Goal: Task Accomplishment & Management: Manage account settings

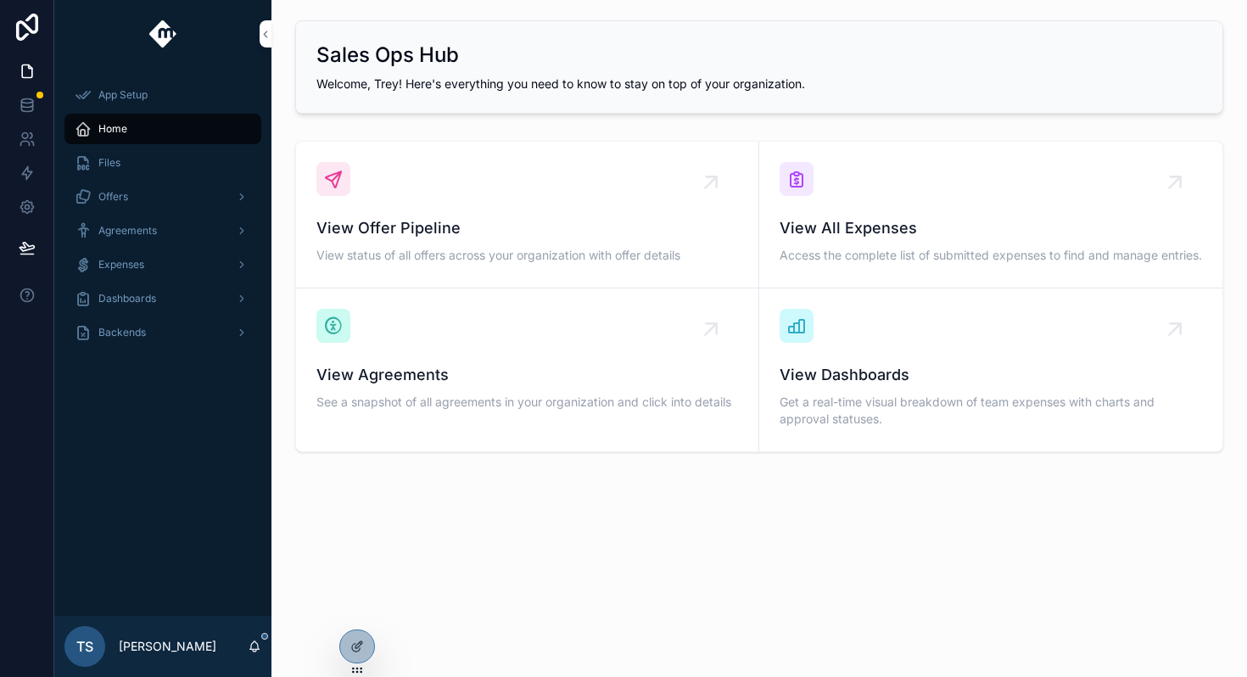
click at [0, 0] on icon at bounding box center [0, 0] width 0 height 0
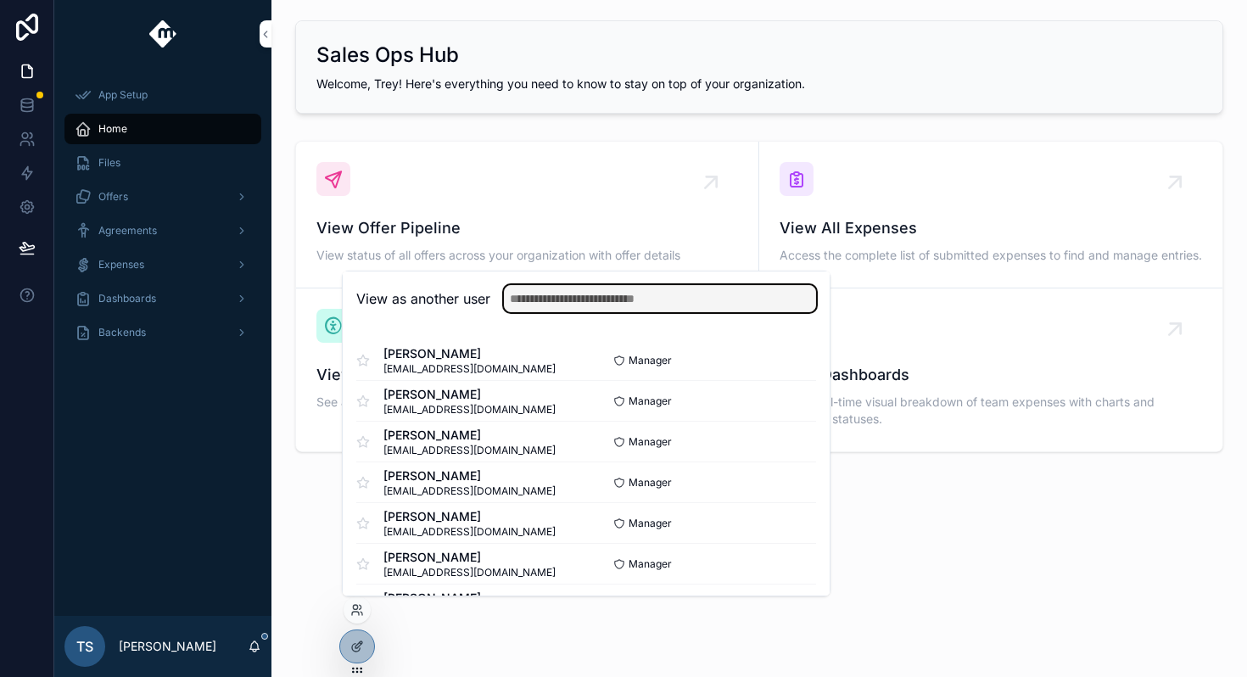
click at [643, 299] on input "text" at bounding box center [660, 298] width 312 height 27
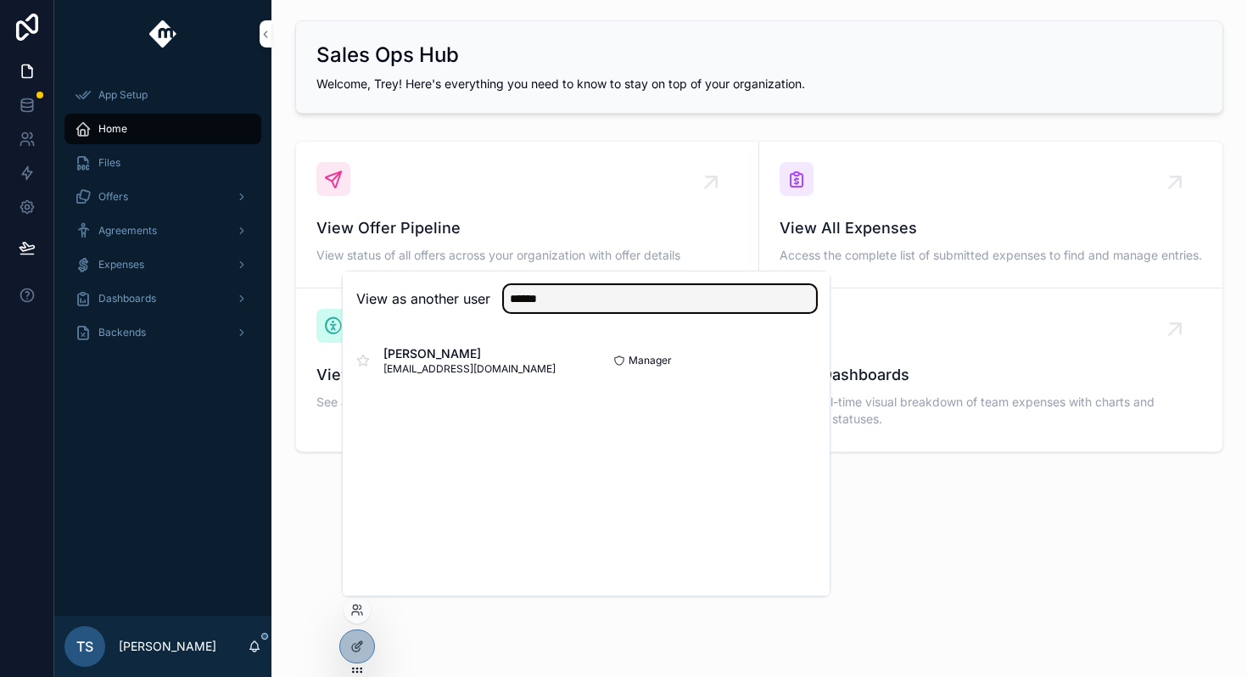
type input "******"
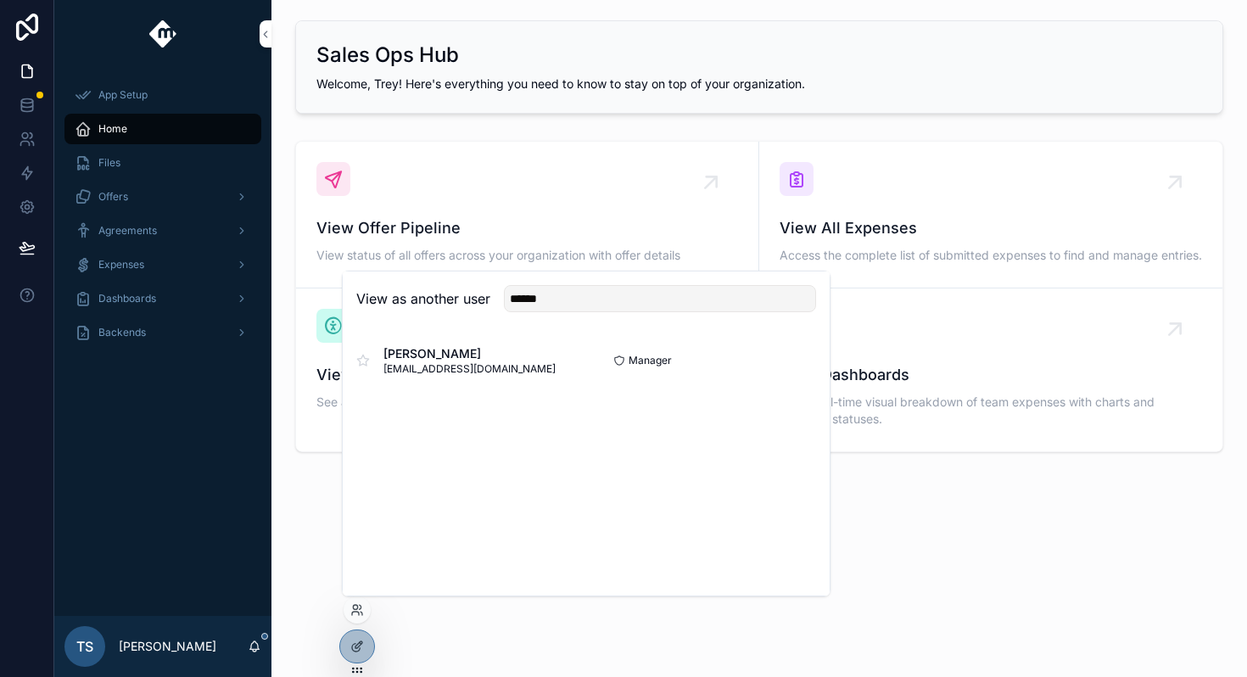
click at [0, 0] on button "Select" at bounding box center [0, 0] width 0 height 0
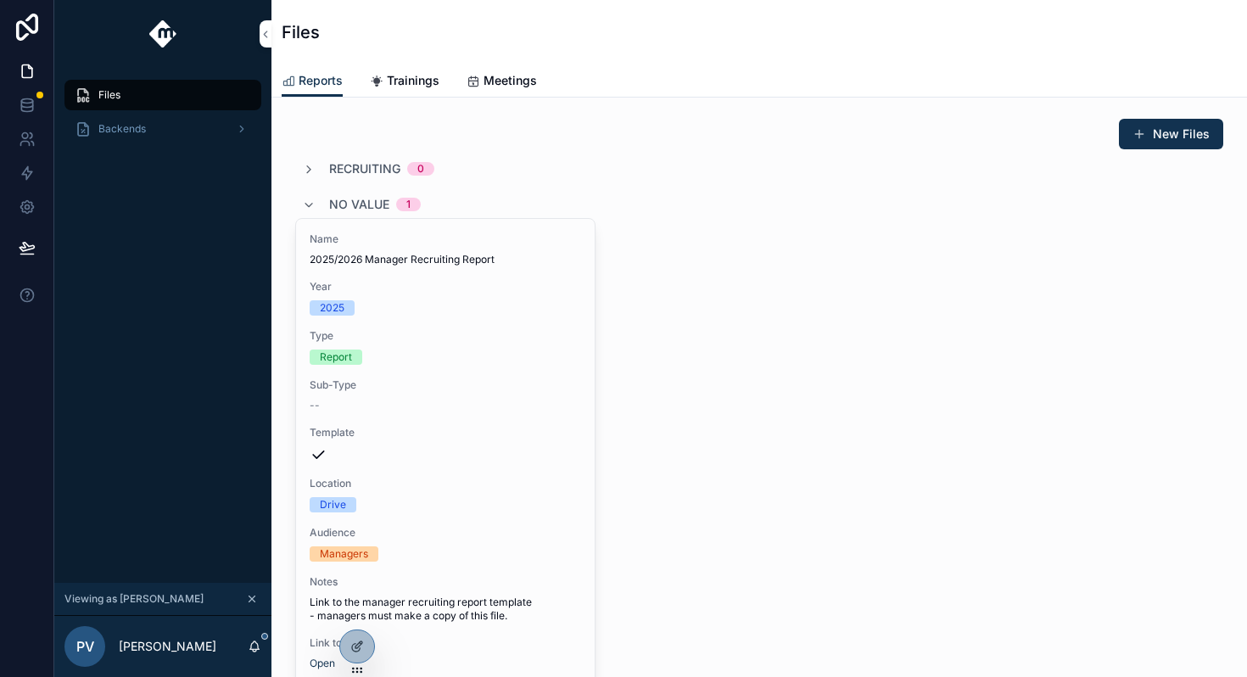
click at [193, 122] on div "Backends" at bounding box center [163, 128] width 176 height 27
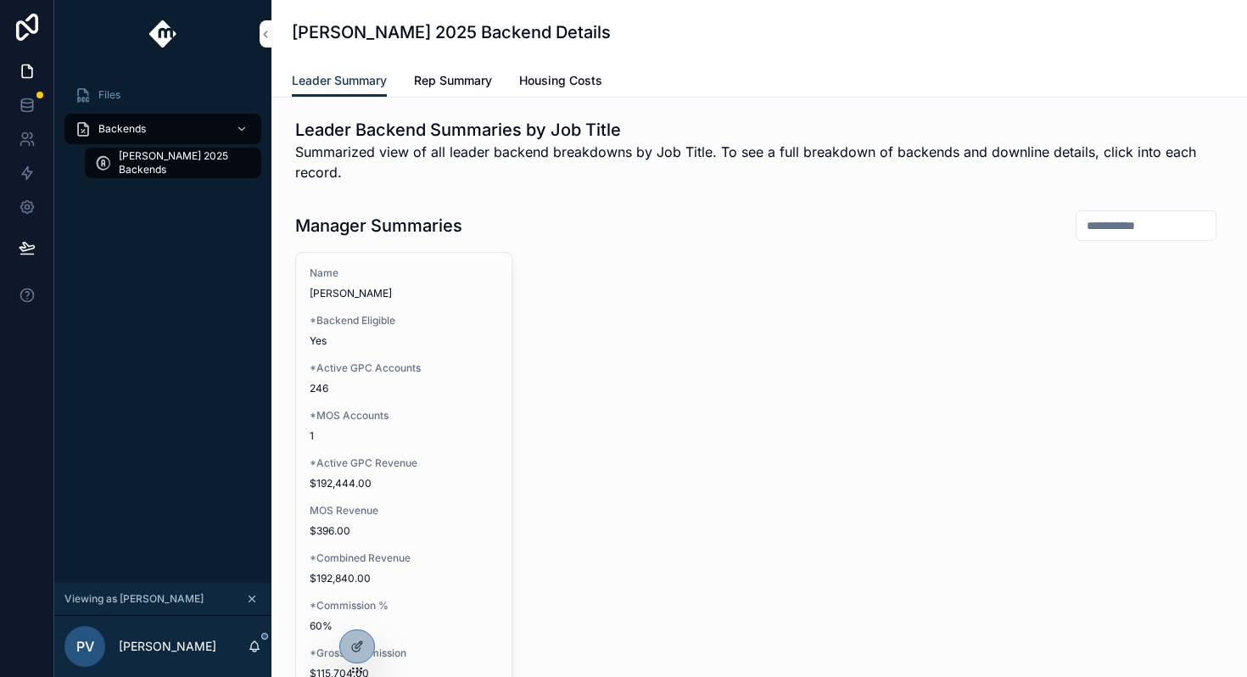
click at [463, 93] on link "Rep Summary" at bounding box center [453, 82] width 78 height 34
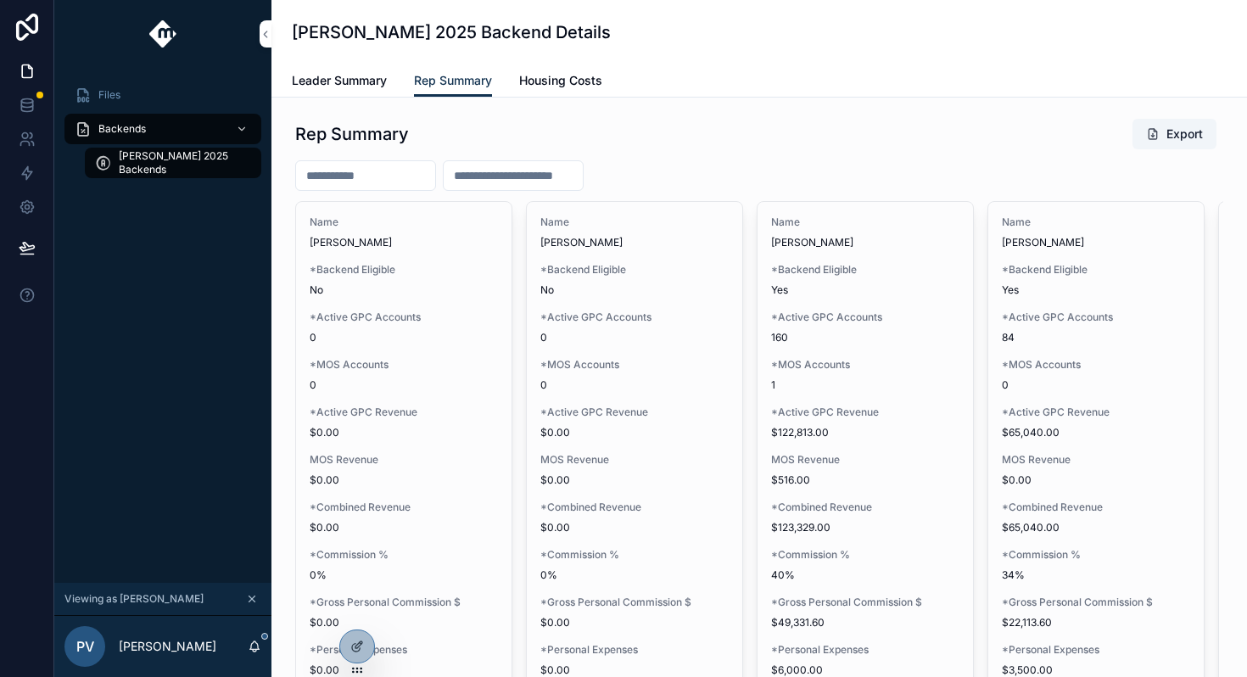
click at [376, 84] on span "Leader Summary" at bounding box center [339, 80] width 95 height 17
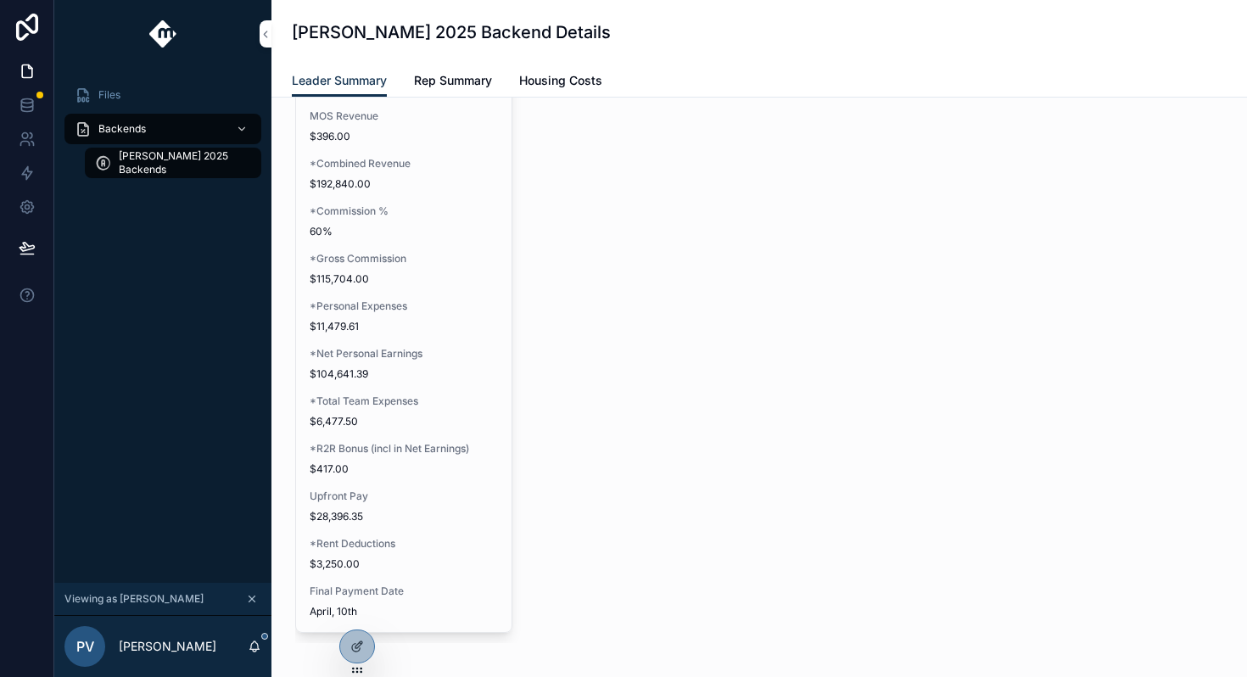
scroll to position [399, 0]
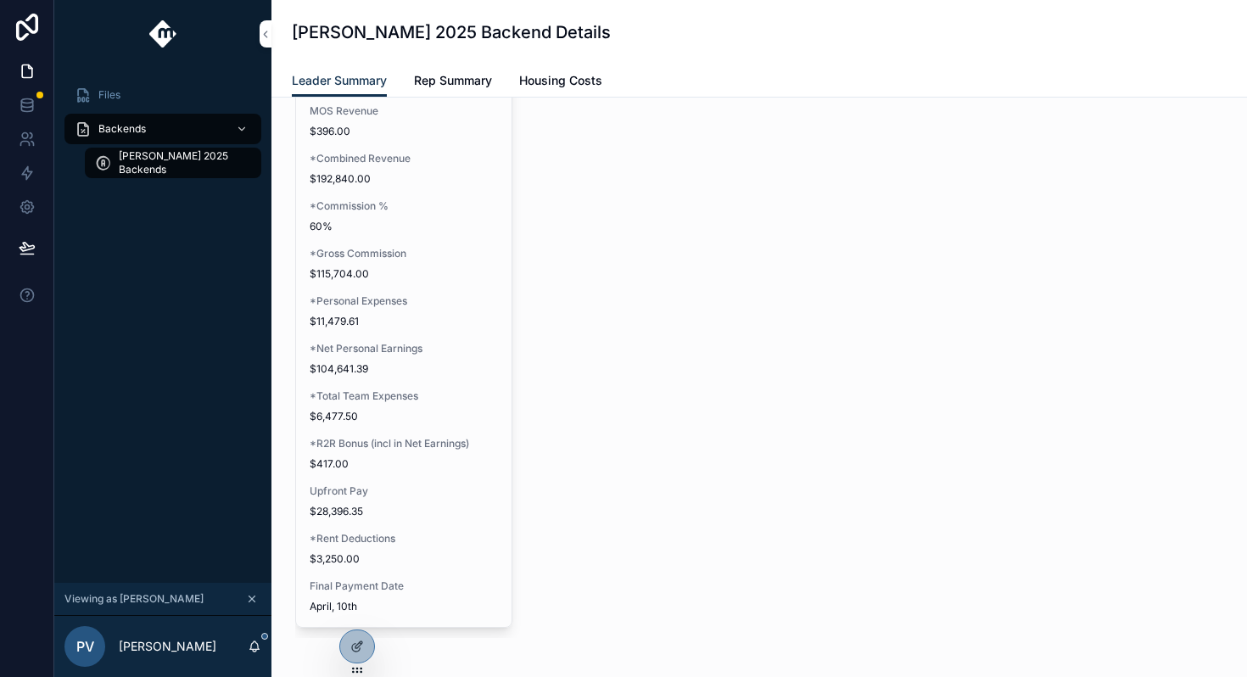
click at [445, 304] on span "*Personal Expenses" at bounding box center [404, 301] width 188 height 14
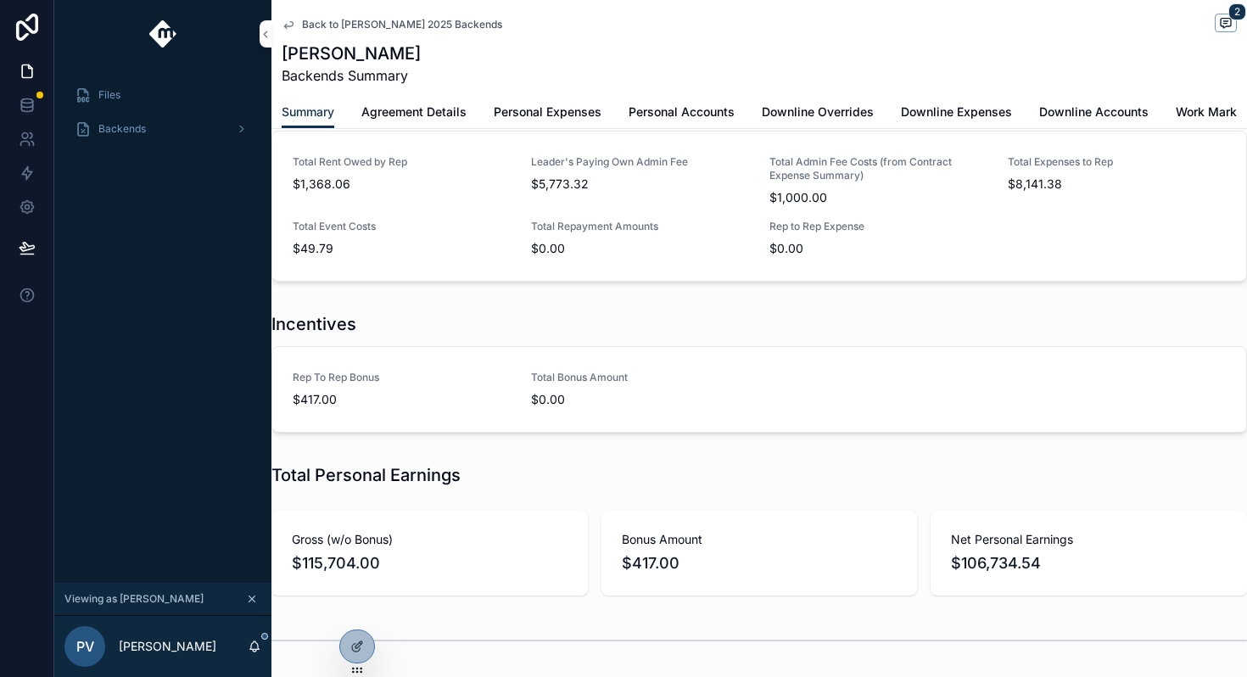
scroll to position [600, 0]
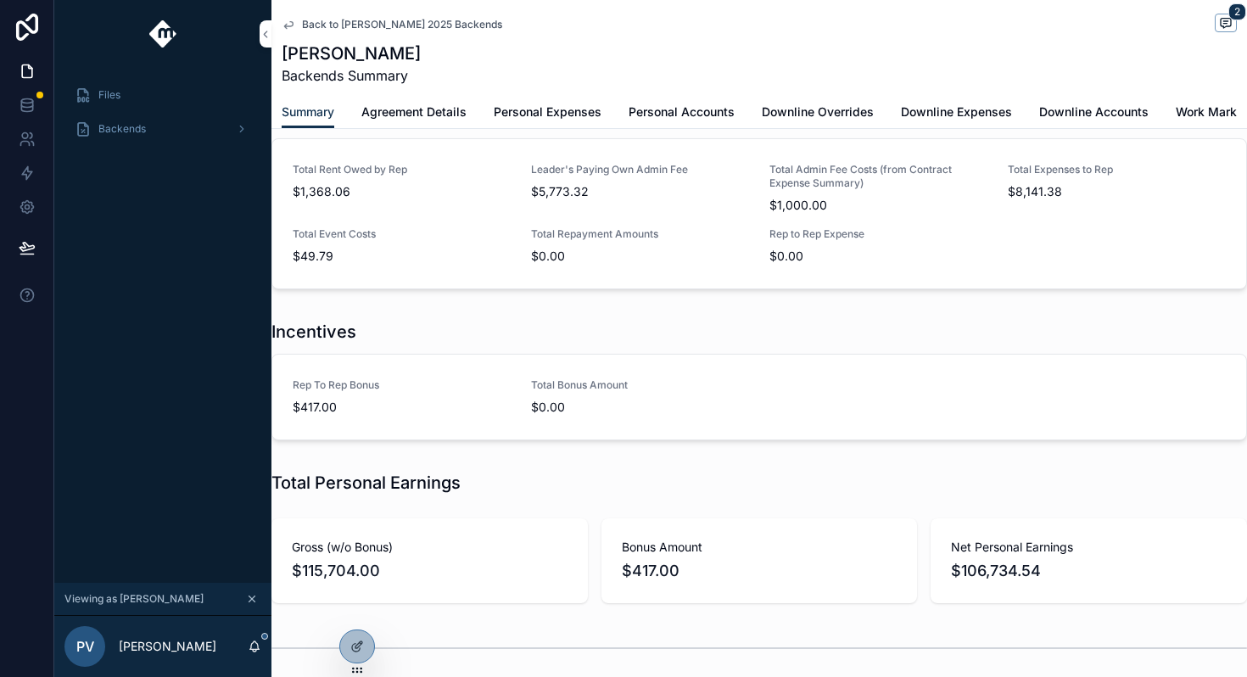
click at [367, 634] on div at bounding box center [357, 646] width 34 height 32
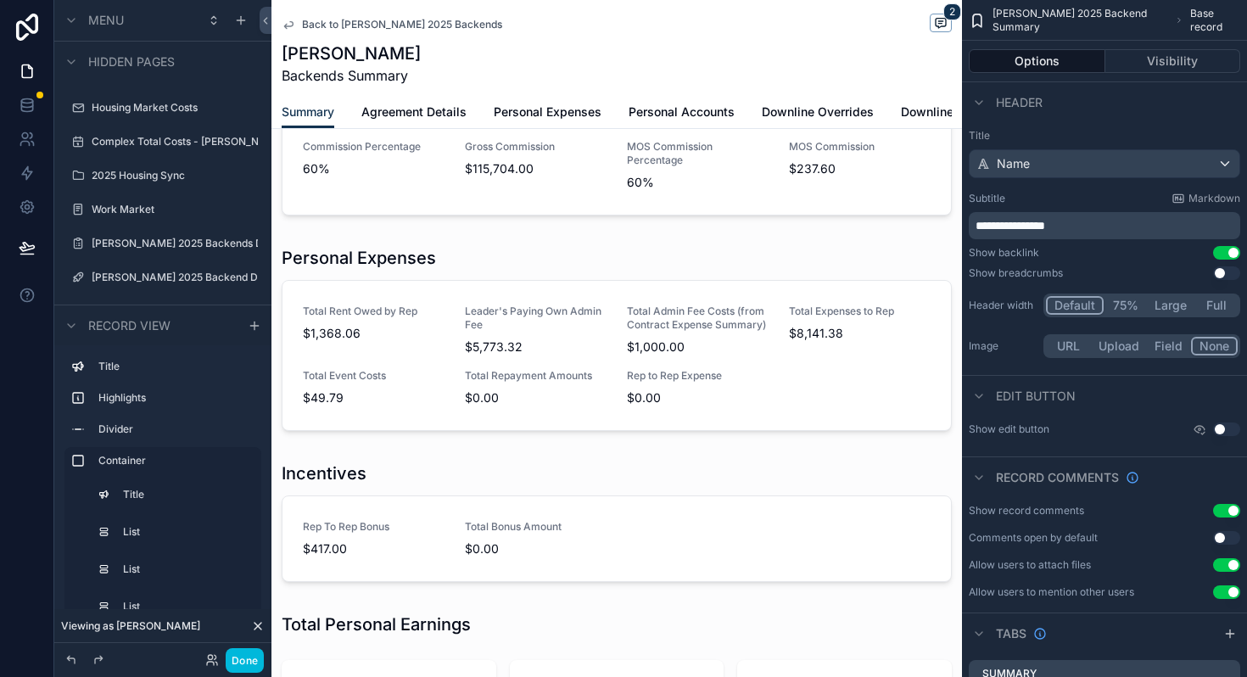
scroll to position [824, 0]
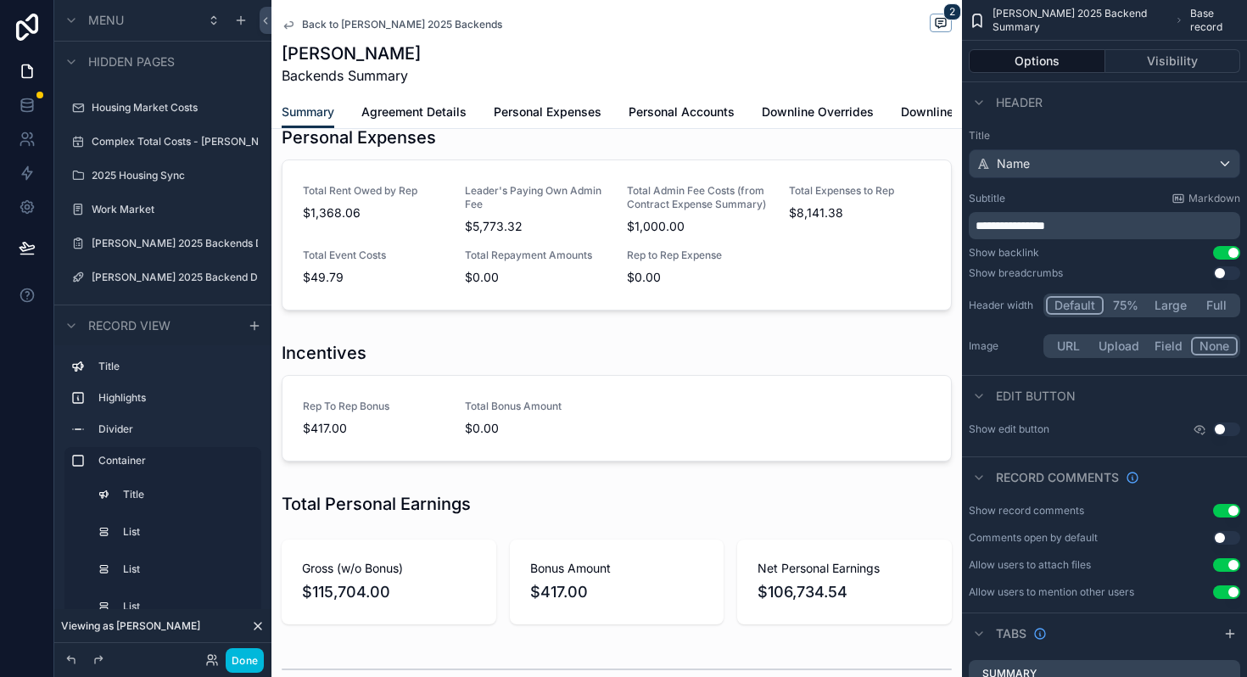
click at [753, 578] on div "scrollable content" at bounding box center [616, 194] width 690 height 1026
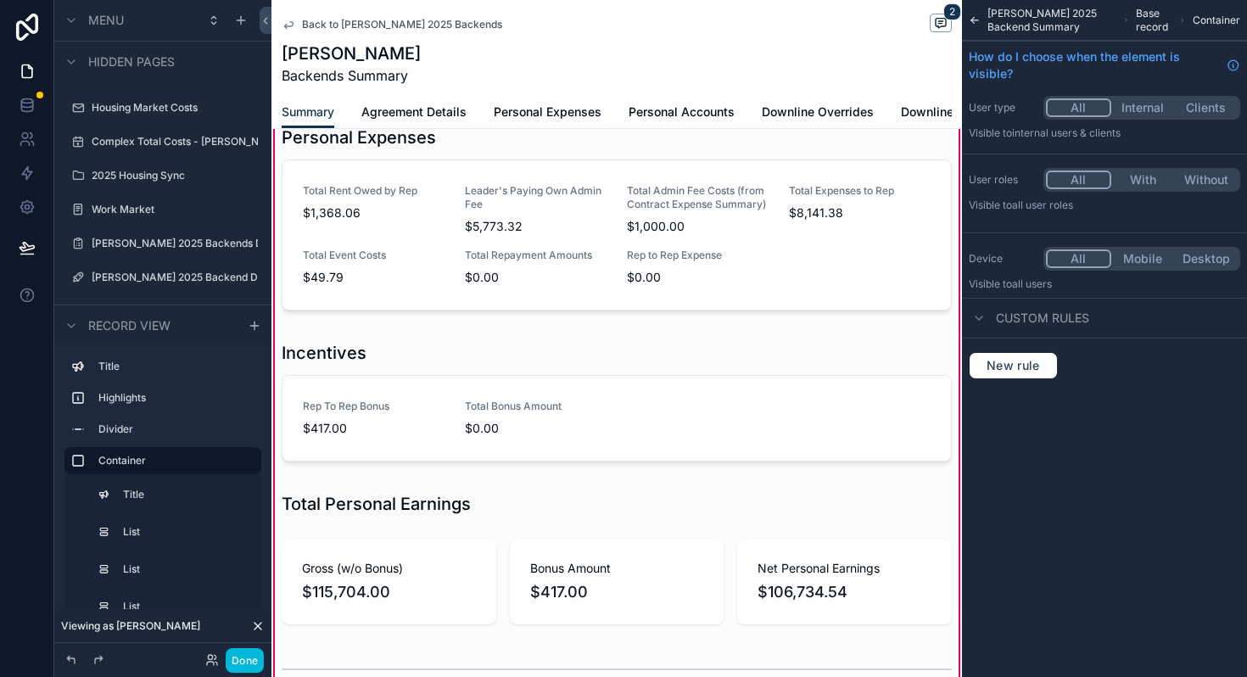
click at [807, 600] on div "scrollable content" at bounding box center [616, 582] width 690 height 98
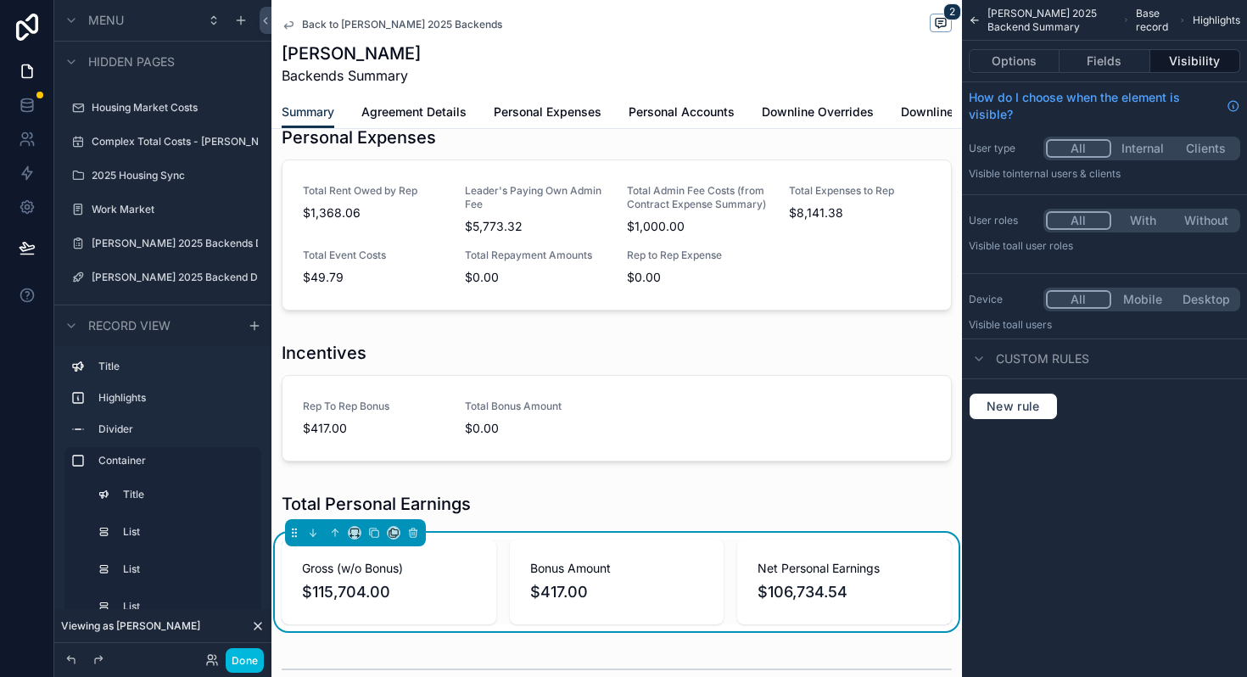
click at [1110, 70] on button "Fields" at bounding box center [1104, 61] width 90 height 24
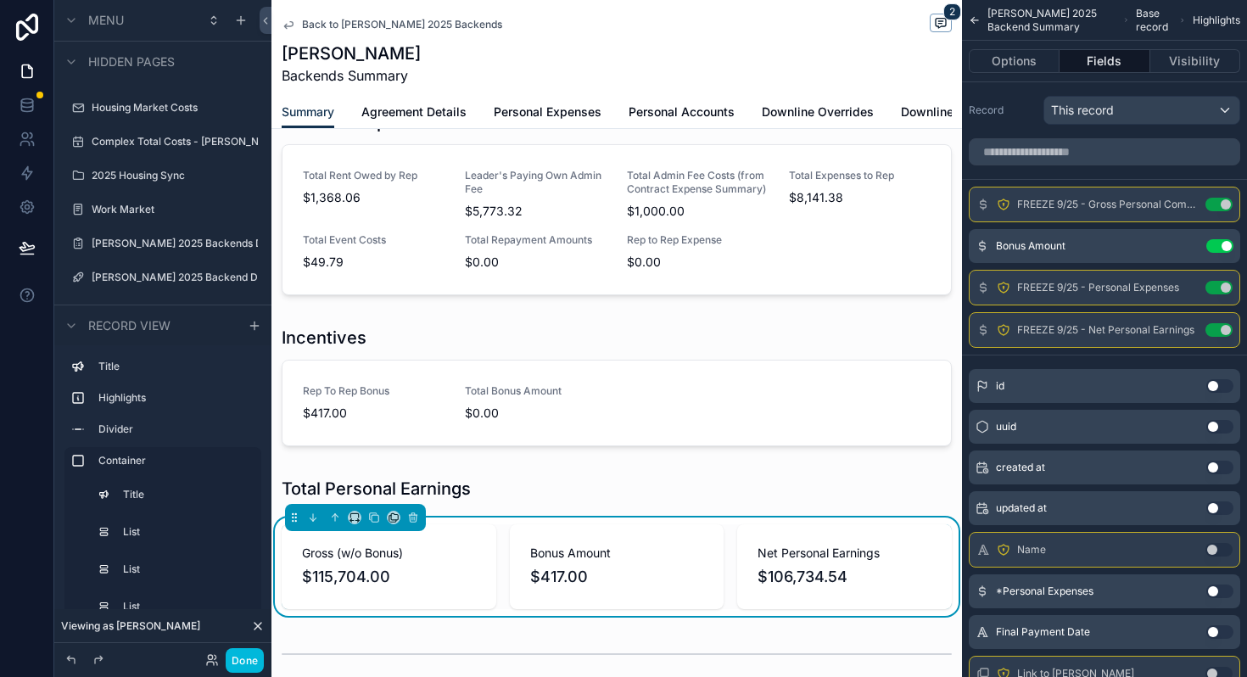
scroll to position [842, 0]
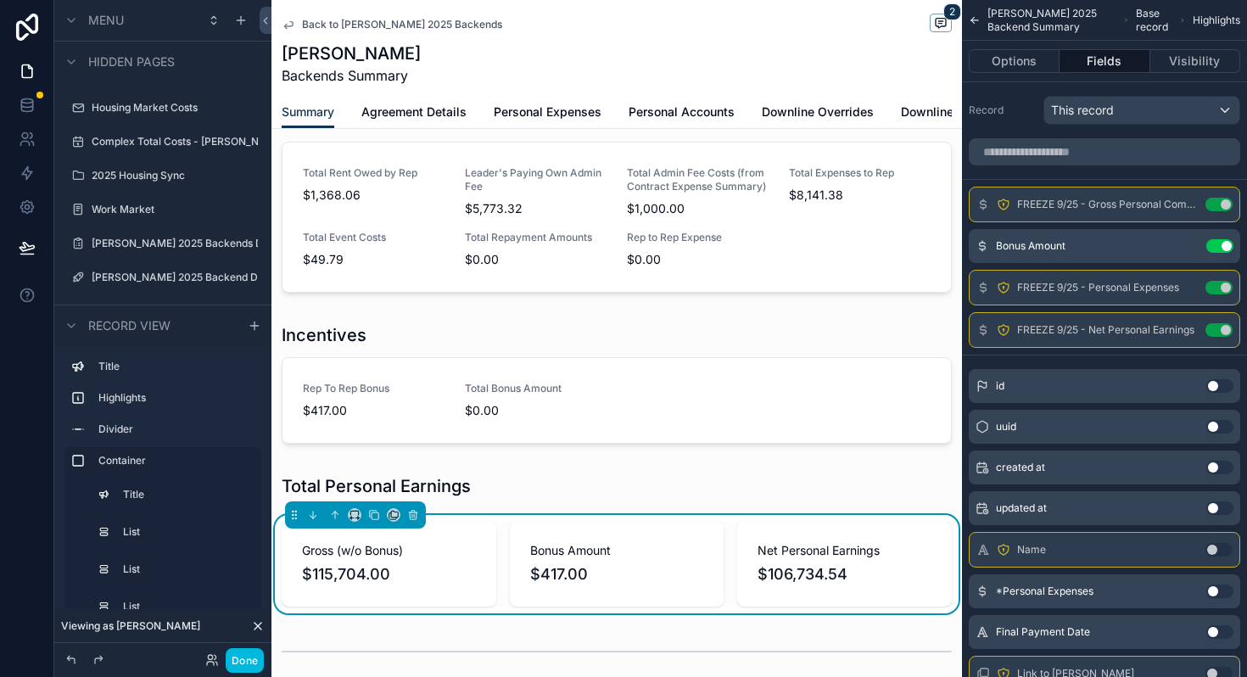
click at [726, 260] on div "scrollable content" at bounding box center [616, 203] width 690 height 205
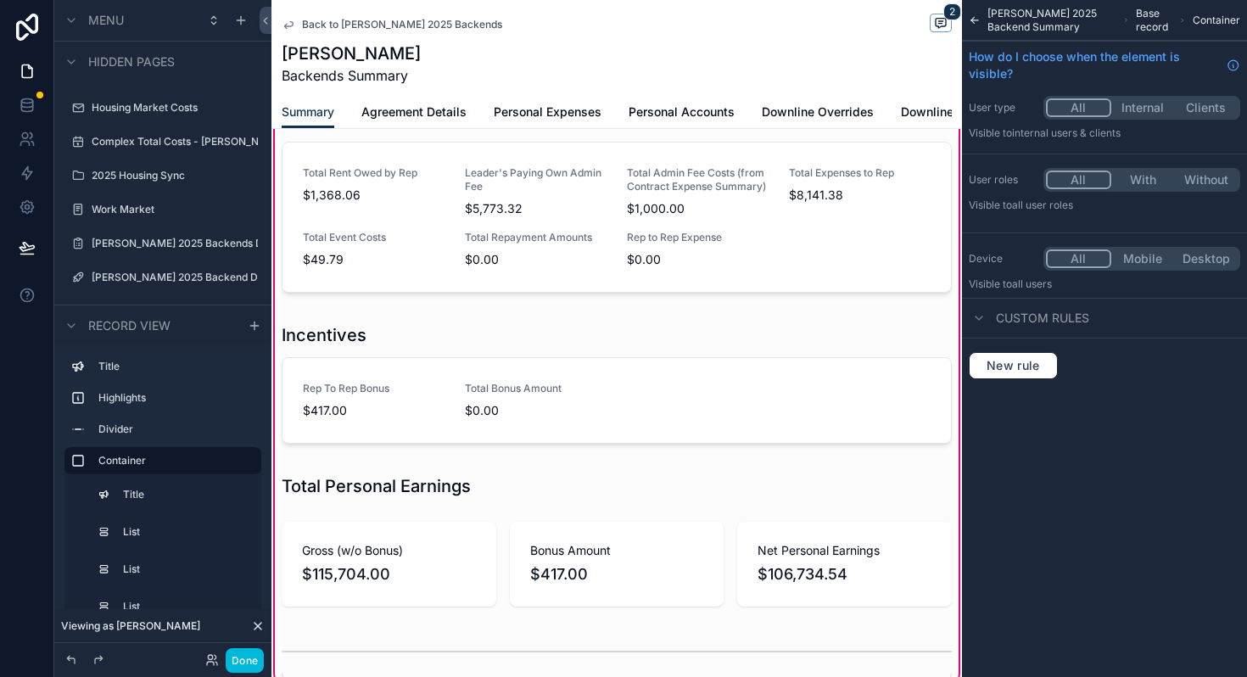
click at [608, 221] on div "scrollable content" at bounding box center [616, 203] width 690 height 205
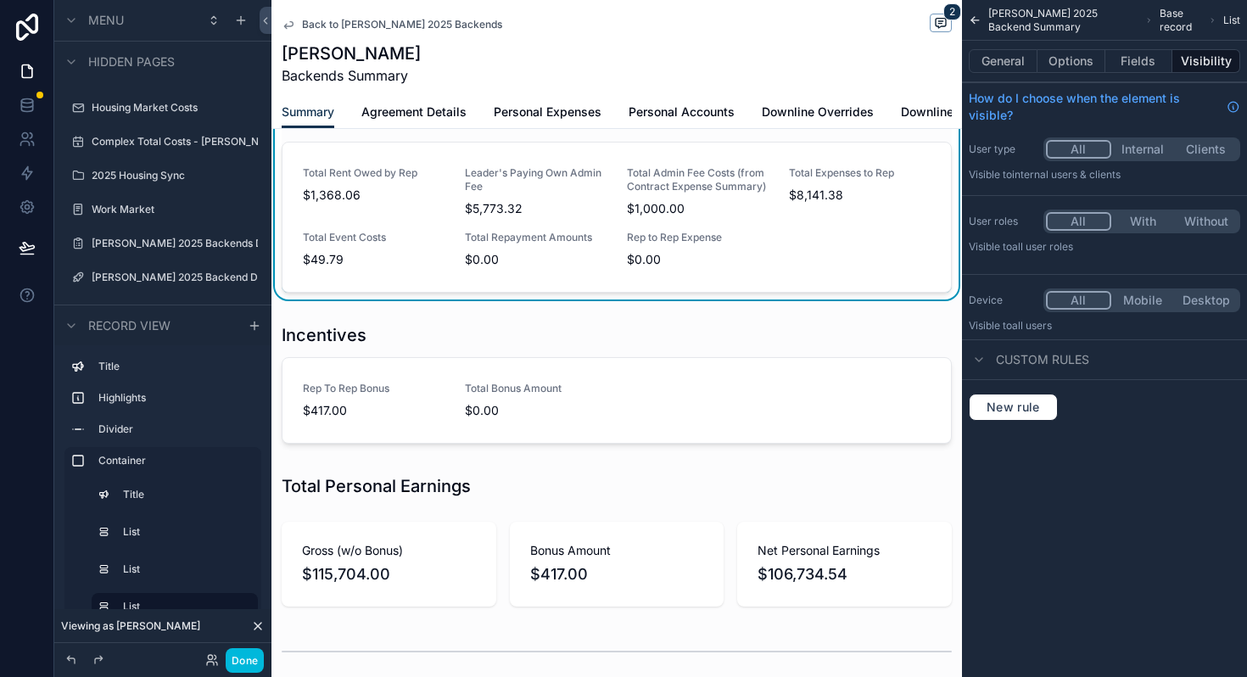
click at [1139, 51] on button "Fields" at bounding box center [1139, 61] width 68 height 24
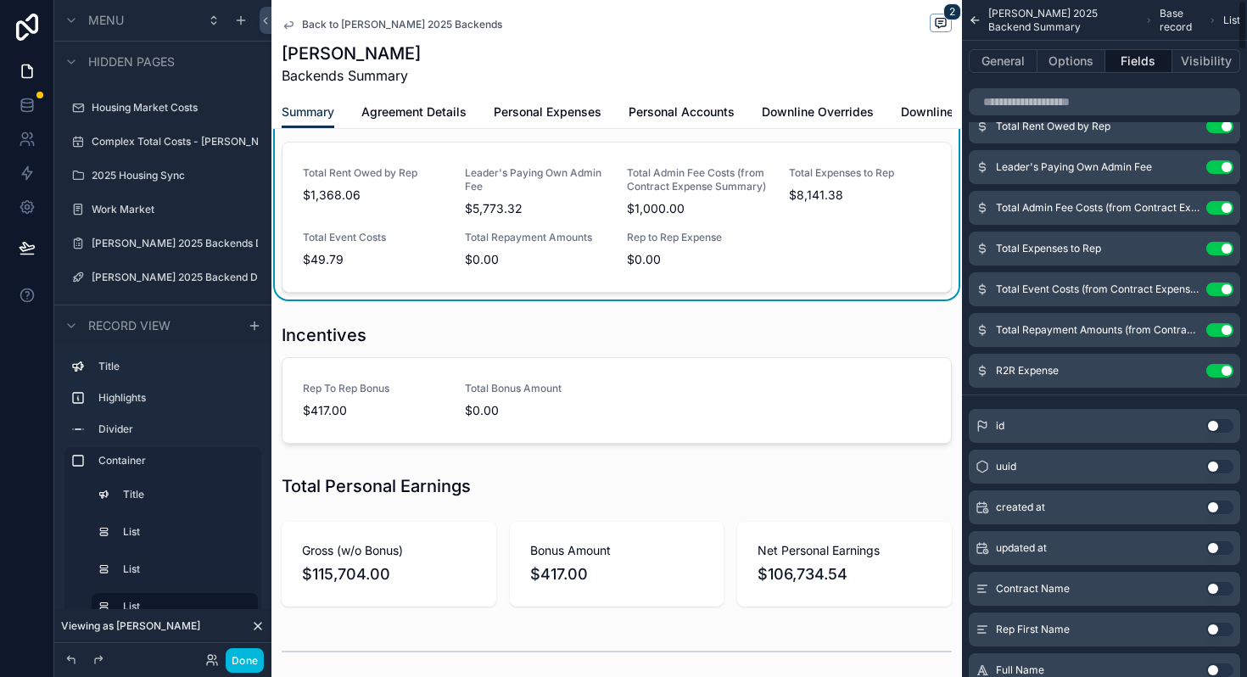
scroll to position [0, 0]
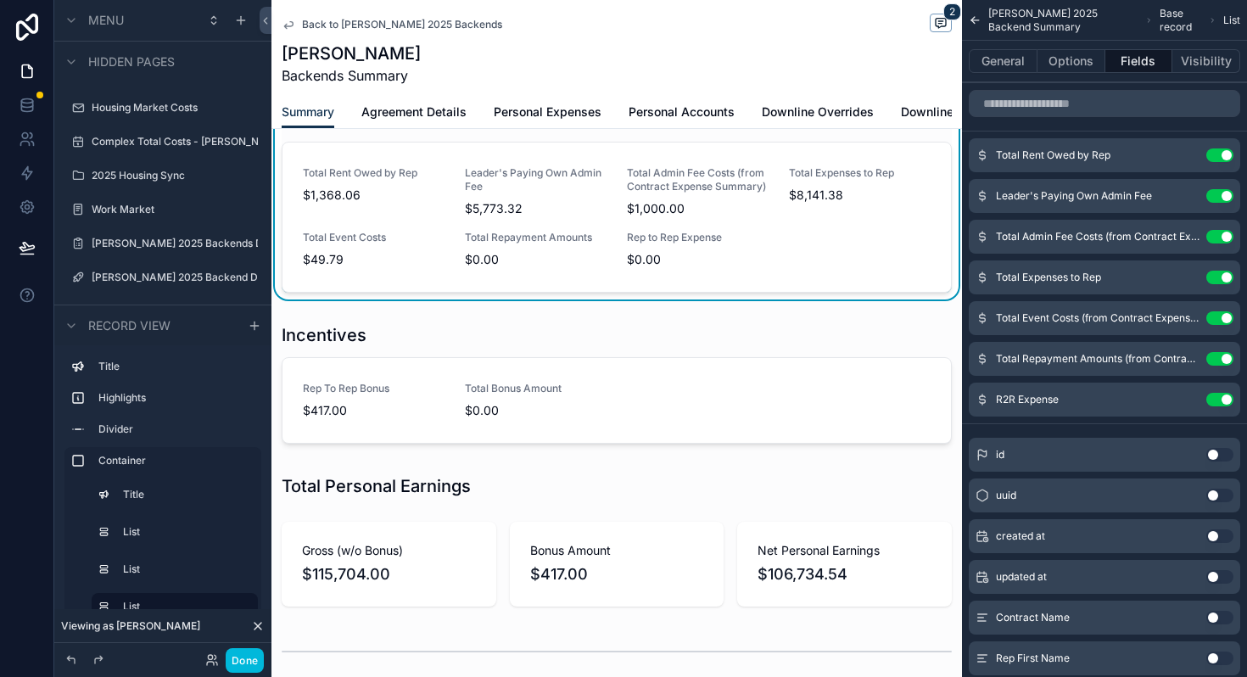
click at [1002, 62] on button "General" at bounding box center [1003, 61] width 69 height 24
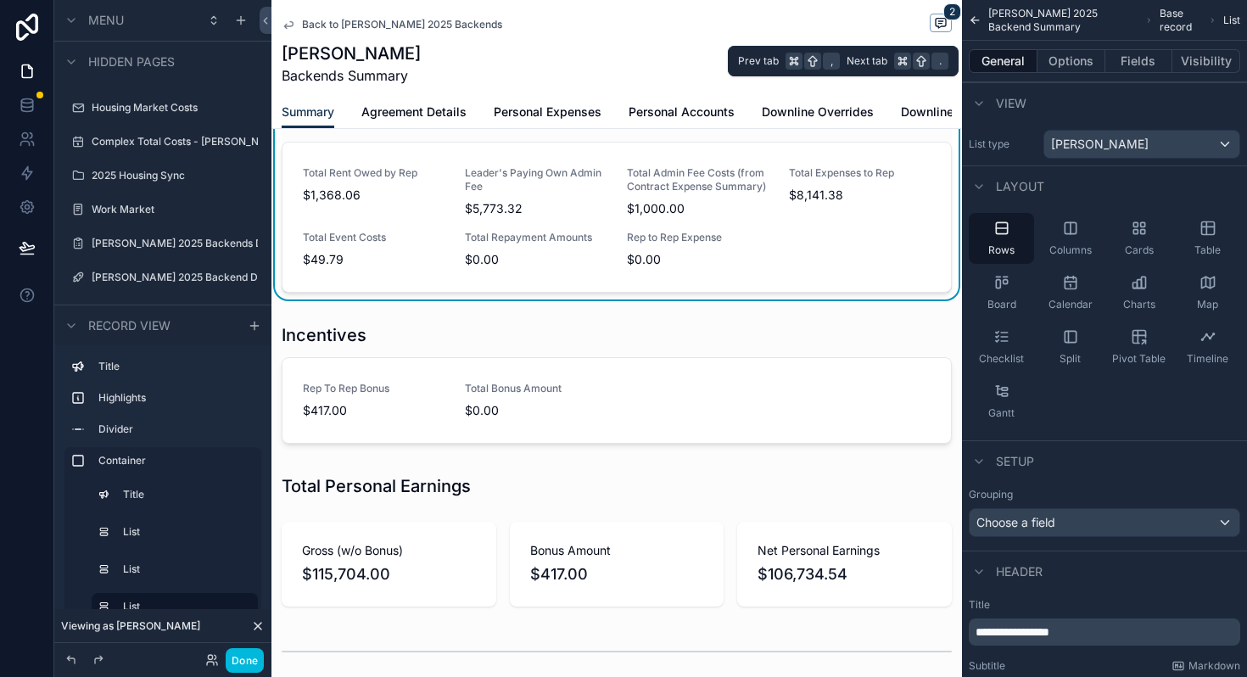
click at [1062, 63] on button "Options" at bounding box center [1071, 61] width 68 height 24
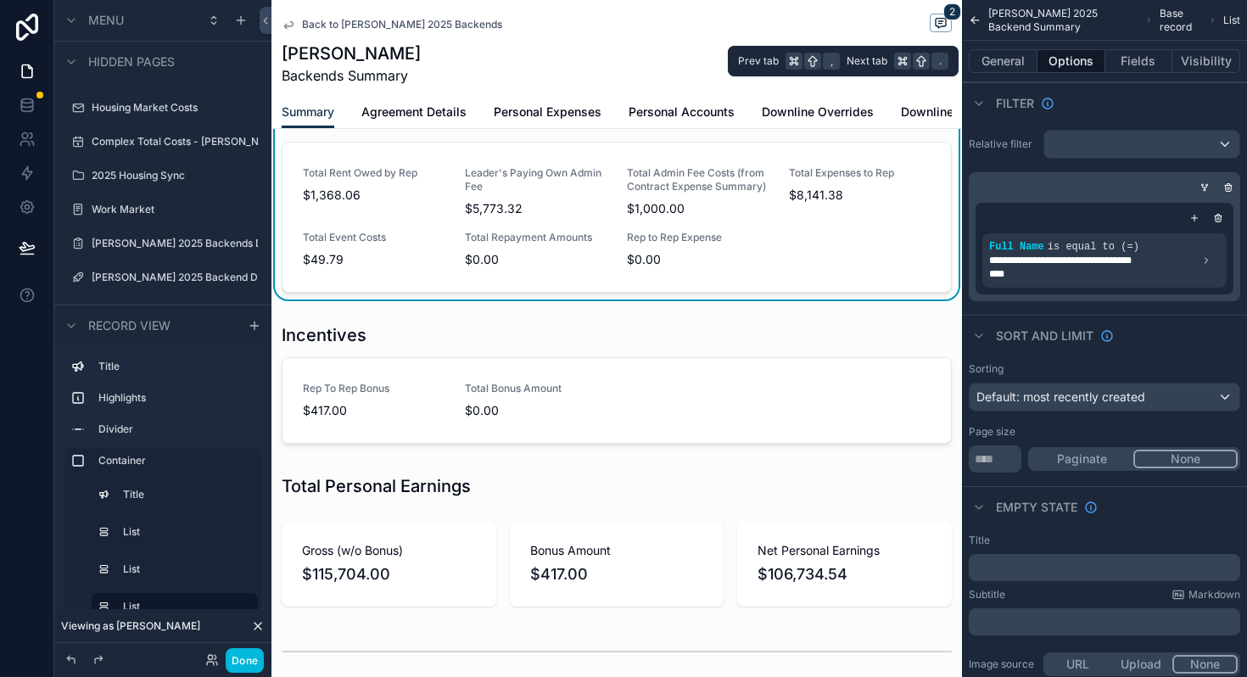
click at [1115, 61] on button "Fields" at bounding box center [1139, 61] width 68 height 24
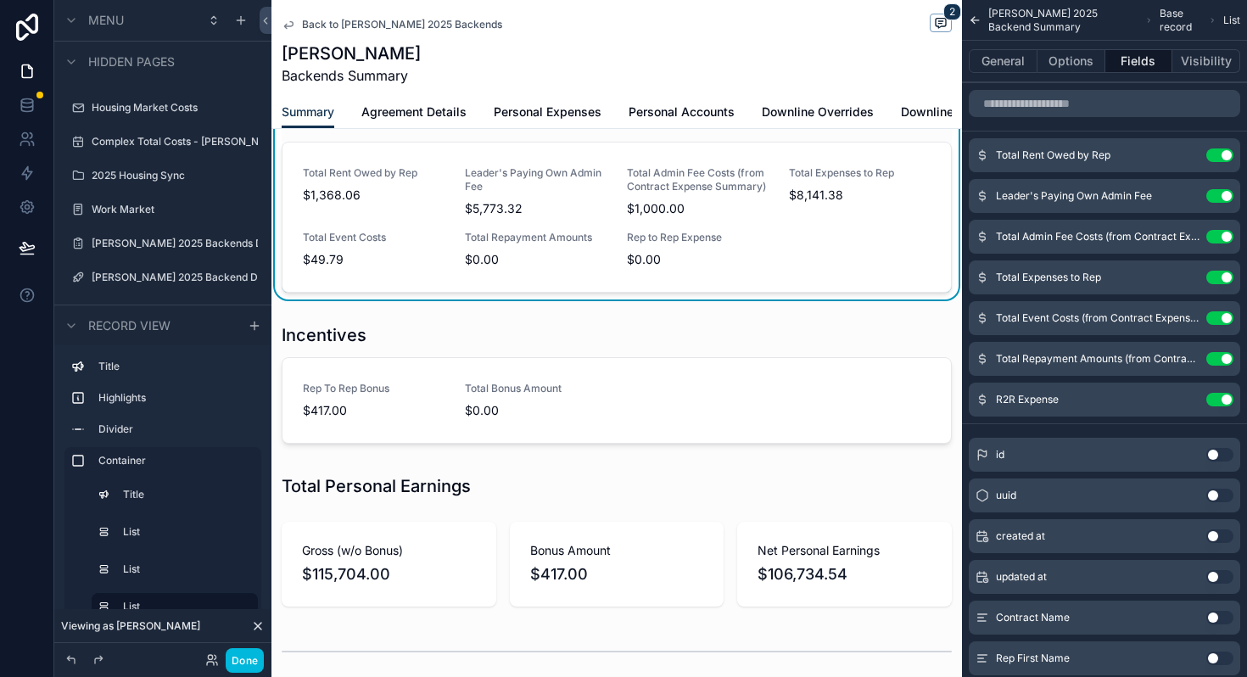
click at [602, 533] on div "scrollable content" at bounding box center [616, 564] width 690 height 98
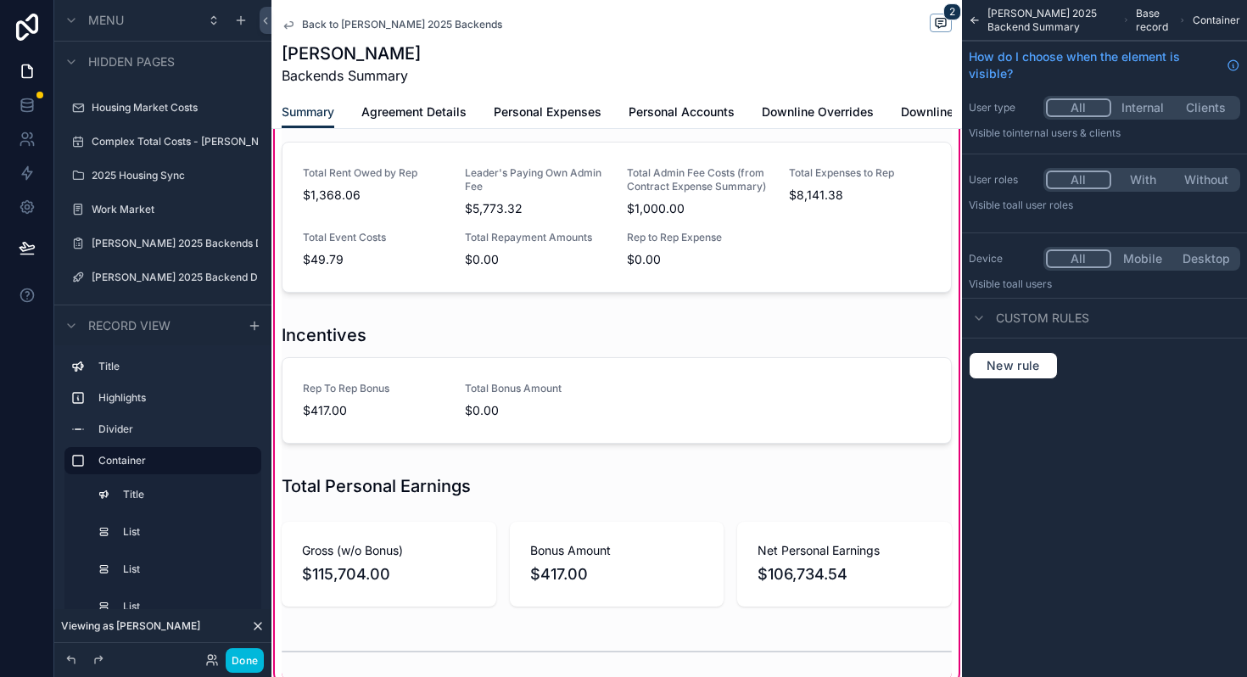
click at [675, 546] on div "scrollable content" at bounding box center [616, 564] width 690 height 98
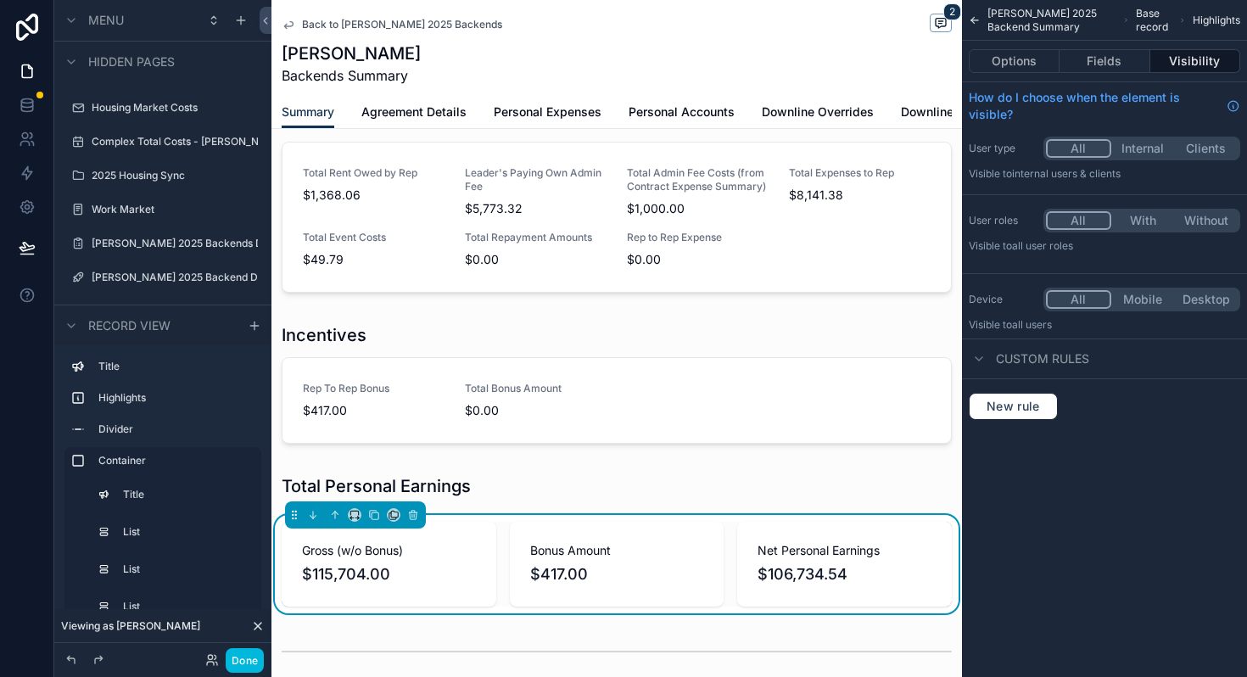
click at [1028, 58] on button "Options" at bounding box center [1014, 61] width 91 height 24
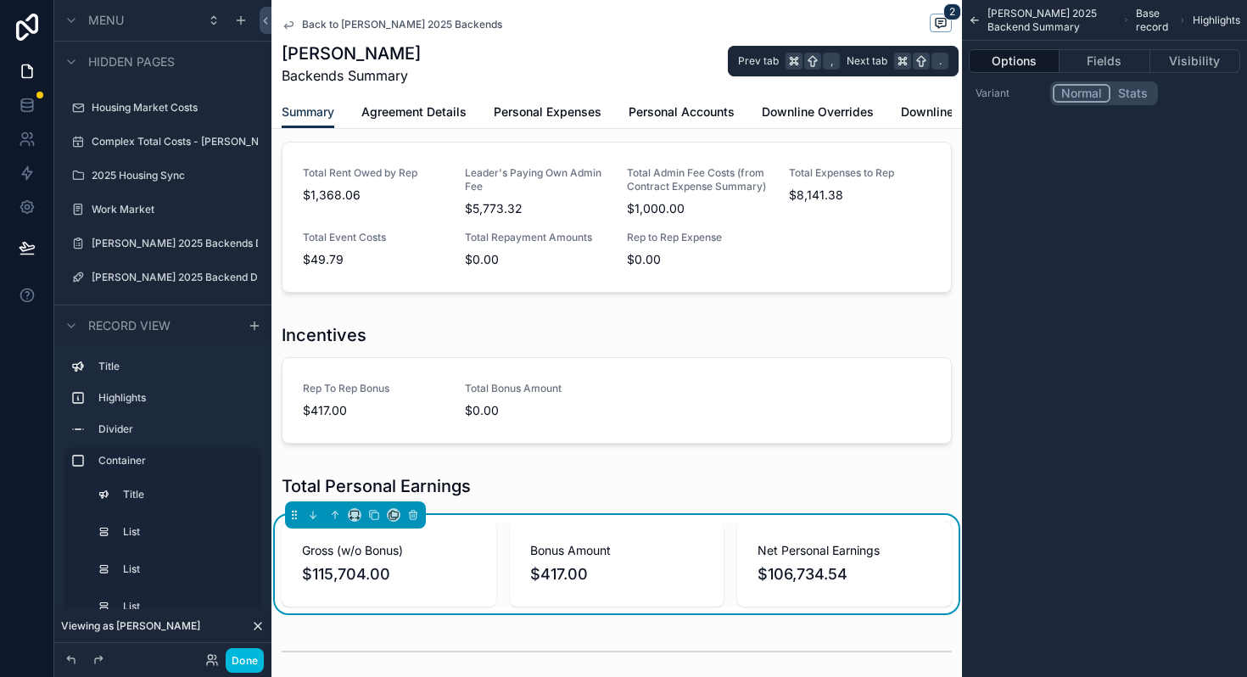
click at [1116, 55] on button "Fields" at bounding box center [1104, 61] width 90 height 24
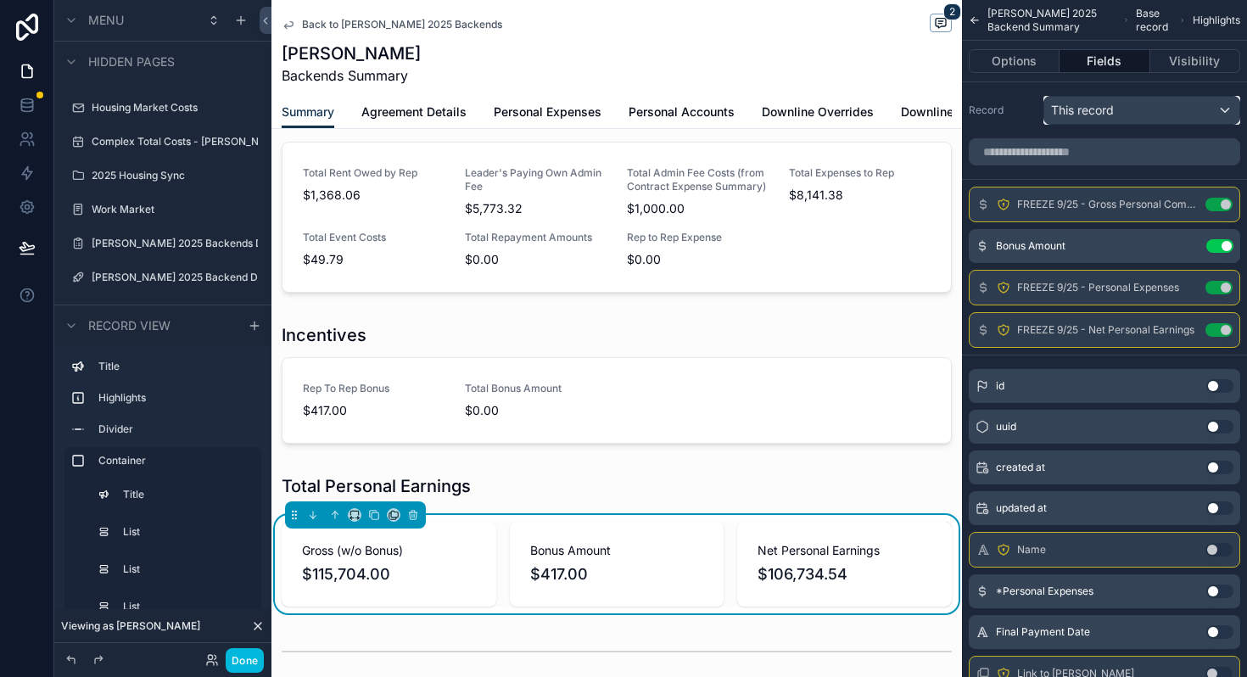
click at [1094, 103] on span "This record" at bounding box center [1082, 110] width 63 height 17
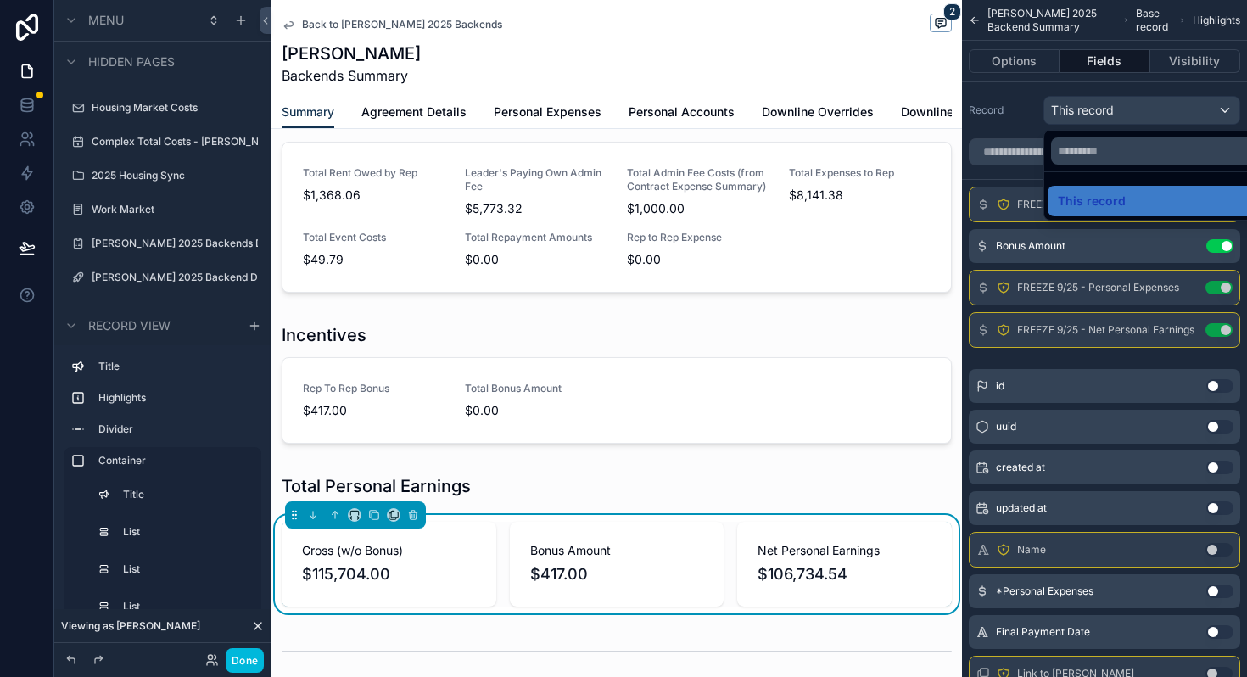
click at [1094, 103] on div "scrollable content" at bounding box center [623, 338] width 1247 height 677
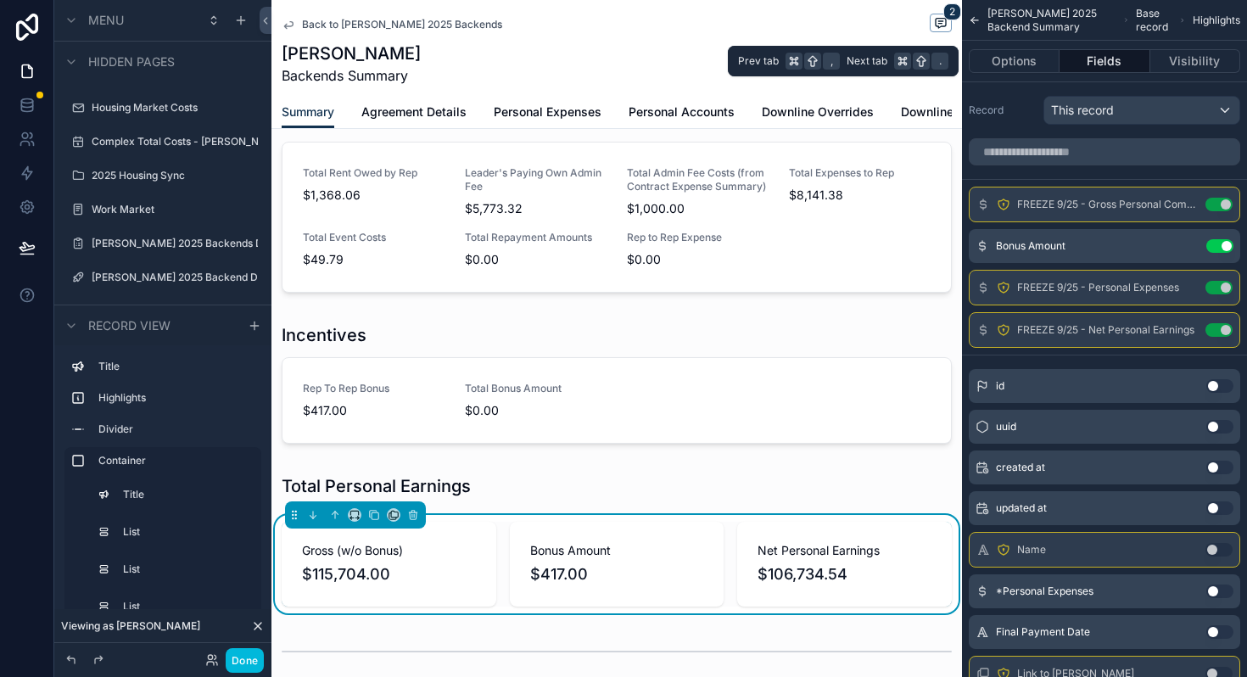
click at [1033, 58] on button "Options" at bounding box center [1014, 61] width 91 height 24
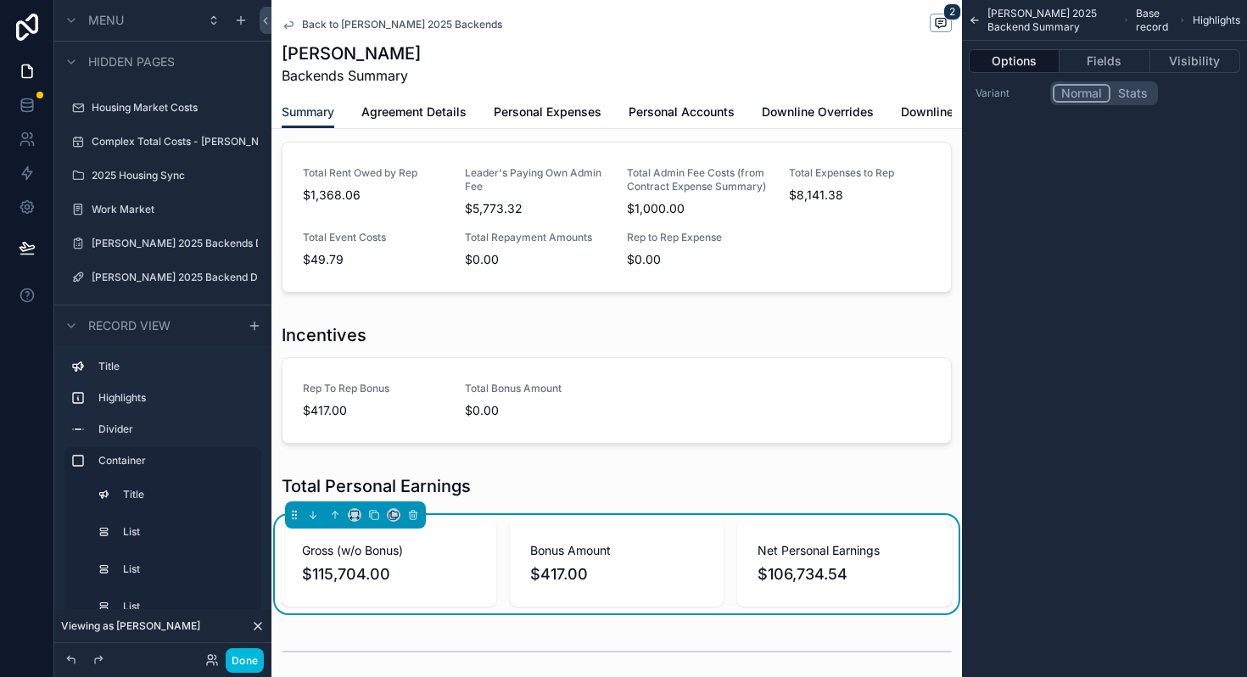
click at [714, 555] on div "Bonus Amount $417.00" at bounding box center [617, 564] width 215 height 85
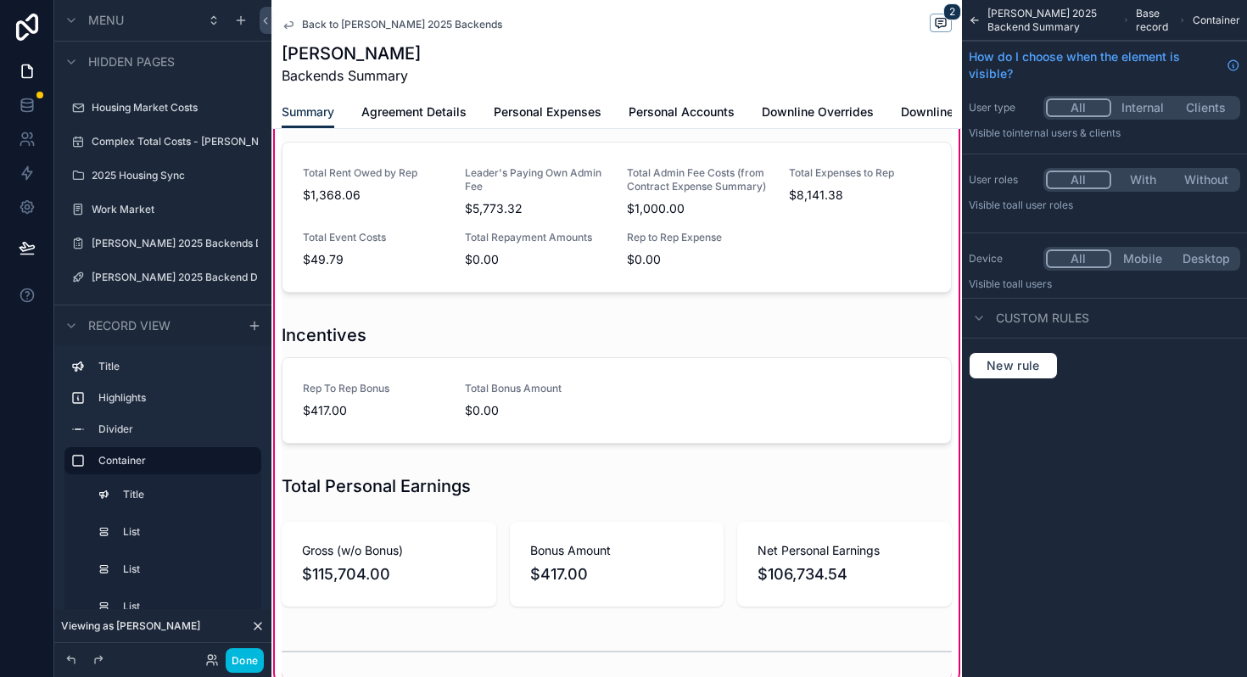
click at [980, 23] on div "Andrew Moffat 2025 Backend Summary Base record Container" at bounding box center [1104, 20] width 285 height 41
click at [973, 20] on icon "scrollable content" at bounding box center [974, 20] width 7 height 0
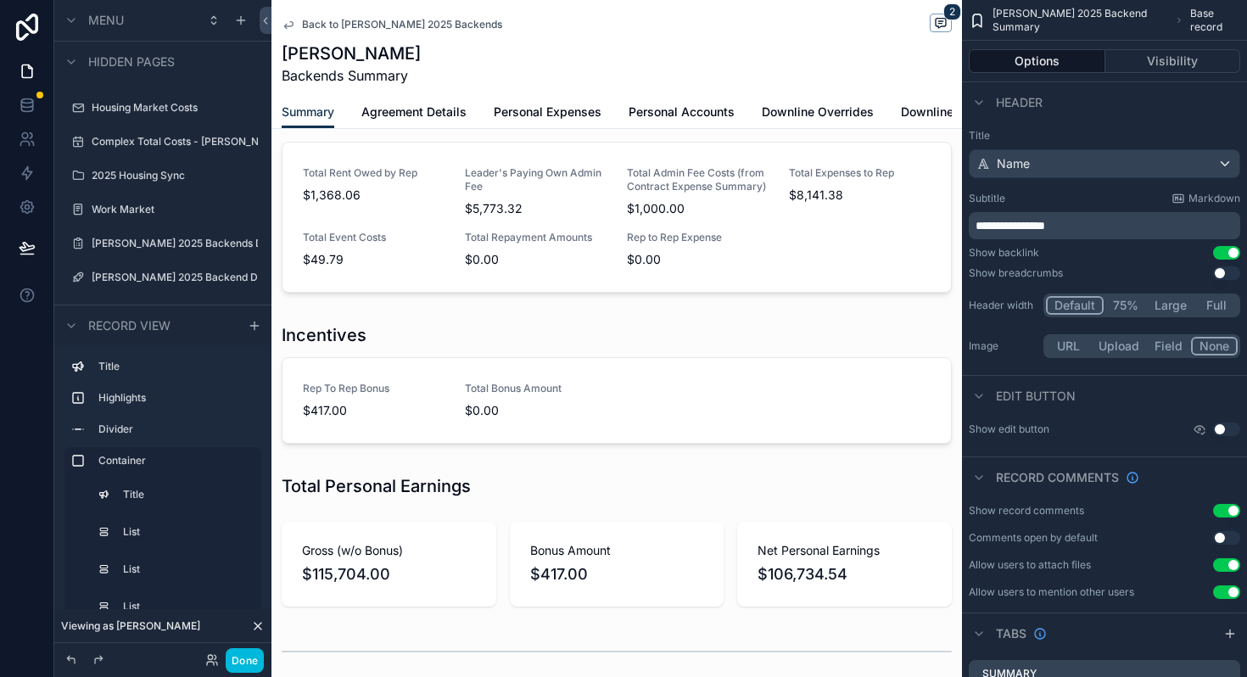
click at [682, 565] on div "scrollable content" at bounding box center [616, 176] width 690 height 1026
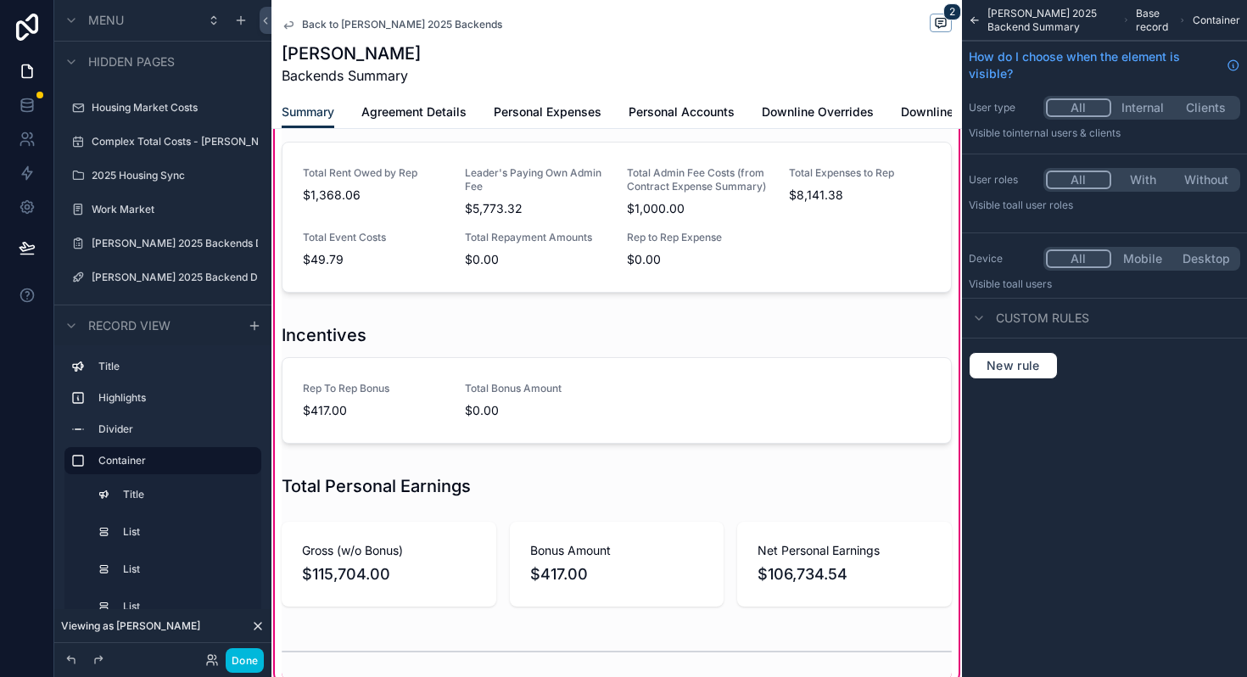
click at [715, 550] on div "scrollable content" at bounding box center [616, 564] width 690 height 98
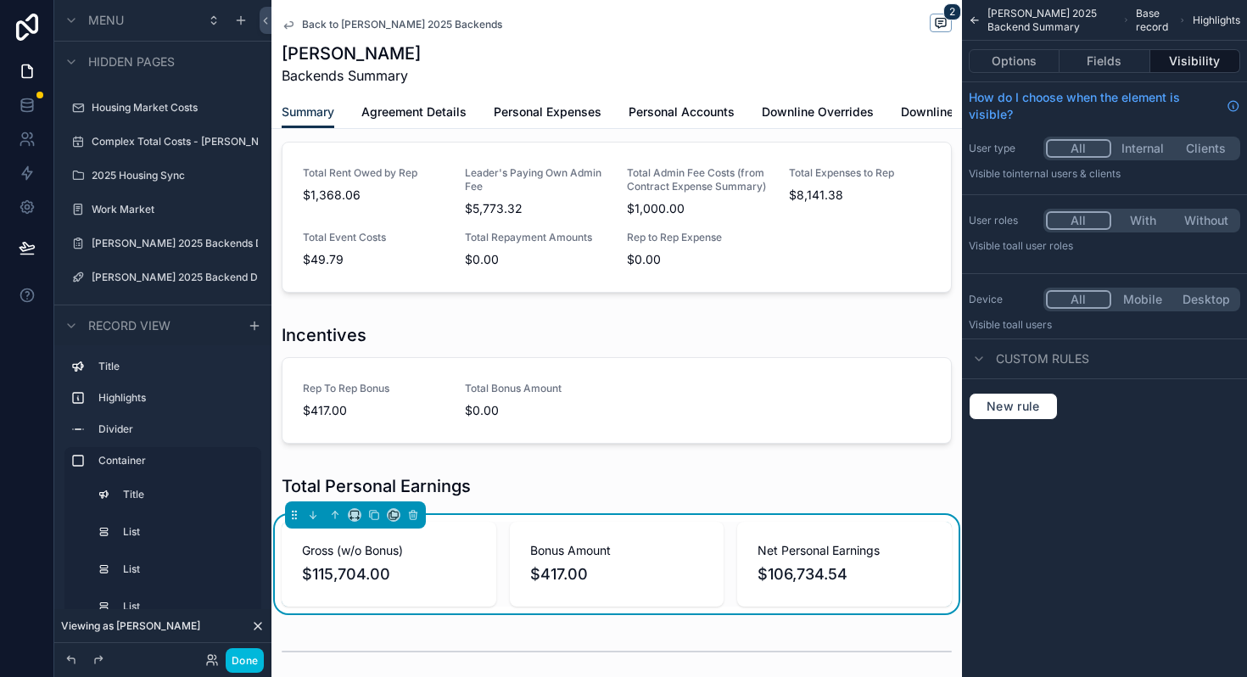
click at [1031, 64] on button "Options" at bounding box center [1014, 61] width 91 height 24
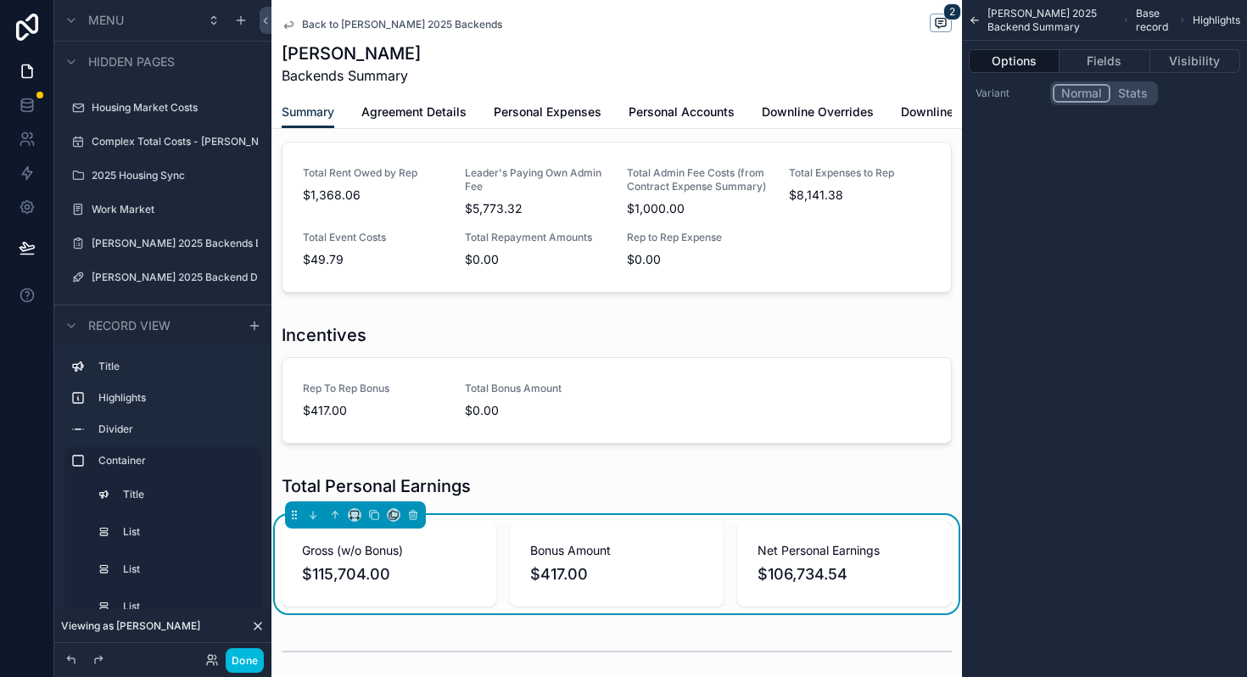
click at [1122, 94] on button "Stats" at bounding box center [1132, 93] width 45 height 19
click at [1080, 100] on button "Normal" at bounding box center [1081, 93] width 56 height 19
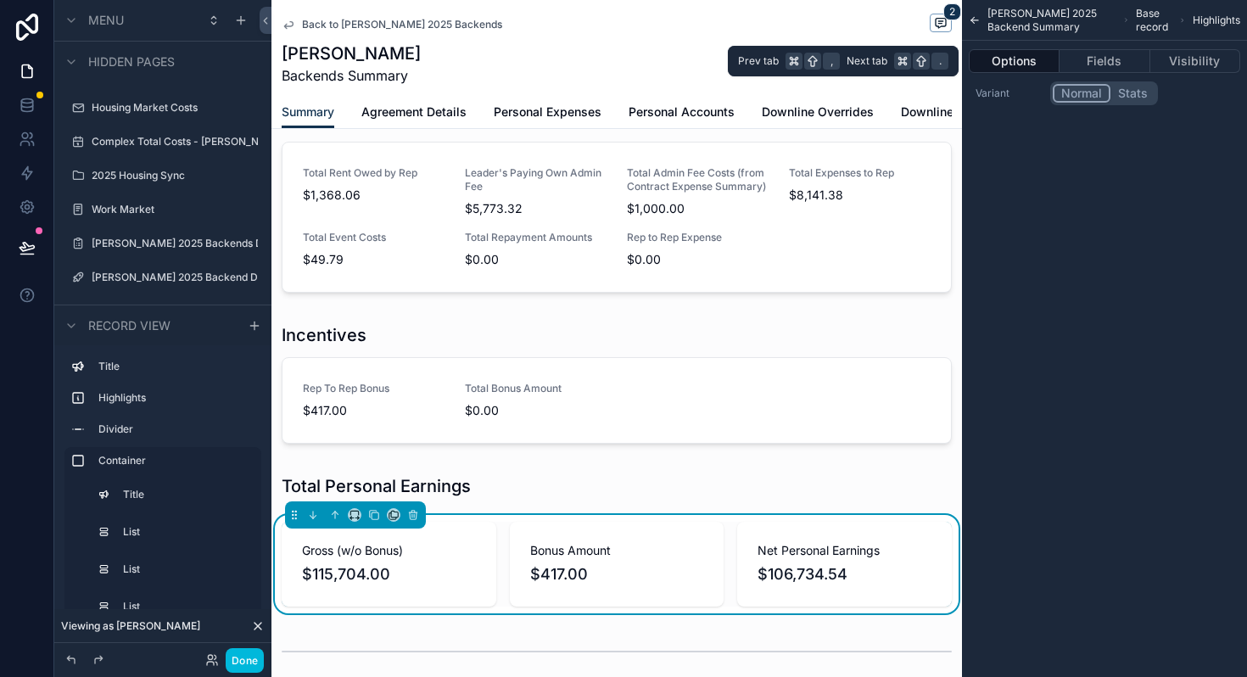
click at [1113, 53] on button "Fields" at bounding box center [1104, 61] width 90 height 24
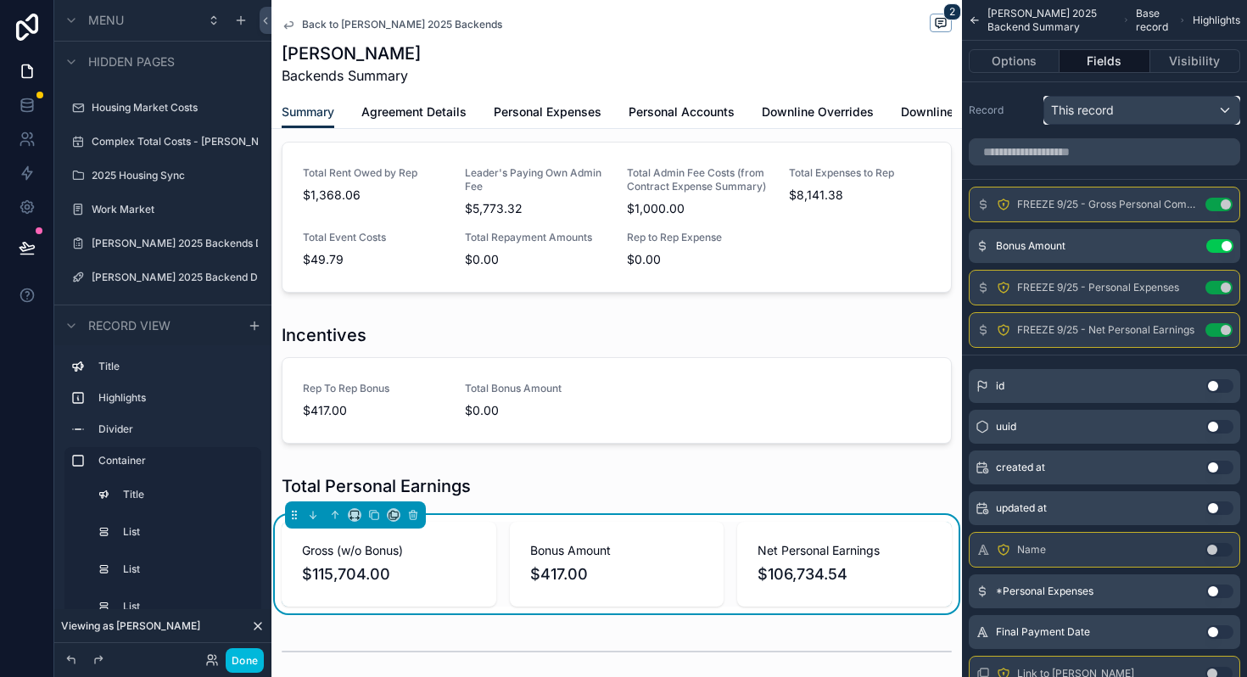
click at [1138, 118] on div "This record" at bounding box center [1141, 110] width 195 height 27
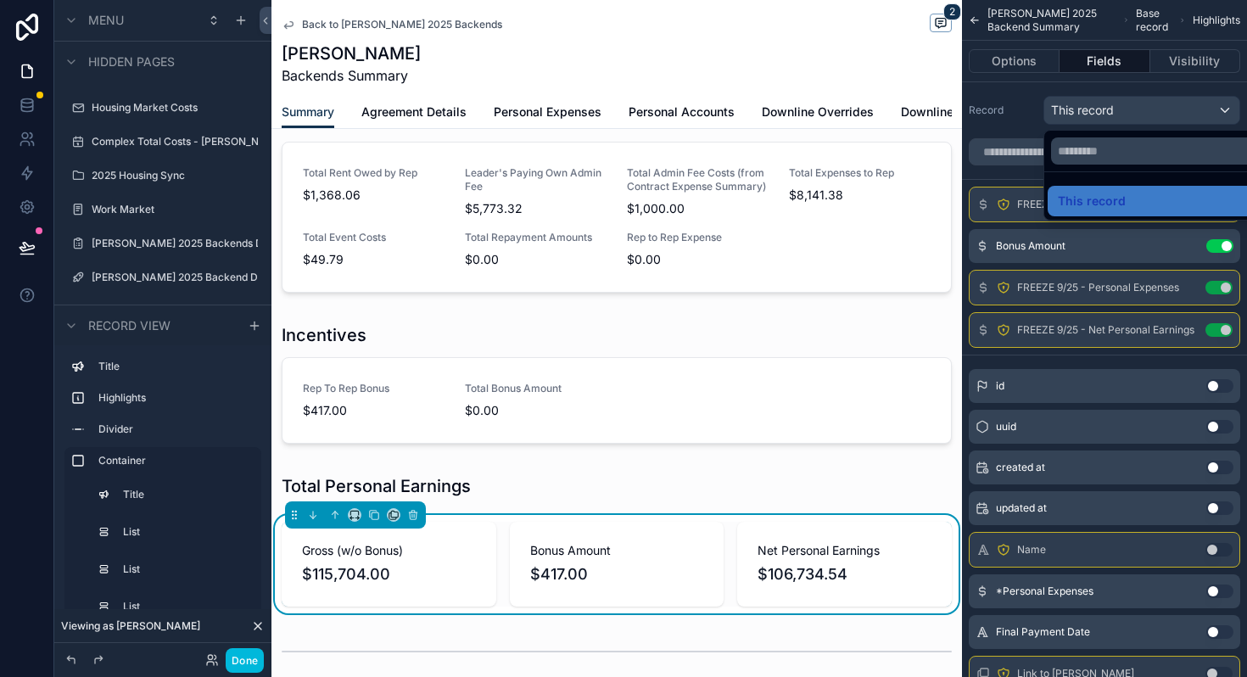
click at [1138, 118] on div "scrollable content" at bounding box center [623, 338] width 1247 height 677
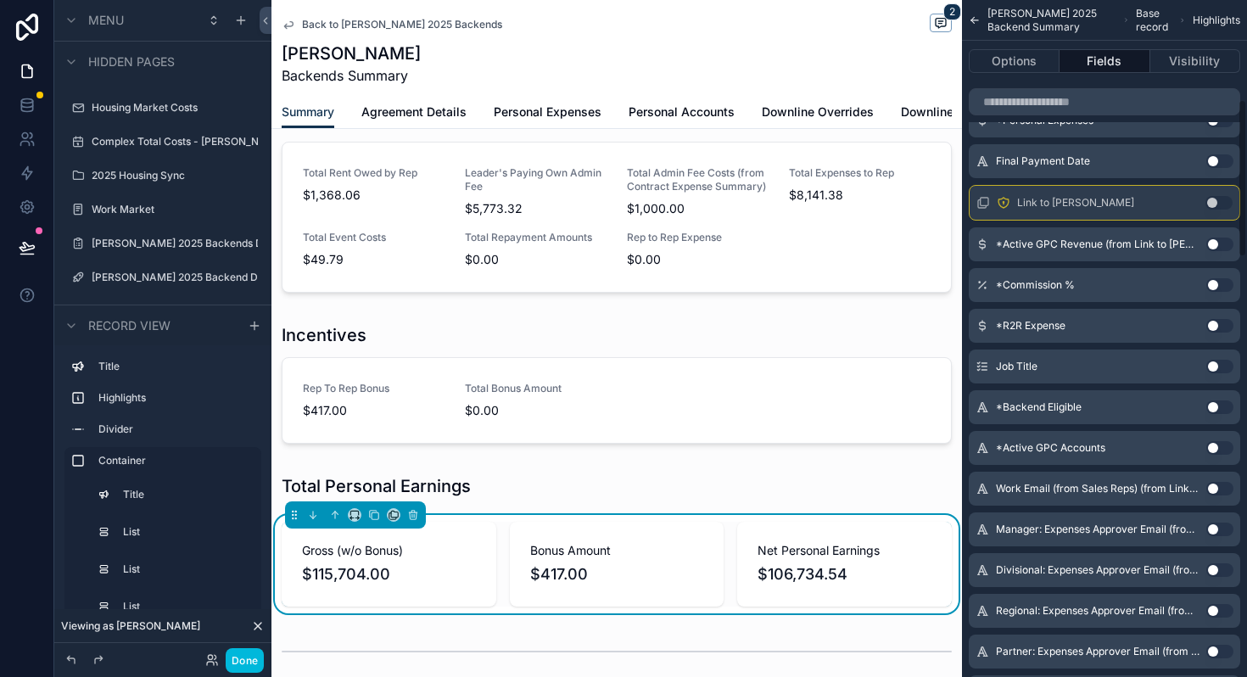
scroll to position [113, 0]
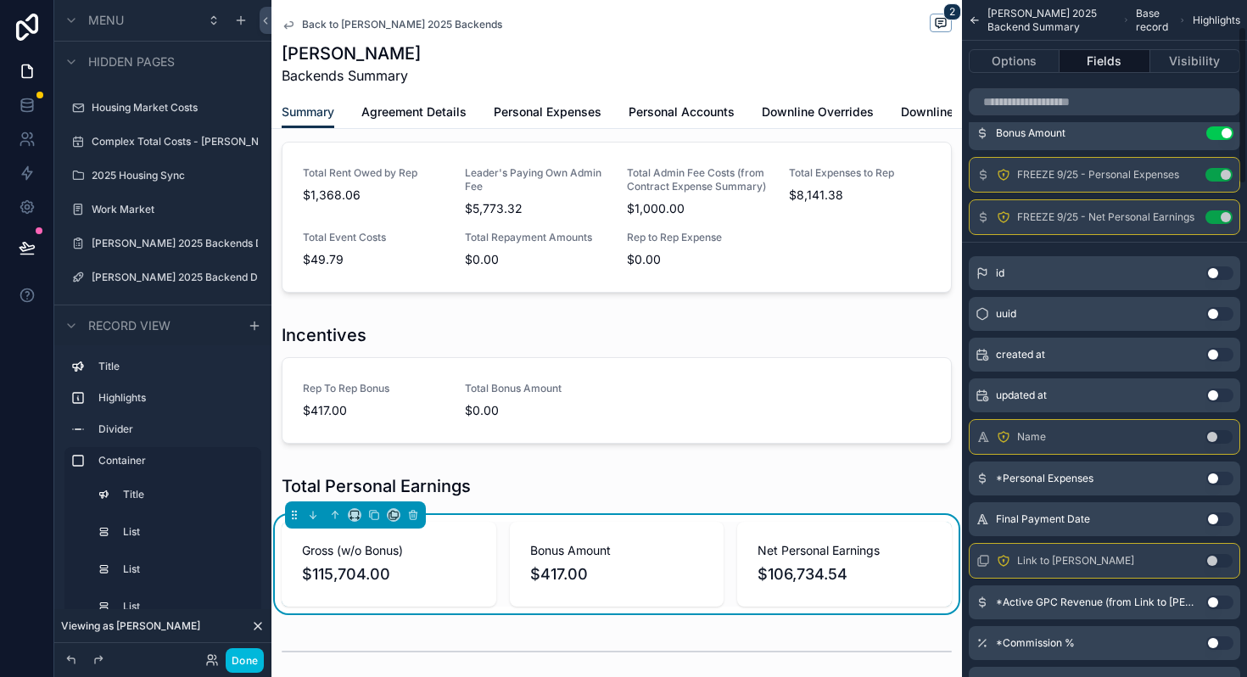
click at [1189, 55] on button "Visibility" at bounding box center [1195, 61] width 90 height 24
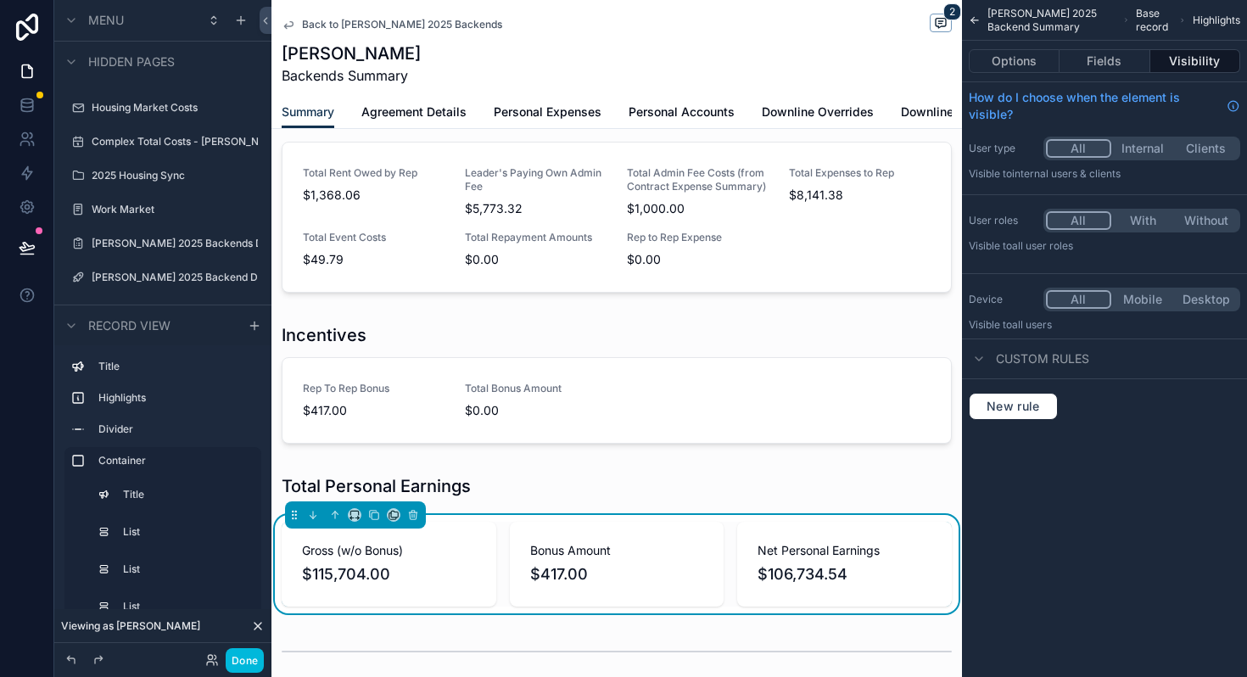
click at [695, 530] on div "Bonus Amount $417.00" at bounding box center [617, 564] width 215 height 85
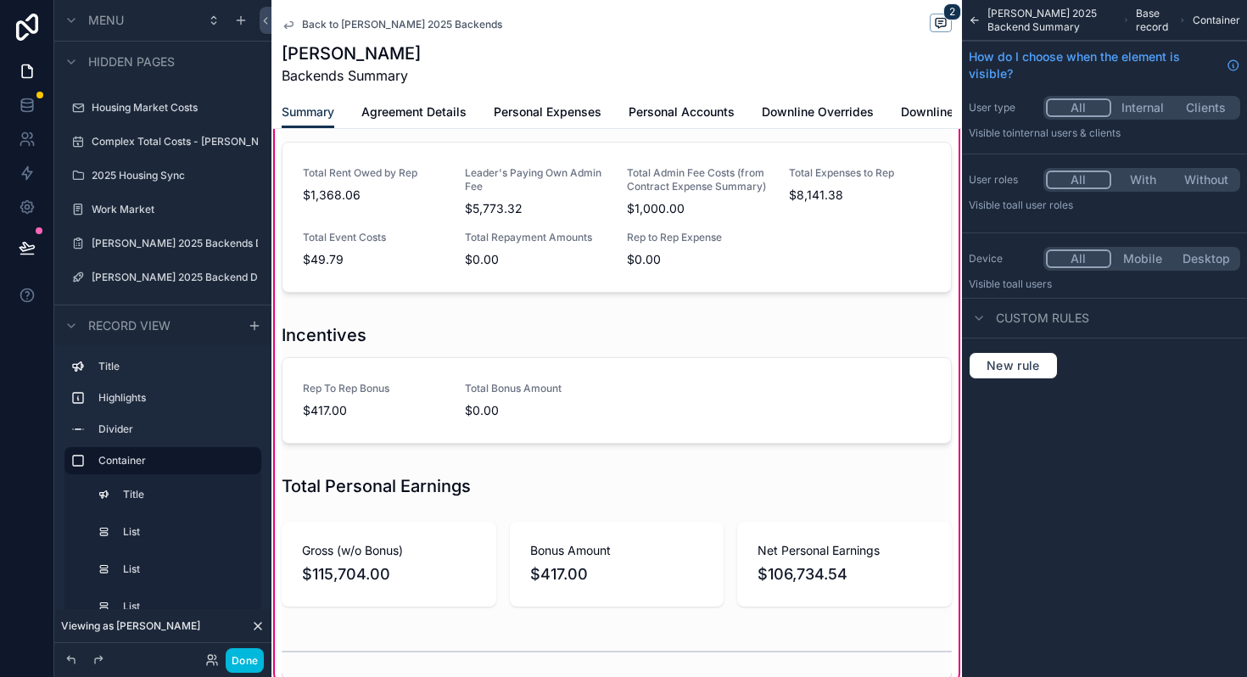
click at [648, 539] on div "scrollable content" at bounding box center [616, 564] width 690 height 98
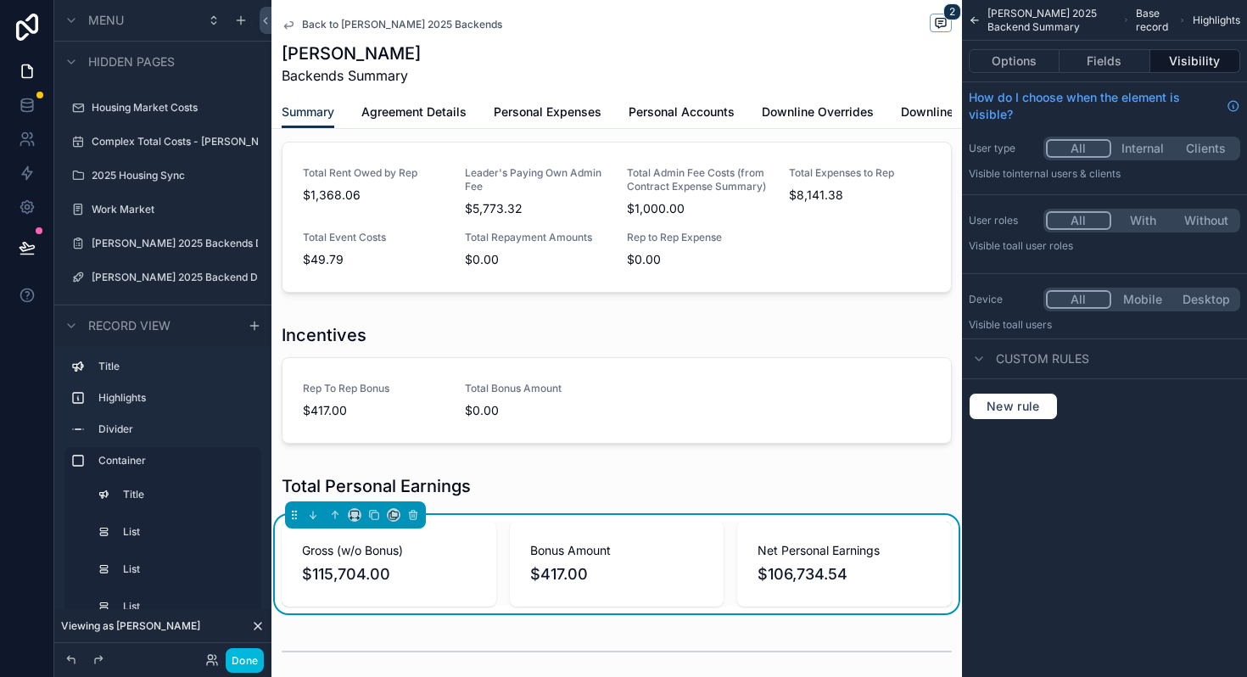
click at [1102, 68] on button "Fields" at bounding box center [1104, 61] width 90 height 24
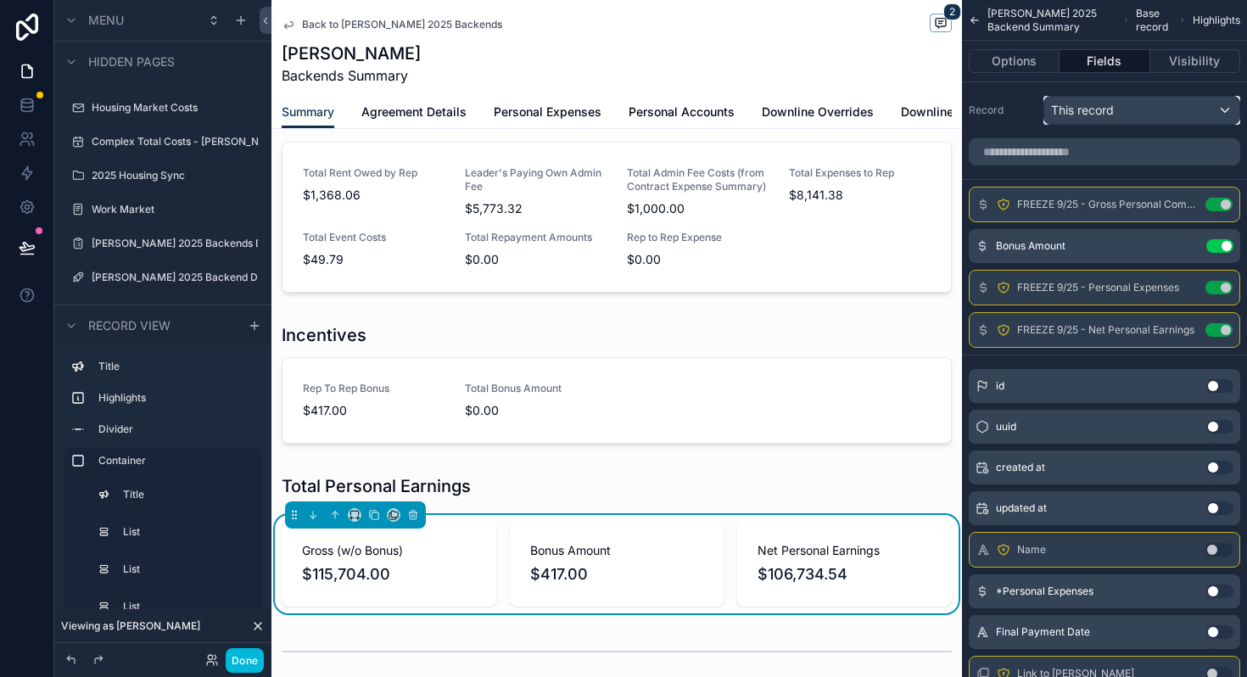
click at [1093, 103] on span "This record" at bounding box center [1082, 110] width 63 height 17
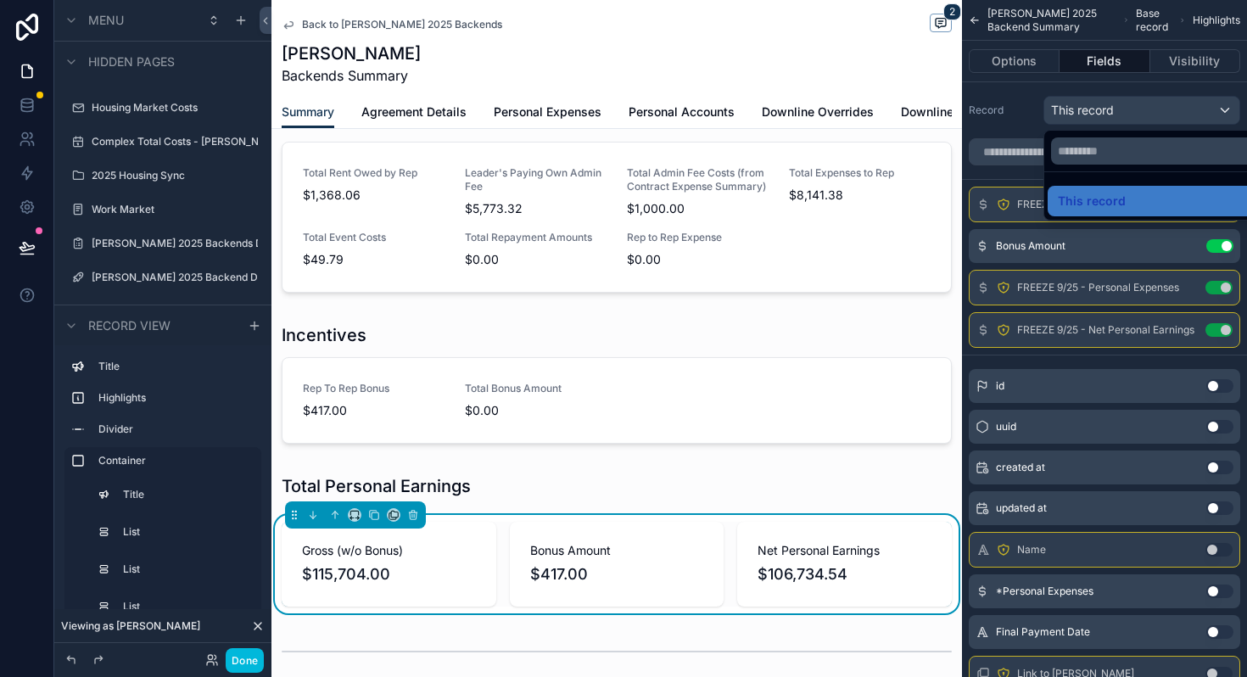
click at [1093, 103] on div "scrollable content" at bounding box center [623, 338] width 1247 height 677
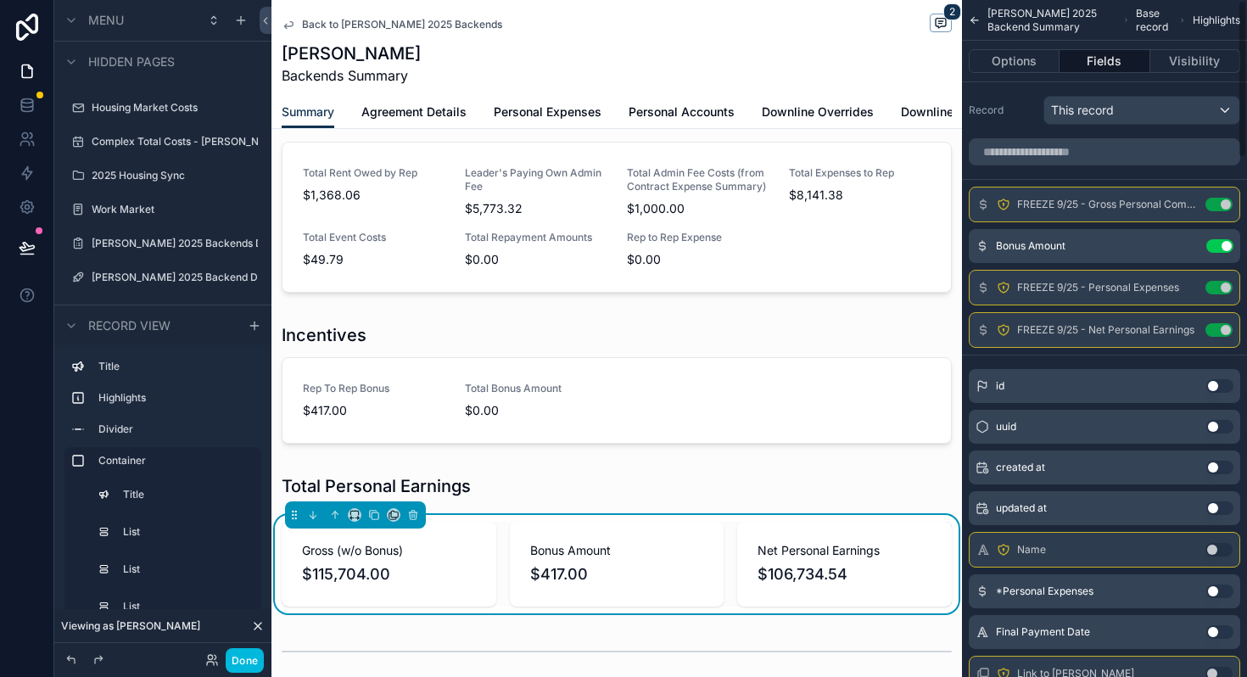
click at [826, 227] on div "scrollable content" at bounding box center [616, 203] width 690 height 205
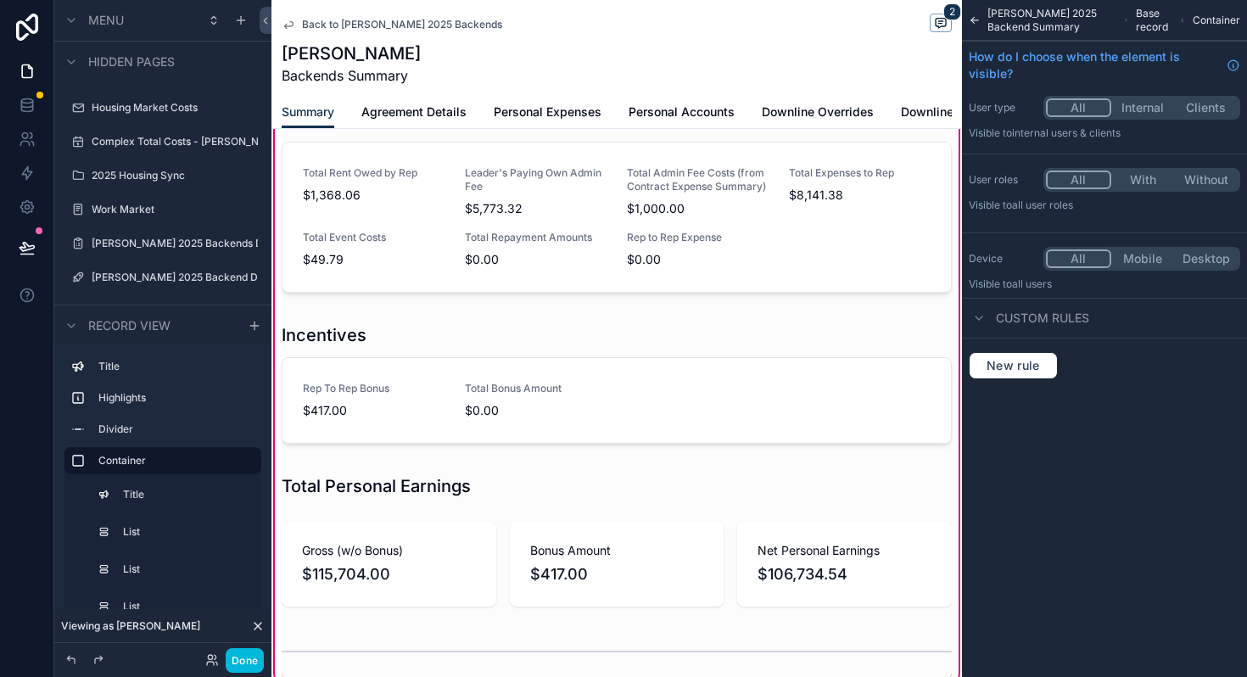
click at [826, 227] on div "scrollable content" at bounding box center [616, 203] width 690 height 205
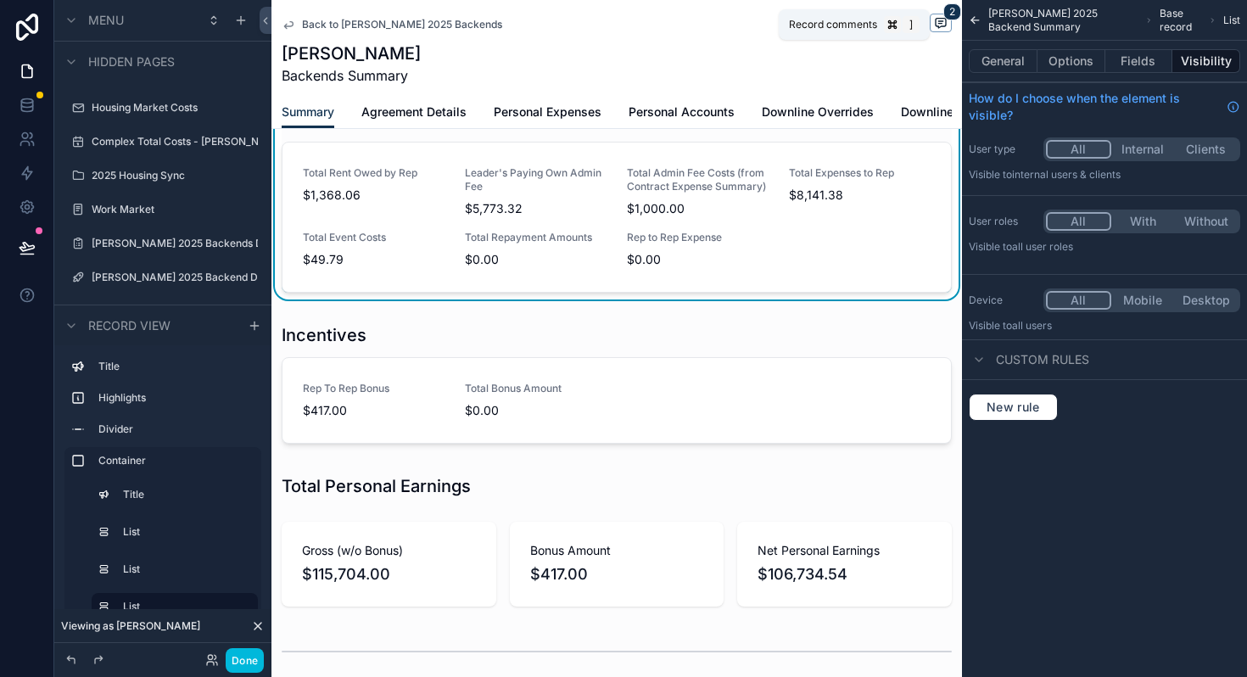
click at [945, 25] on icon "scrollable content" at bounding box center [941, 23] width 10 height 9
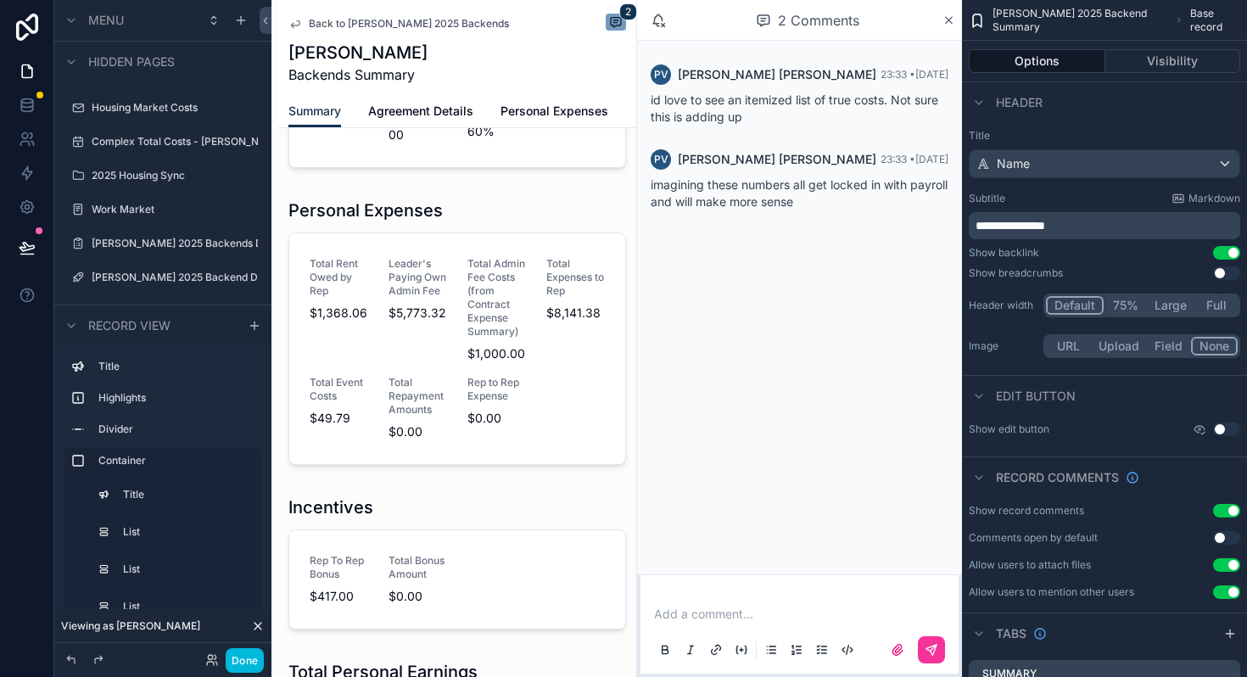
click at [586, 78] on div "Parker Vanlandingham Backends Summary" at bounding box center [457, 63] width 338 height 44
click at [945, 20] on icon "scrollable content" at bounding box center [948, 21] width 13 height 14
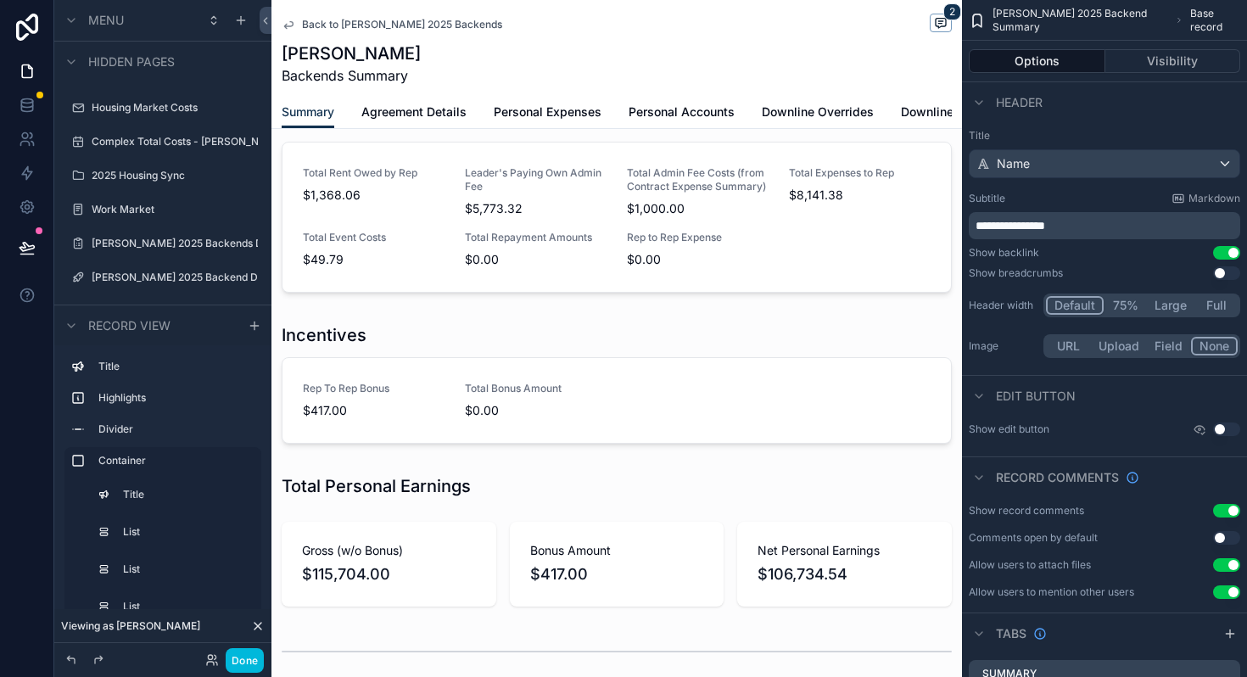
click at [576, 114] on span "Personal Expenses" at bounding box center [548, 111] width 108 height 17
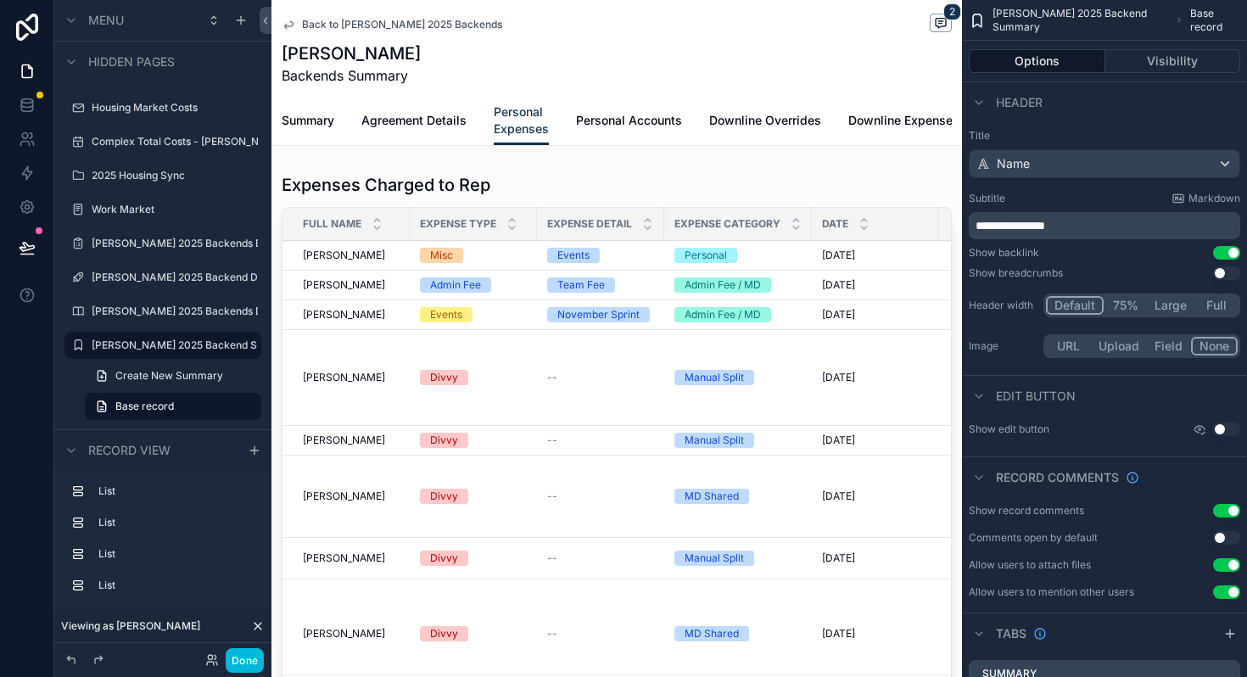
click at [814, 258] on div "scrollable content" at bounding box center [616, 448] width 690 height 564
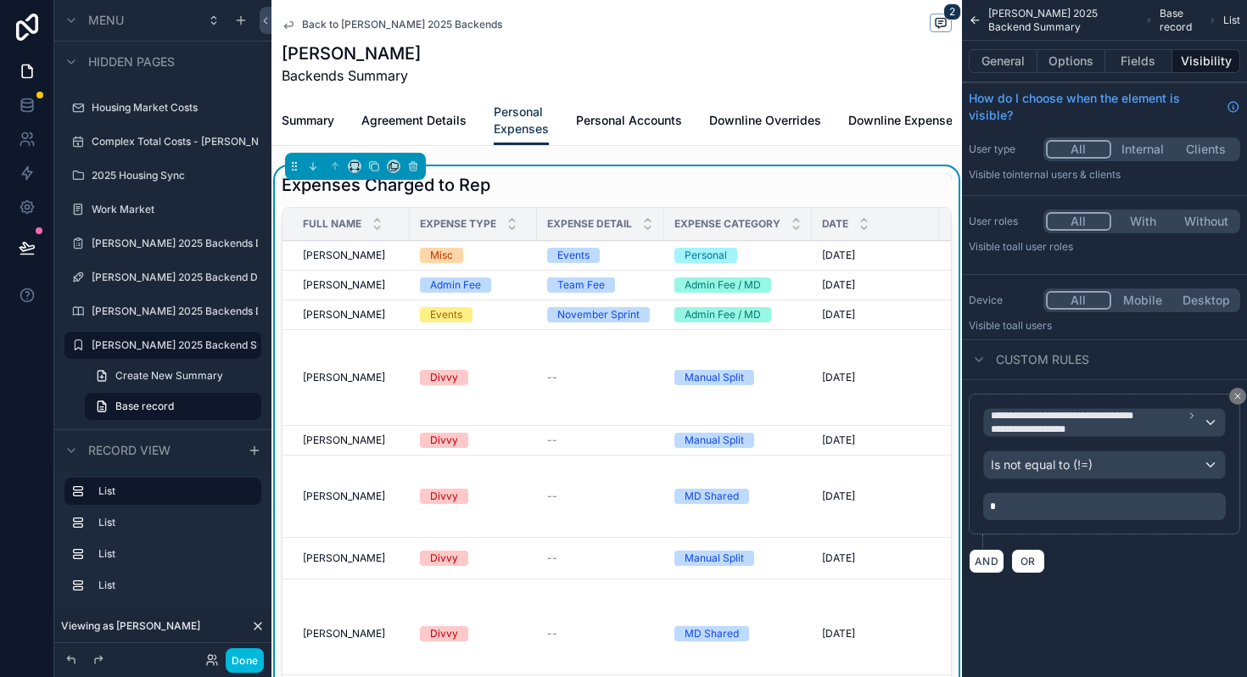
click at [777, 259] on div "Personal" at bounding box center [737, 255] width 127 height 15
click at [737, 254] on span "Personal" at bounding box center [705, 255] width 63 height 15
click at [237, 659] on button "Done" at bounding box center [245, 660] width 38 height 25
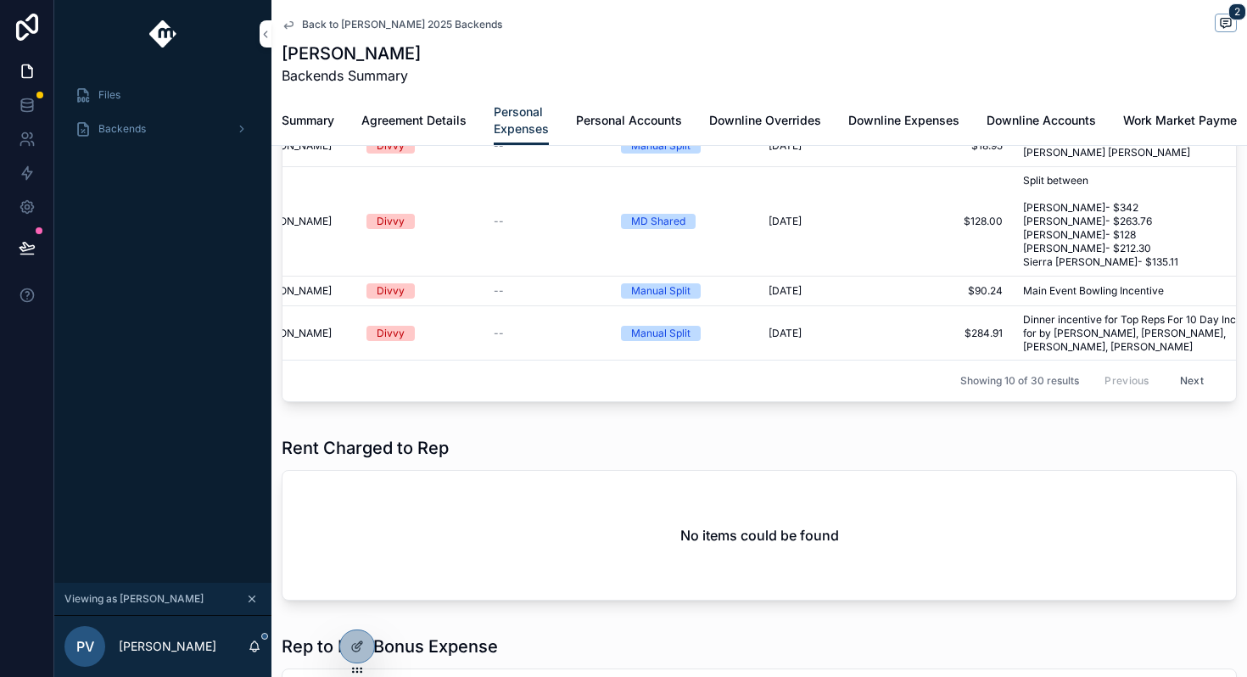
scroll to position [344, 0]
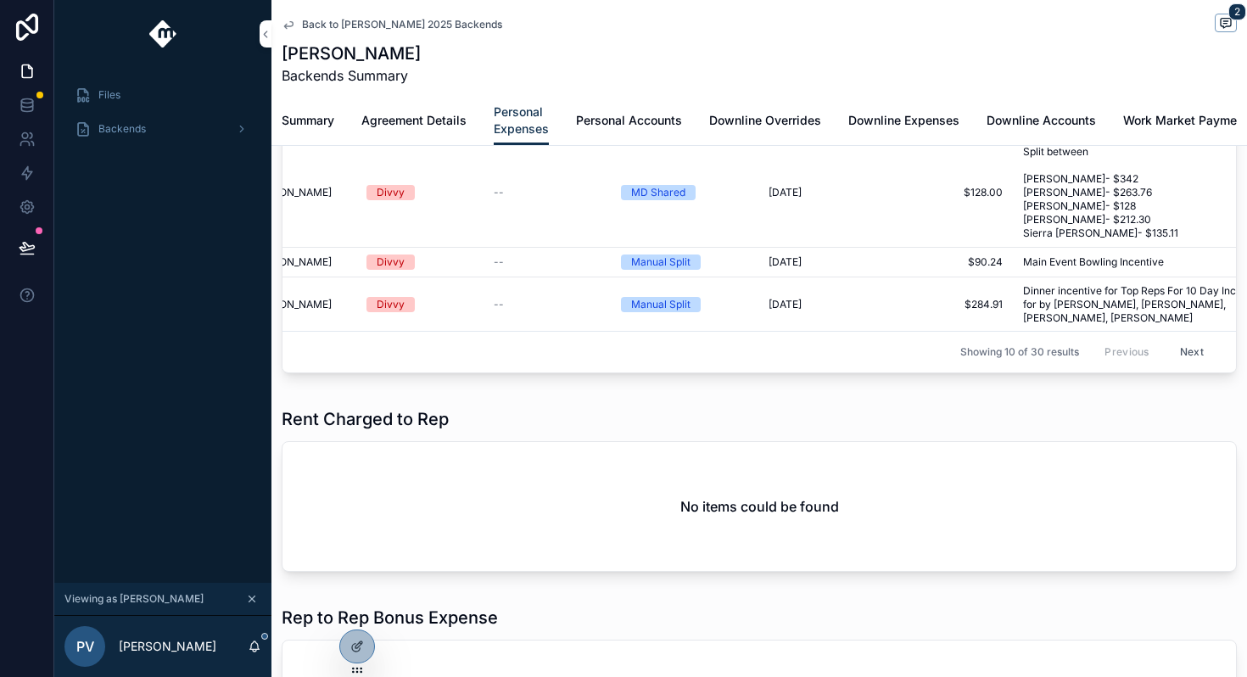
click at [1187, 355] on button "Next" at bounding box center [1191, 352] width 47 height 26
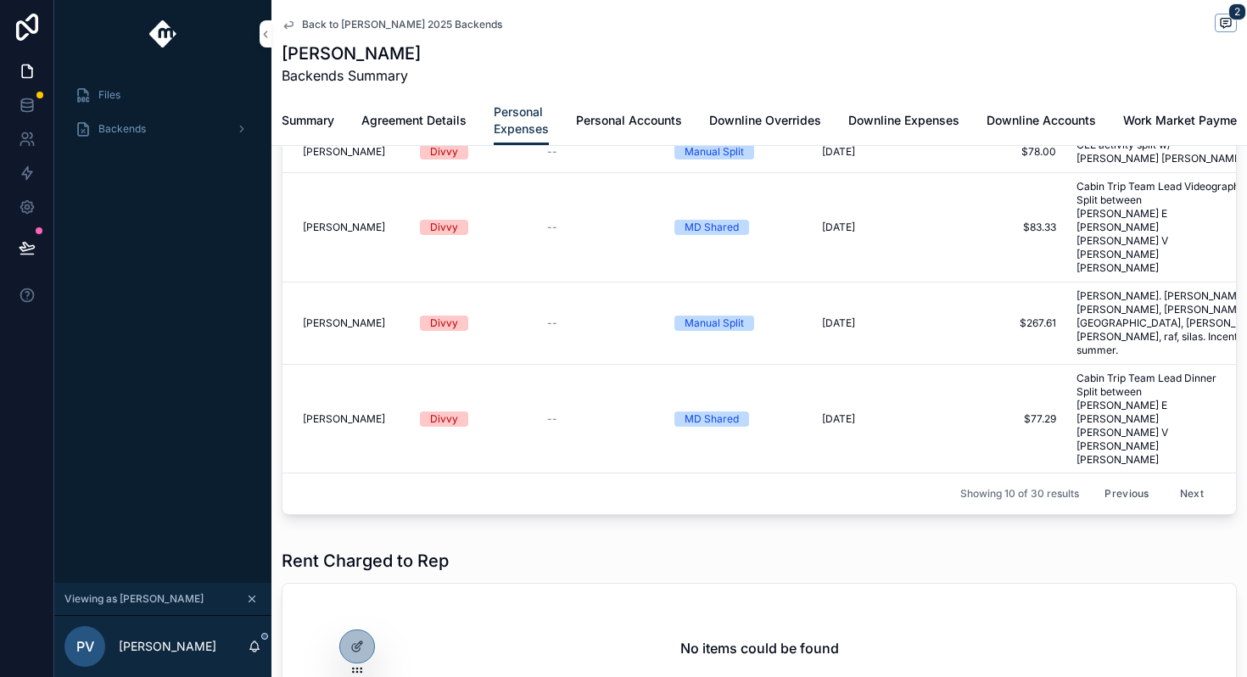
scroll to position [304, 0]
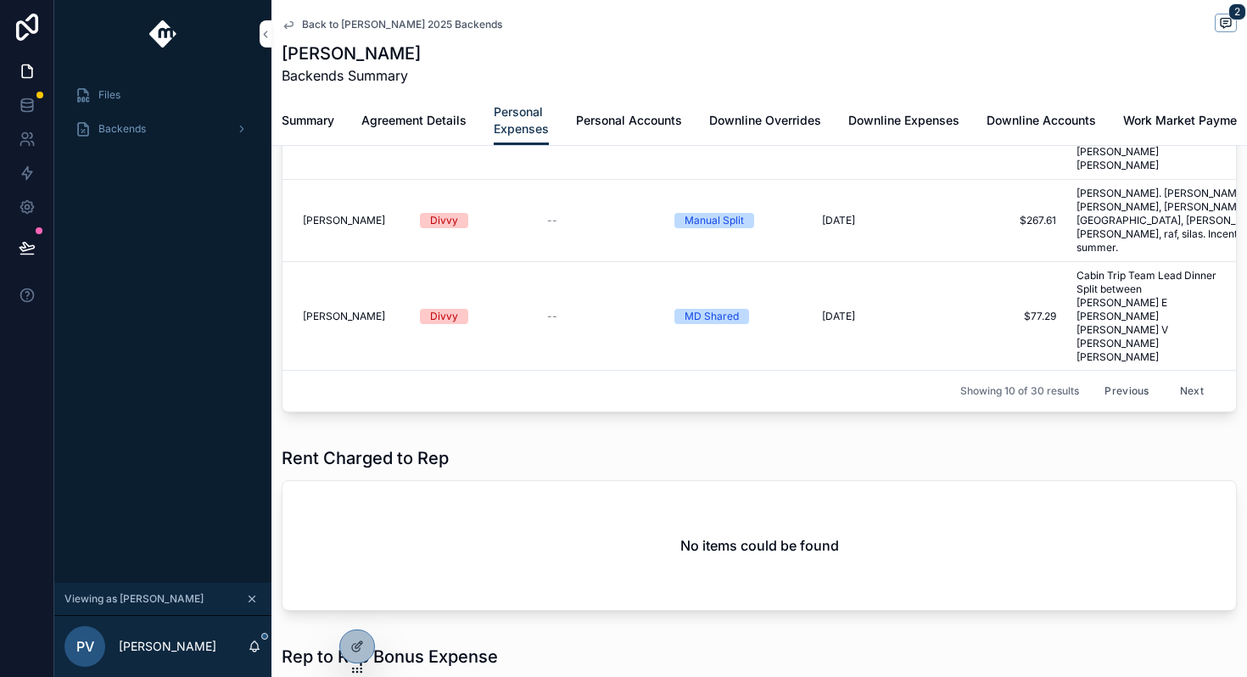
click at [1187, 399] on button "Next" at bounding box center [1191, 391] width 47 height 26
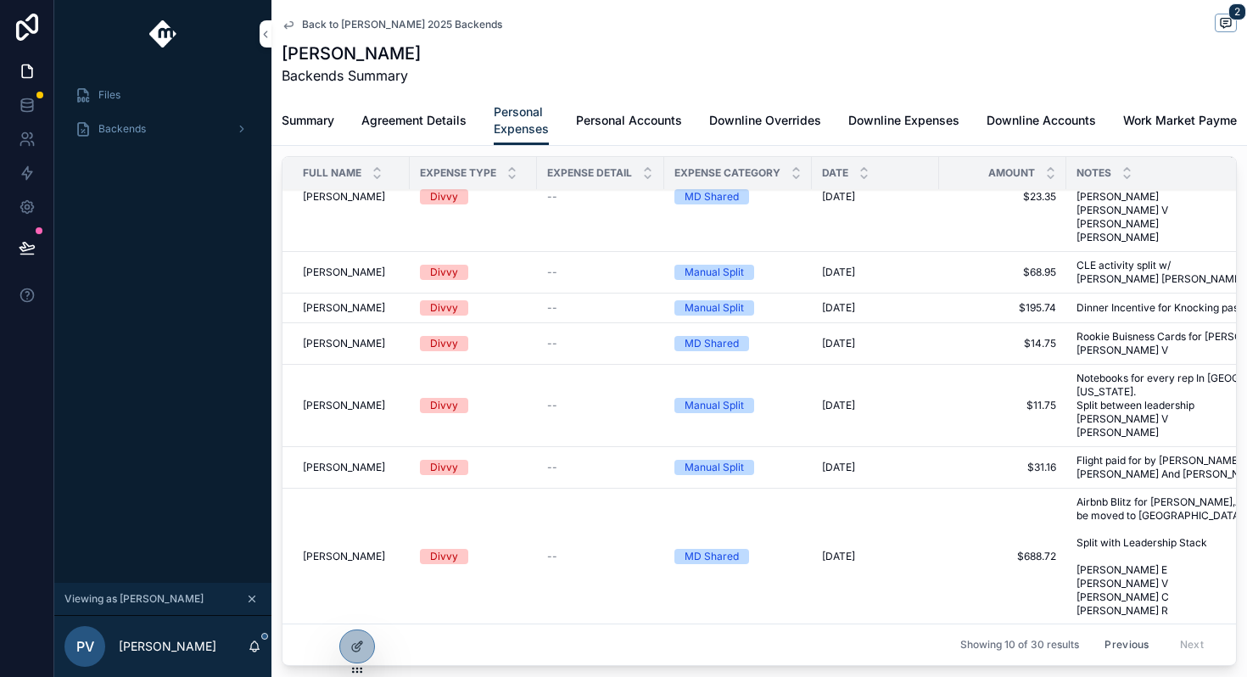
scroll to position [311, 0]
click at [640, 126] on span "Personal Accounts" at bounding box center [629, 120] width 106 height 17
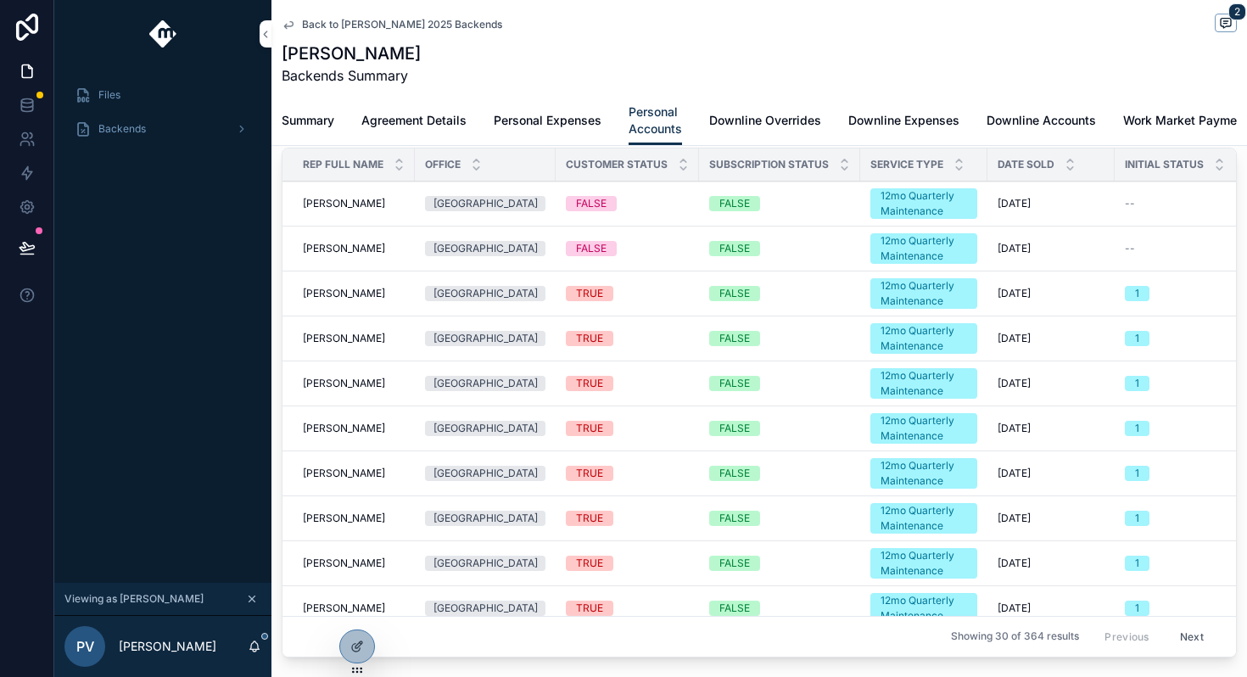
scroll to position [121, 0]
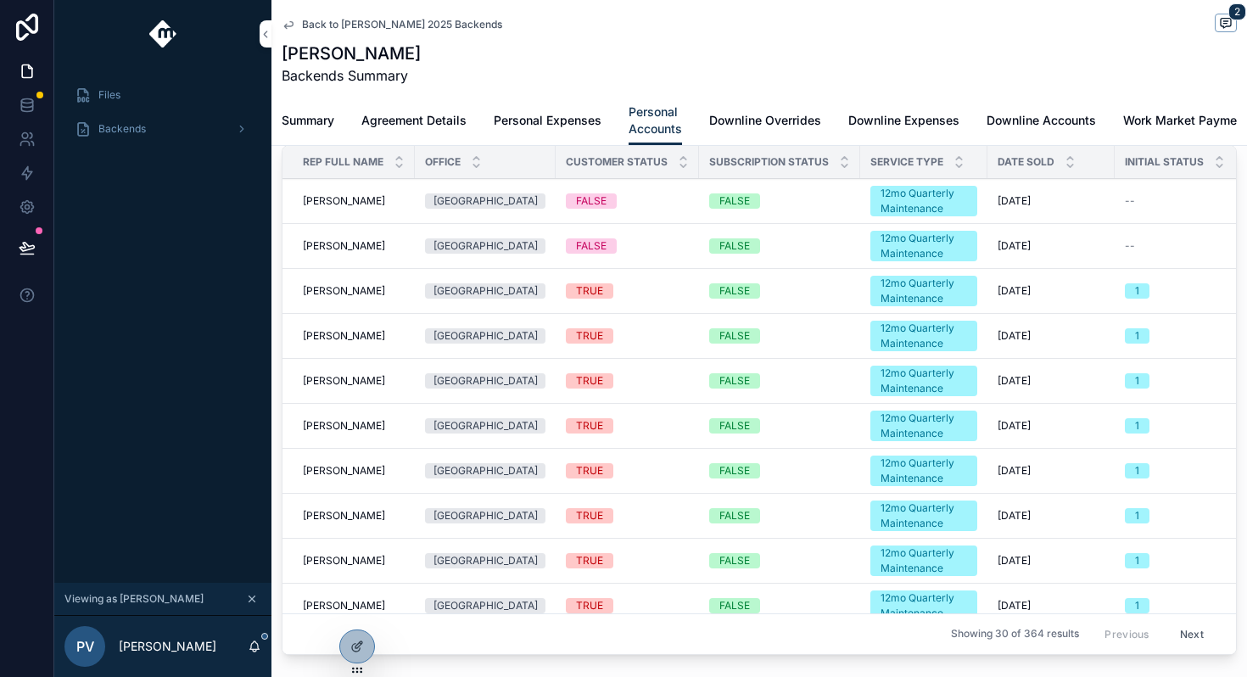
click at [814, 119] on span "Downline Overrides" at bounding box center [765, 120] width 112 height 17
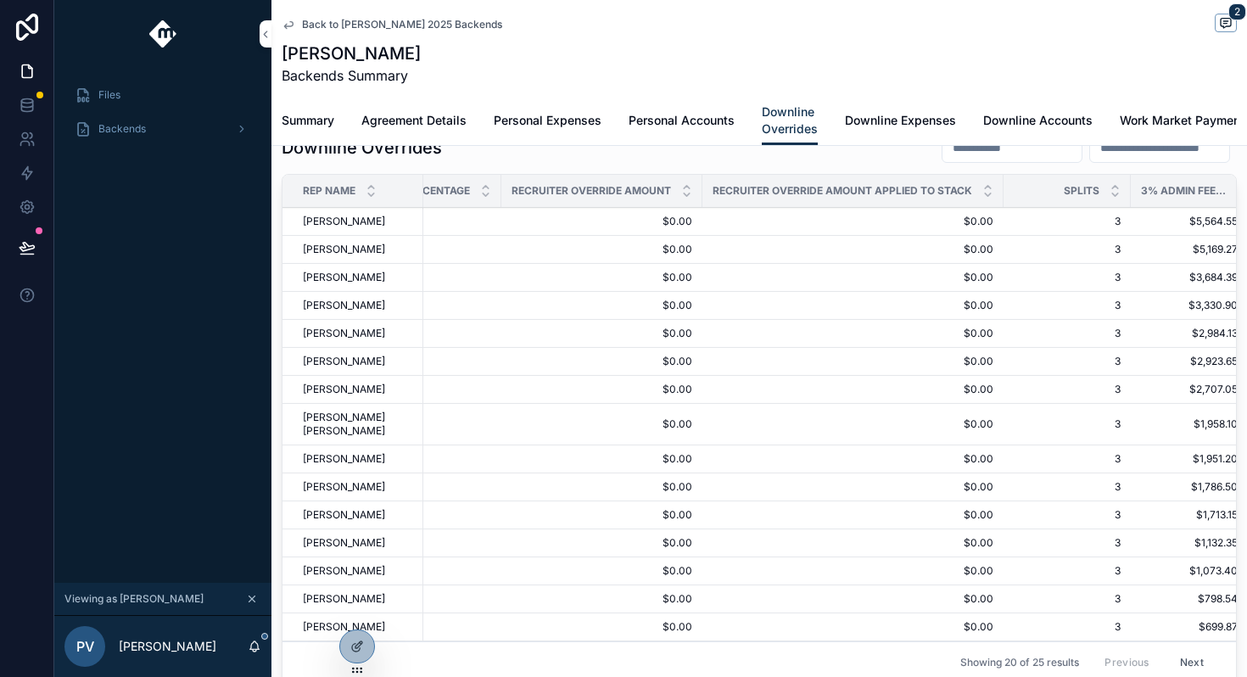
scroll to position [0, 1103]
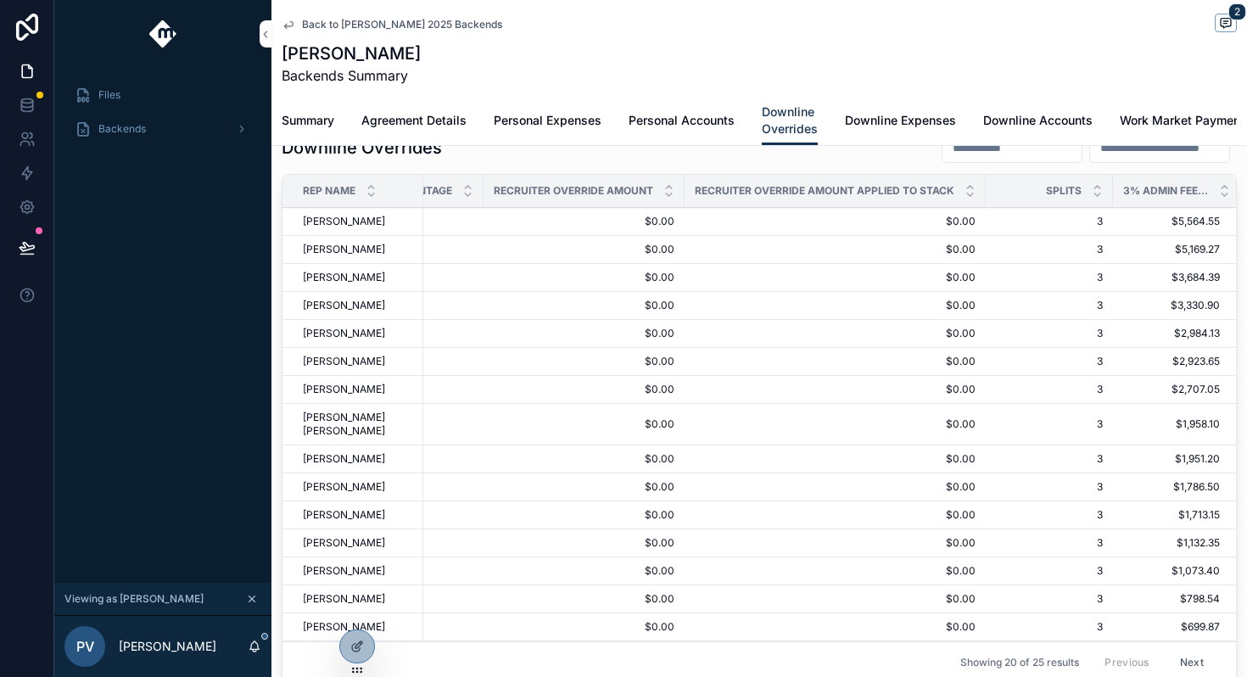
click at [814, 210] on td "$0.00 $0.00" at bounding box center [834, 222] width 301 height 28
click at [805, 220] on span "$0.00" at bounding box center [835, 222] width 281 height 14
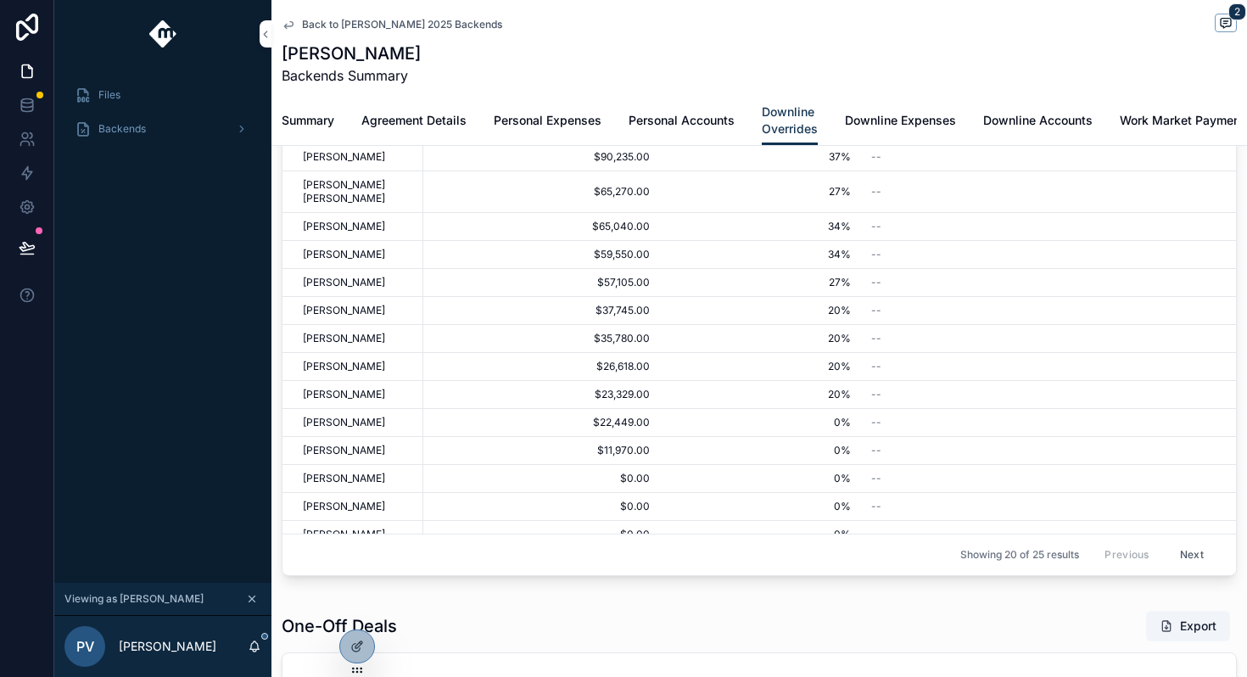
scroll to position [357, 0]
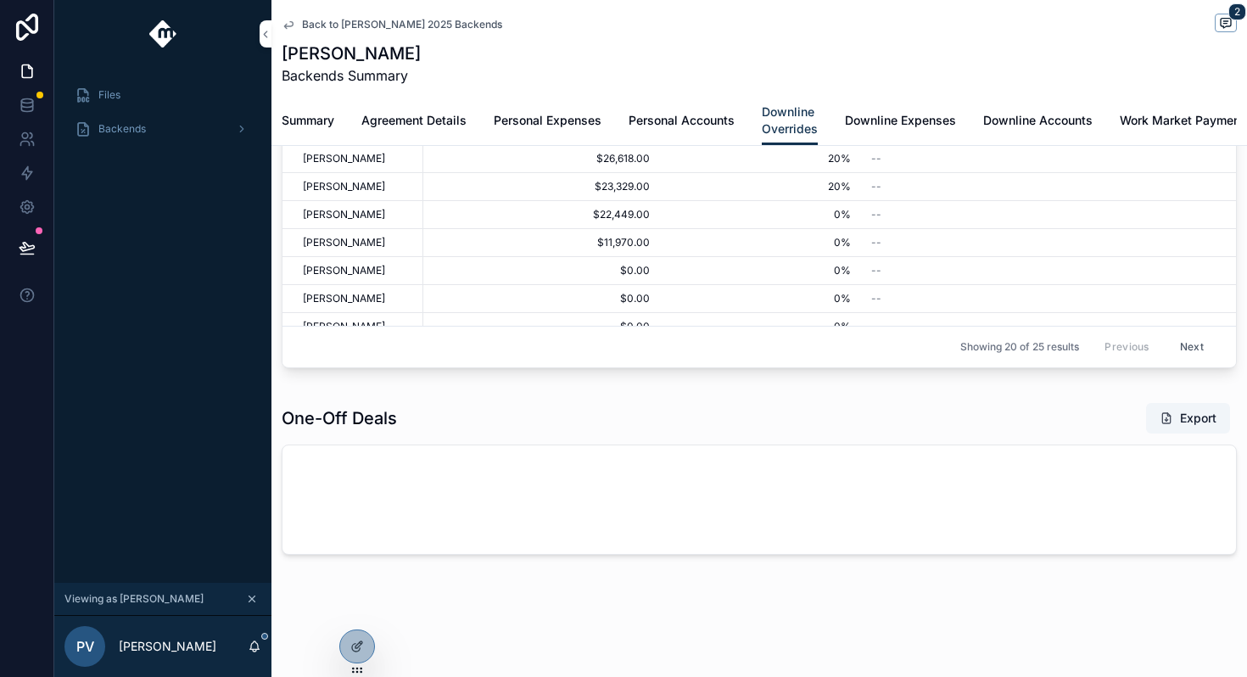
click at [1193, 343] on button "Next" at bounding box center [1191, 347] width 47 height 26
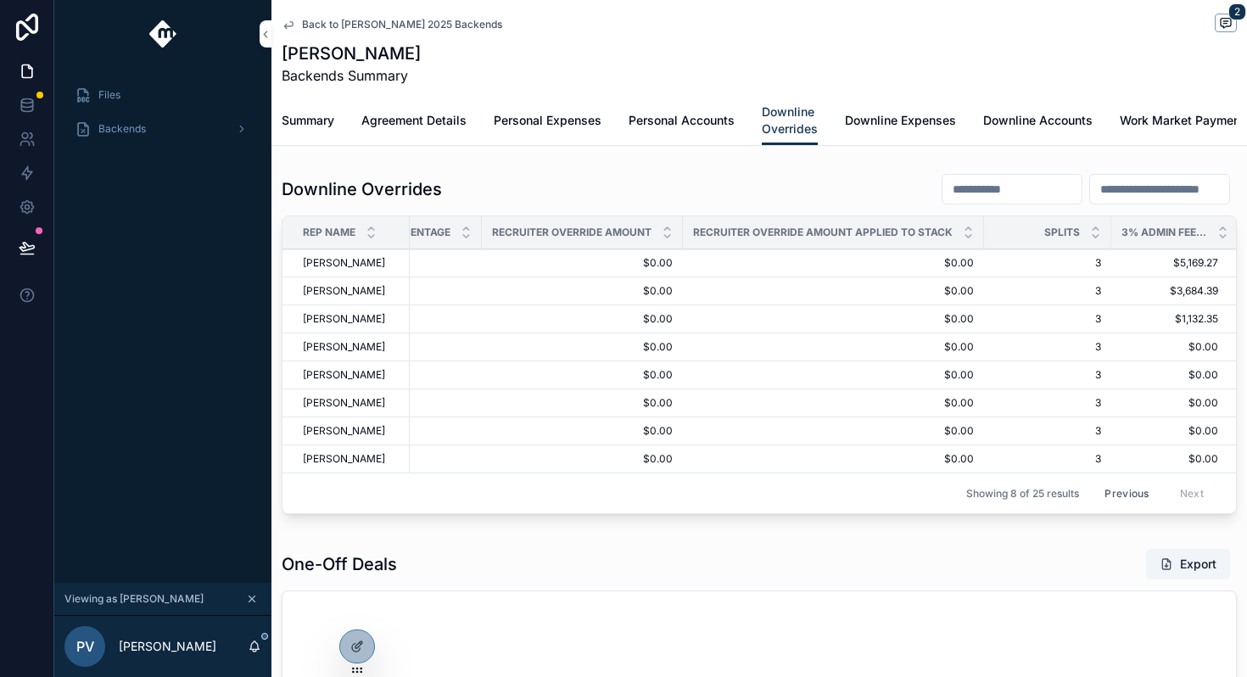
scroll to position [0, 1100]
click at [360, 645] on icon at bounding box center [357, 647] width 14 height 14
click at [756, 314] on span "$0.00" at bounding box center [830, 319] width 281 height 14
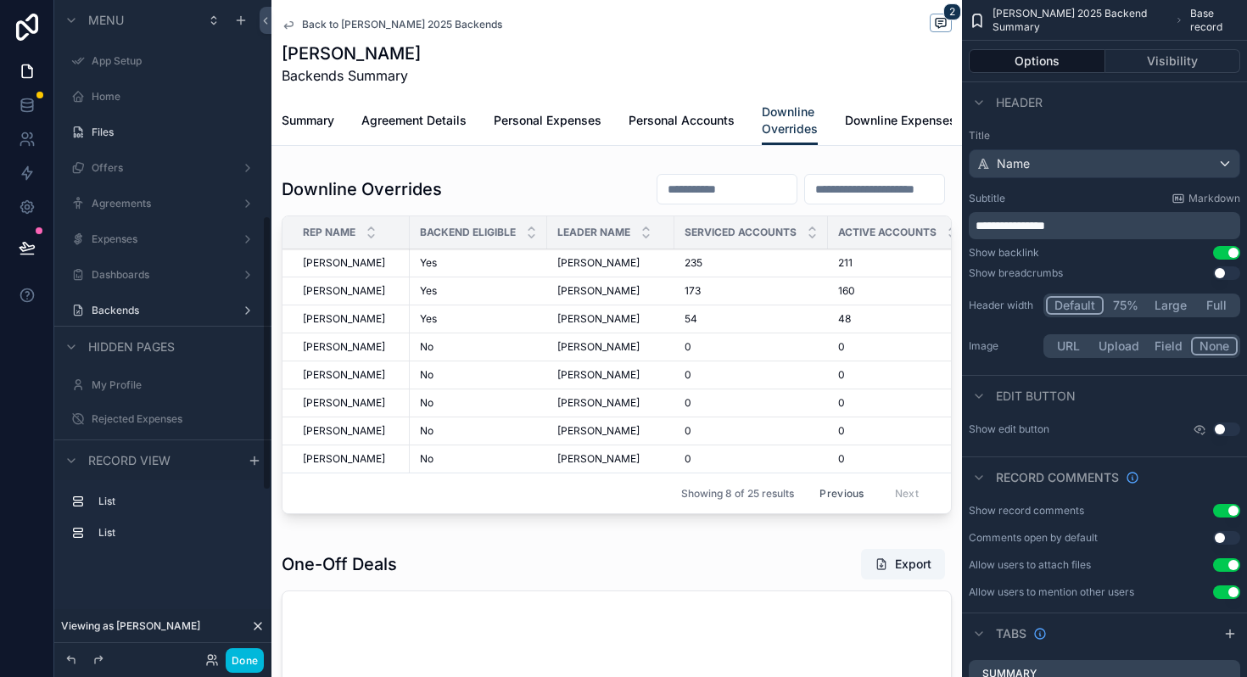
scroll to position [515, 0]
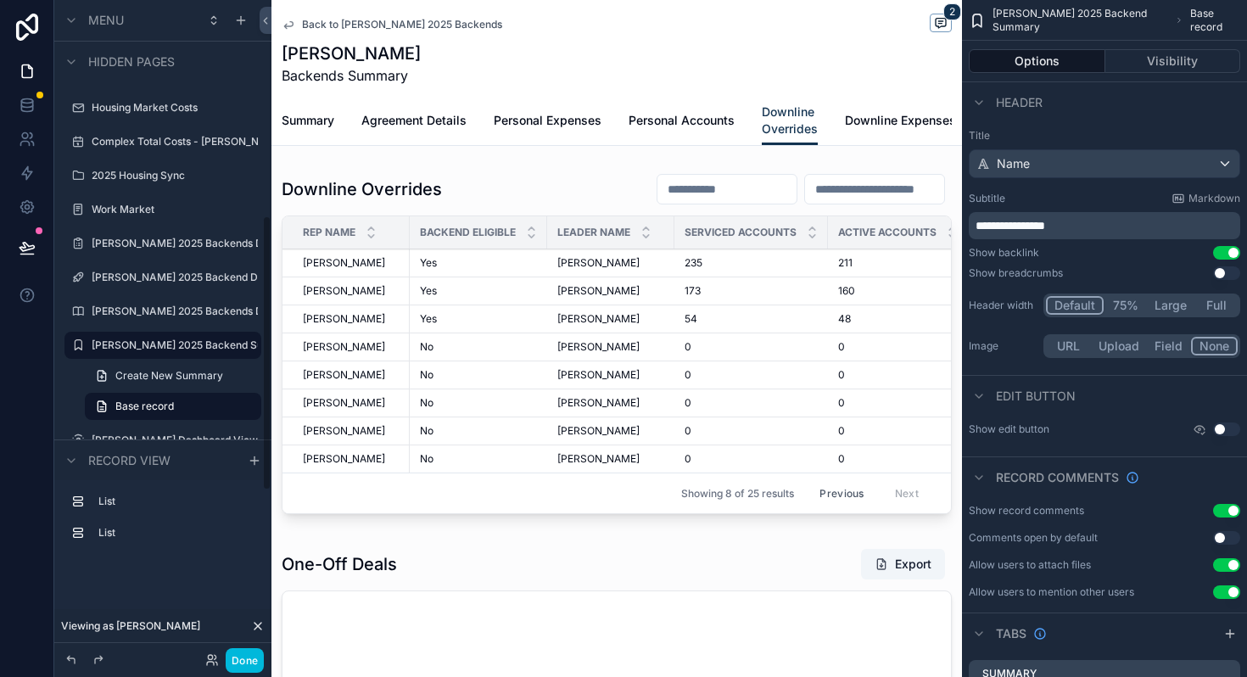
click at [769, 245] on div "Serviced Accounts" at bounding box center [751, 232] width 154 height 32
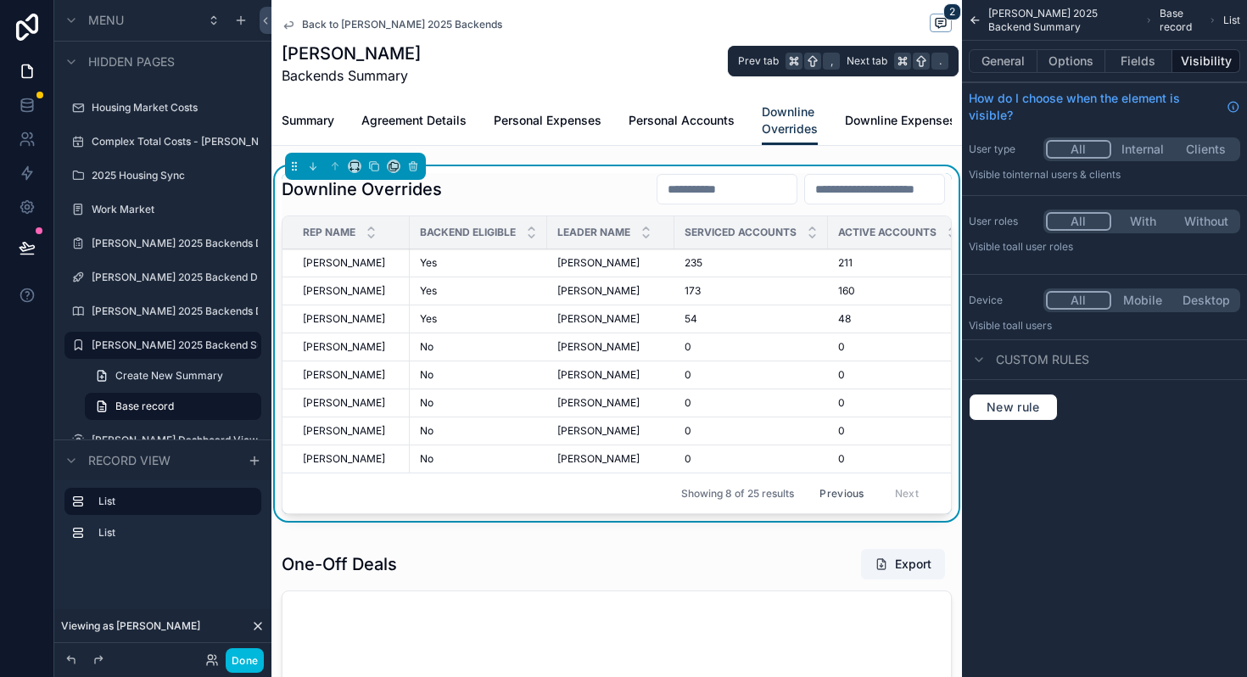
click at [1118, 59] on button "Fields" at bounding box center [1139, 61] width 68 height 24
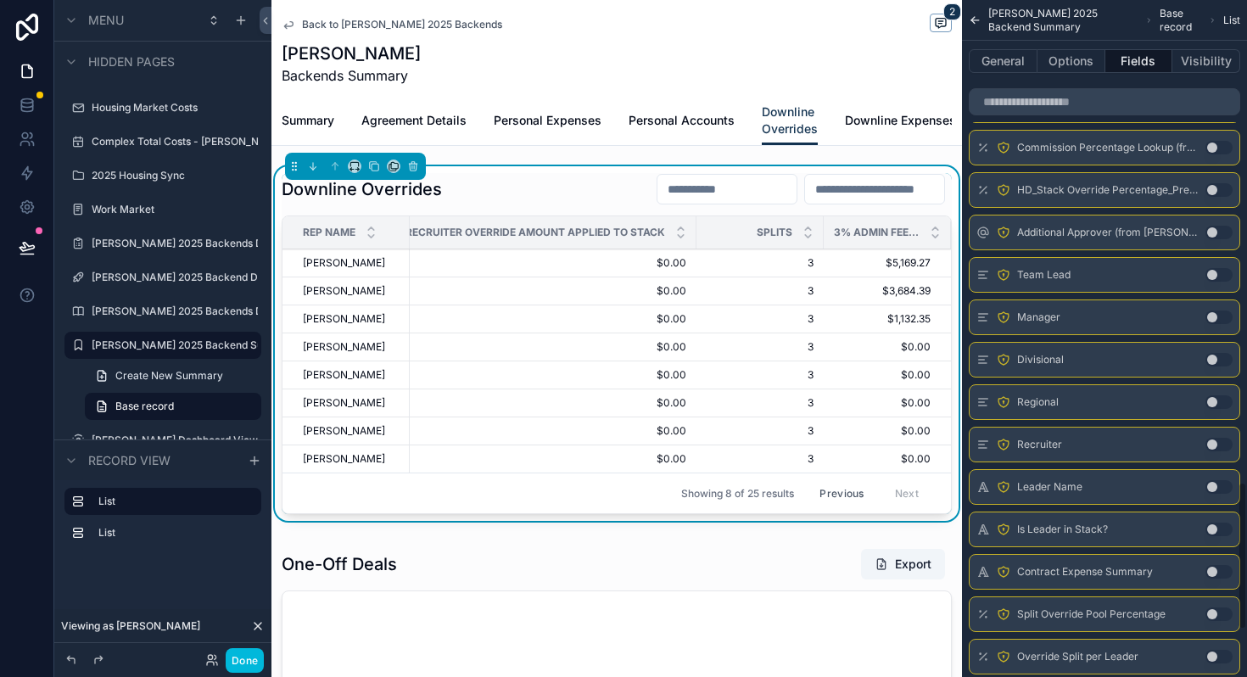
scroll to position [2202, 0]
click at [1226, 274] on button "Use setting" at bounding box center [1218, 272] width 27 height 14
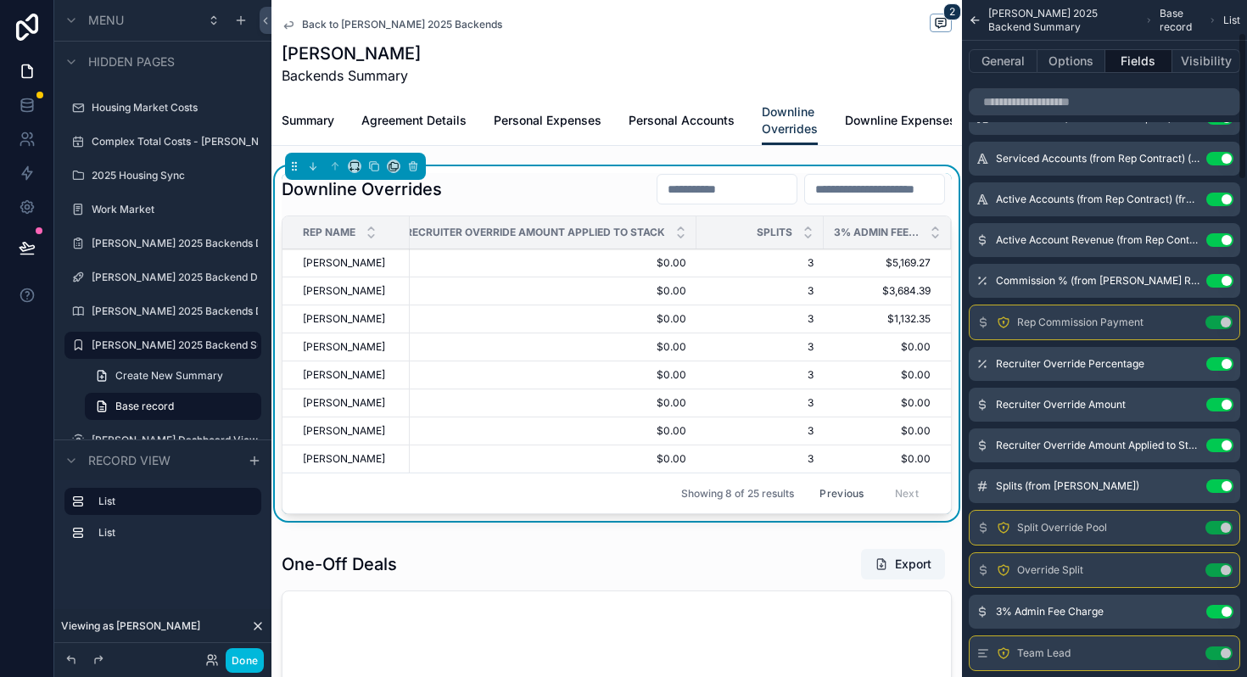
scroll to position [269, 0]
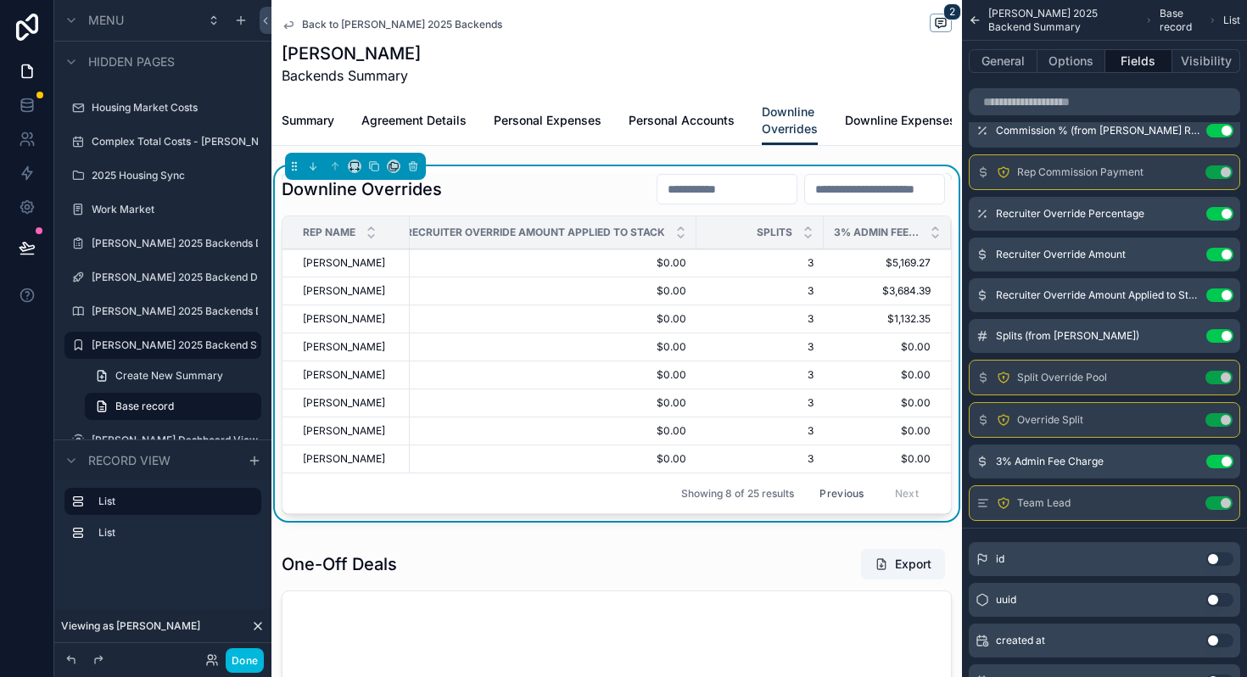
click at [1217, 499] on button "Use setting" at bounding box center [1218, 503] width 27 height 14
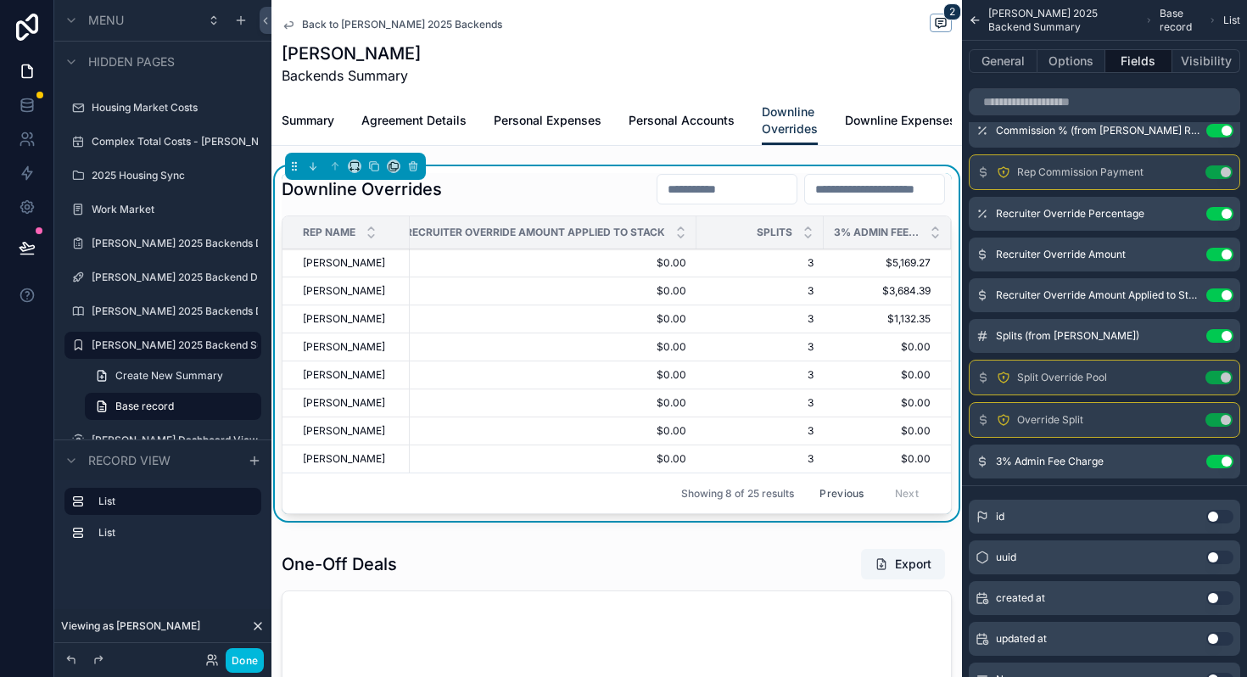
scroll to position [0, 1385]
click at [337, 127] on div "Clone D" at bounding box center [374, 142] width 91 height 31
click at [318, 120] on span "Summary" at bounding box center [308, 120] width 53 height 17
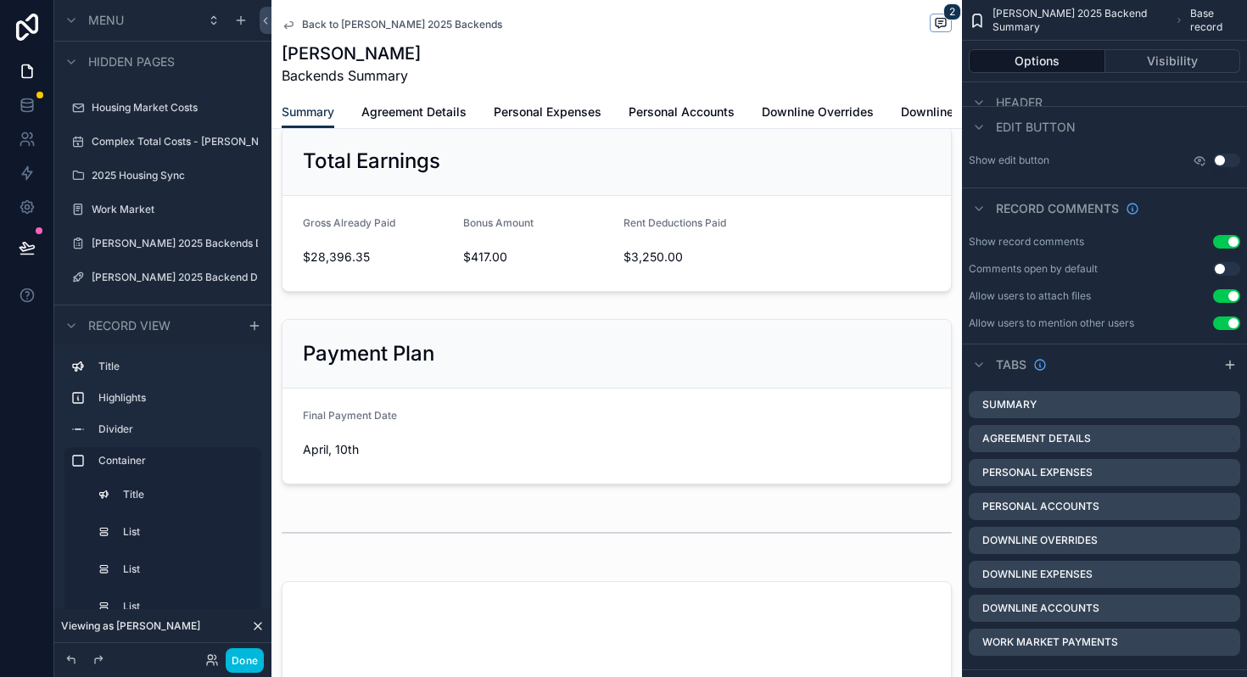
scroll to position [2352, 0]
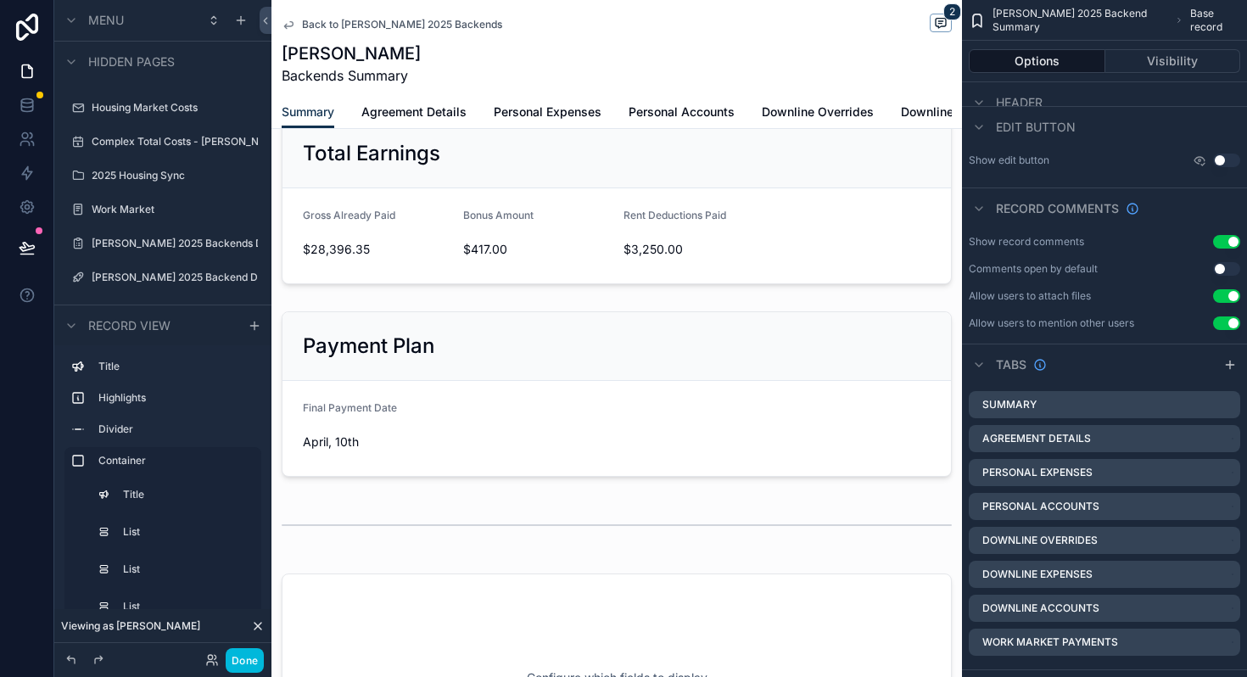
click at [613, 437] on div "scrollable content" at bounding box center [616, 393] width 690 height 179
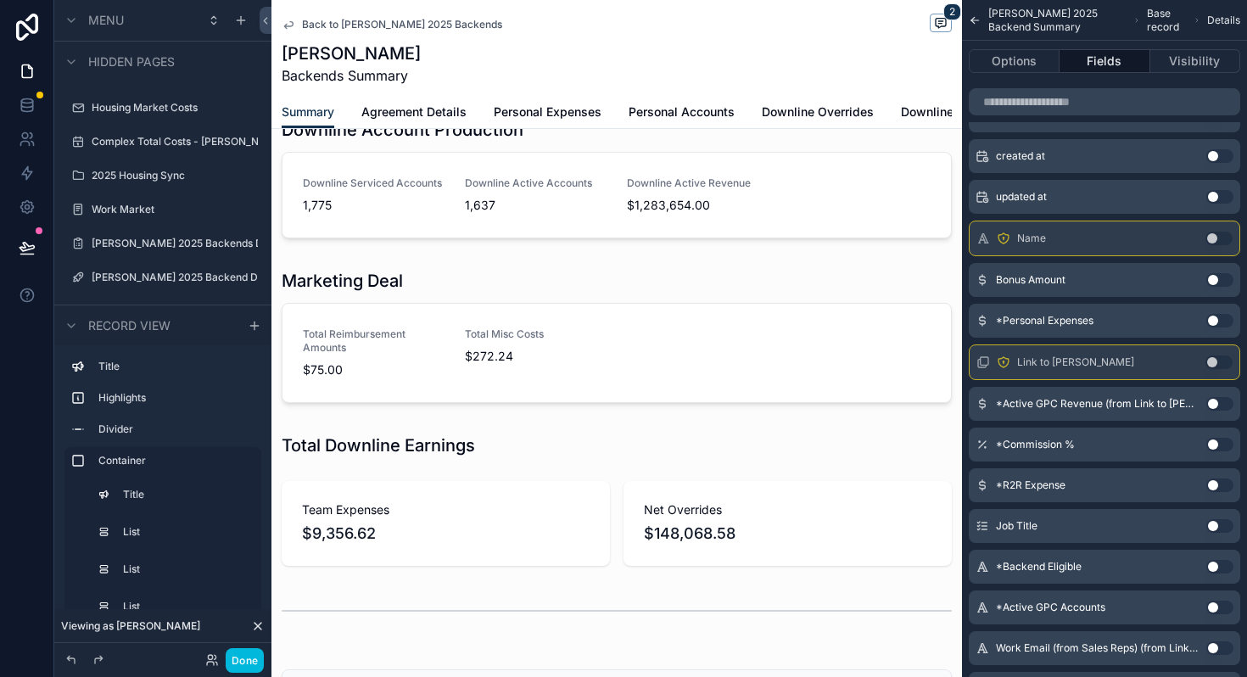
scroll to position [1675, 0]
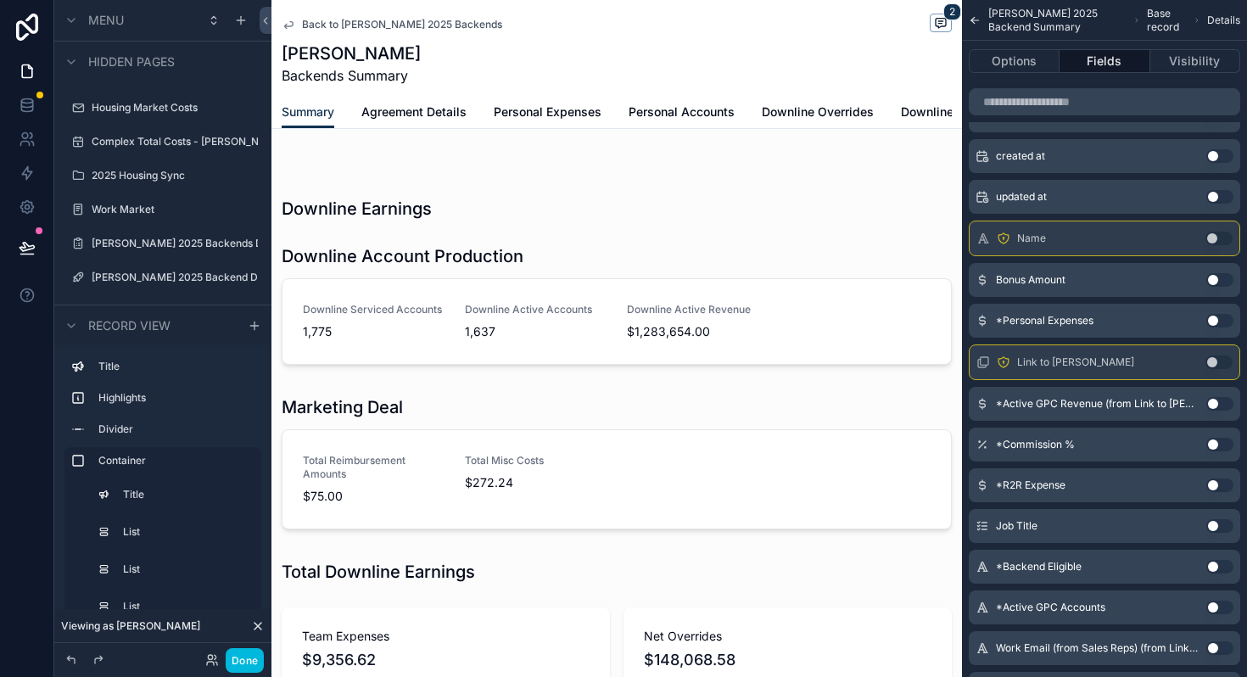
click at [828, 120] on link "Downline Overrides" at bounding box center [818, 114] width 112 height 34
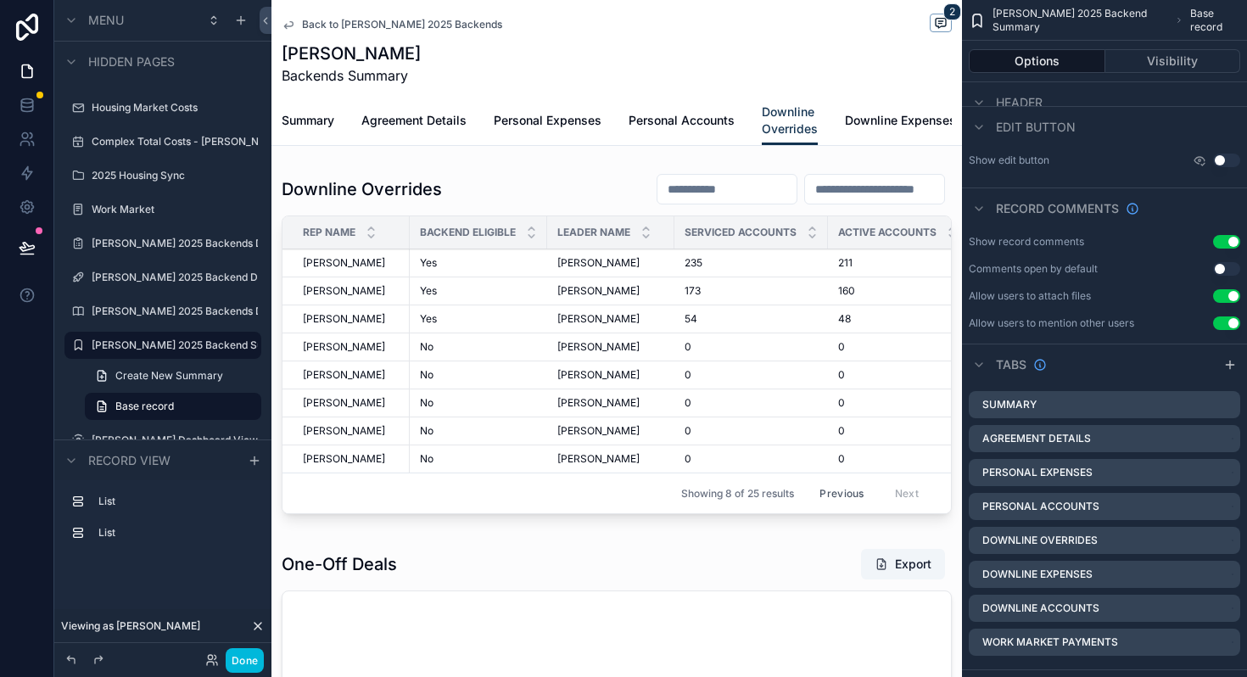
click at [882, 123] on span "Downline Expenses" at bounding box center [900, 120] width 111 height 17
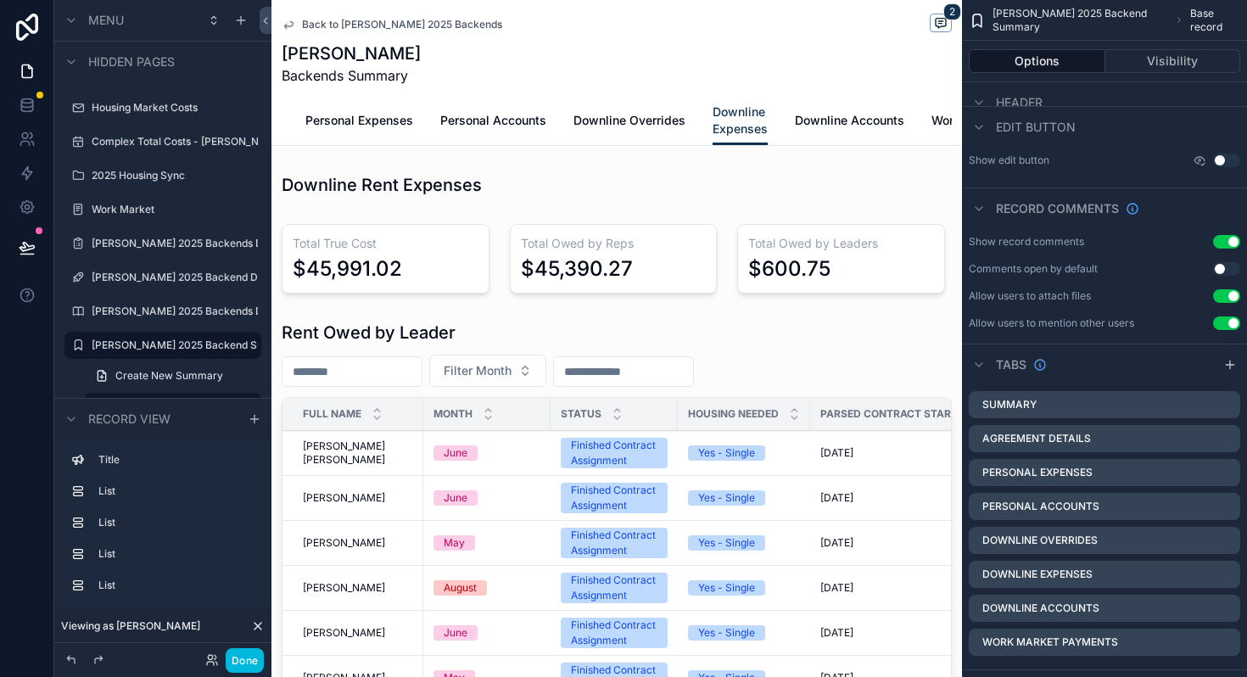
scroll to position [0, 301]
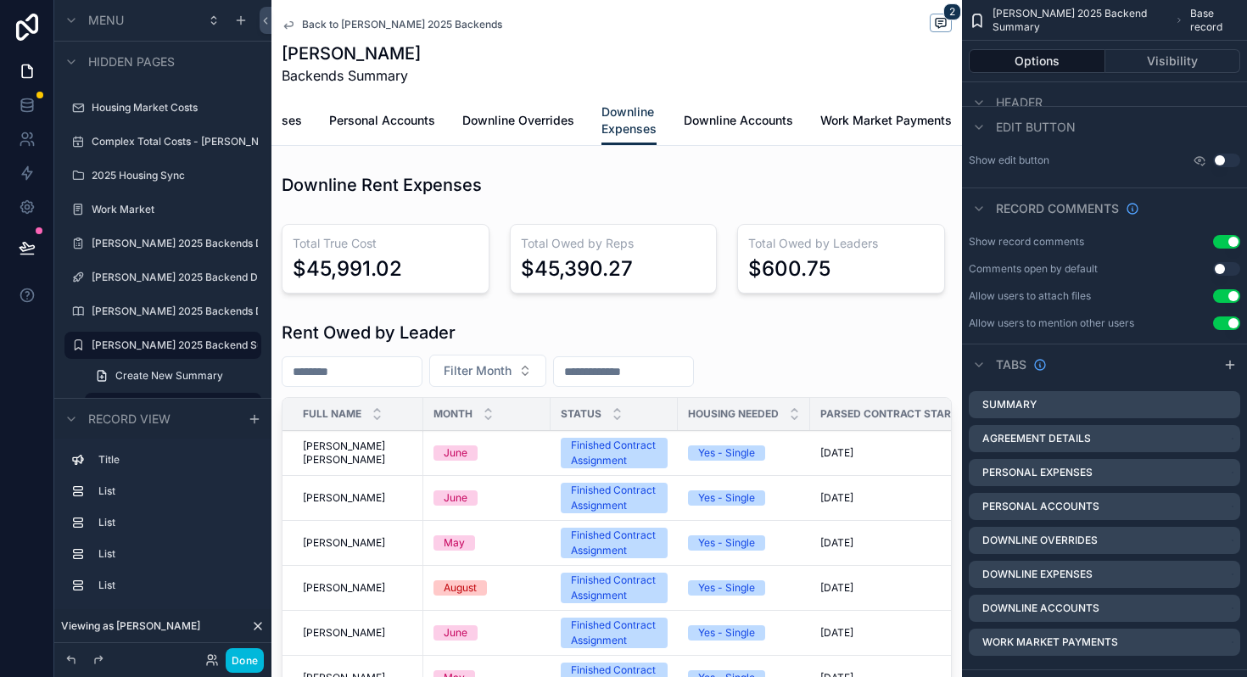
click at [733, 121] on span "Downline Accounts" at bounding box center [738, 120] width 109 height 17
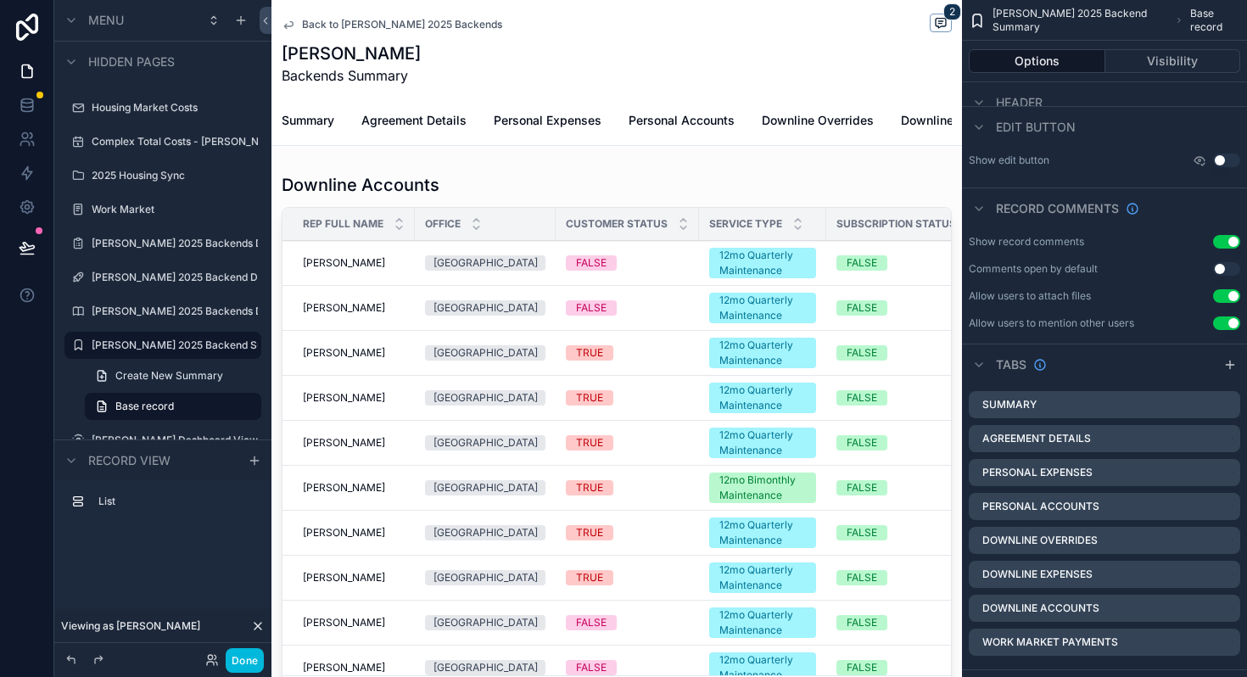
click at [438, 119] on span "Agreement Details" at bounding box center [413, 120] width 105 height 17
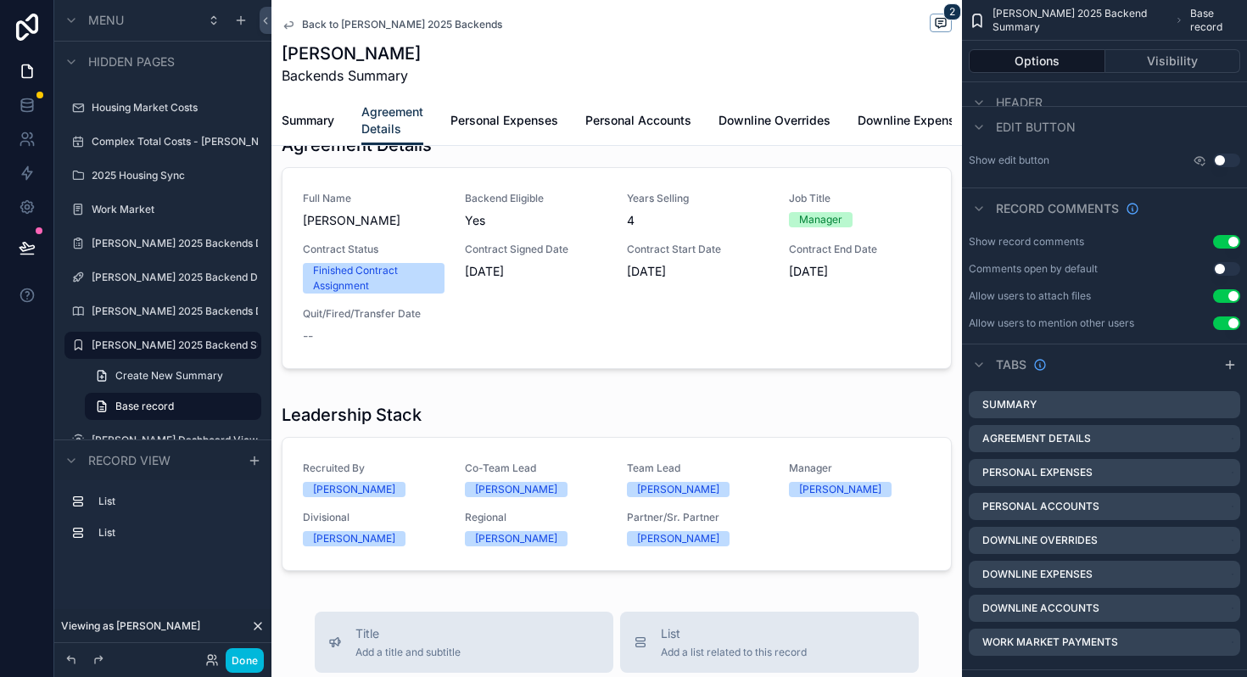
scroll to position [42, 0]
click at [768, 131] on link "Downline Overrides" at bounding box center [774, 122] width 112 height 34
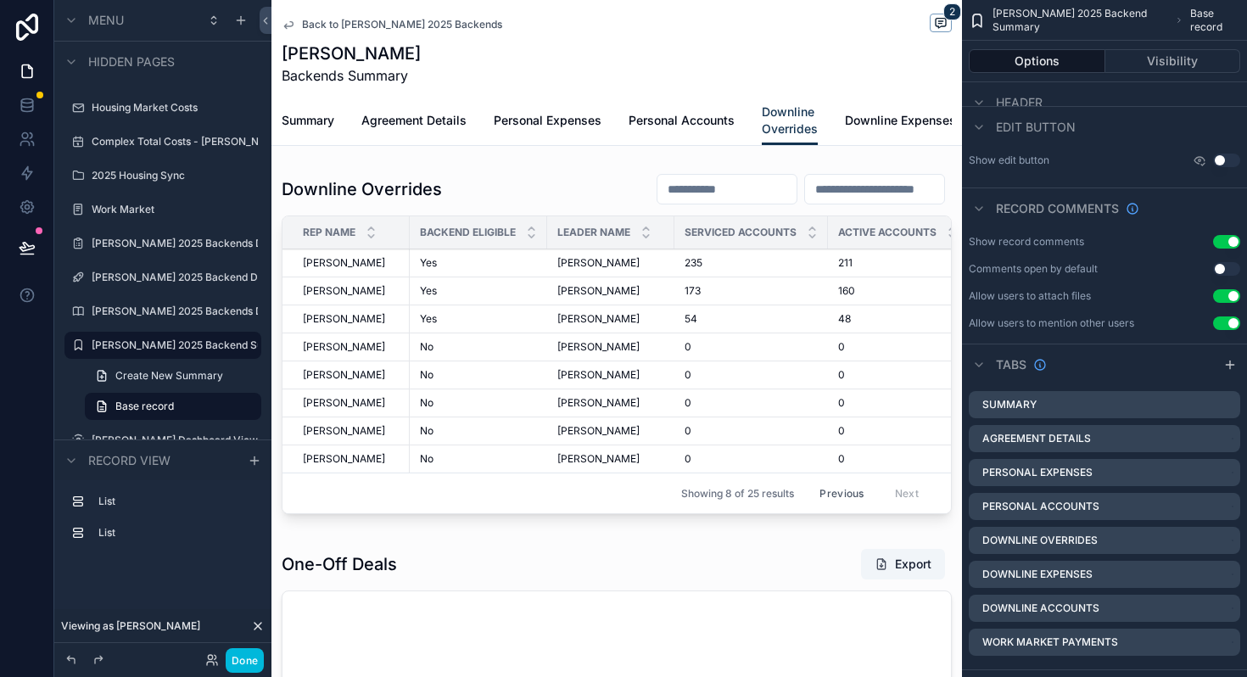
click at [789, 349] on div "scrollable content" at bounding box center [616, 346] width 690 height 361
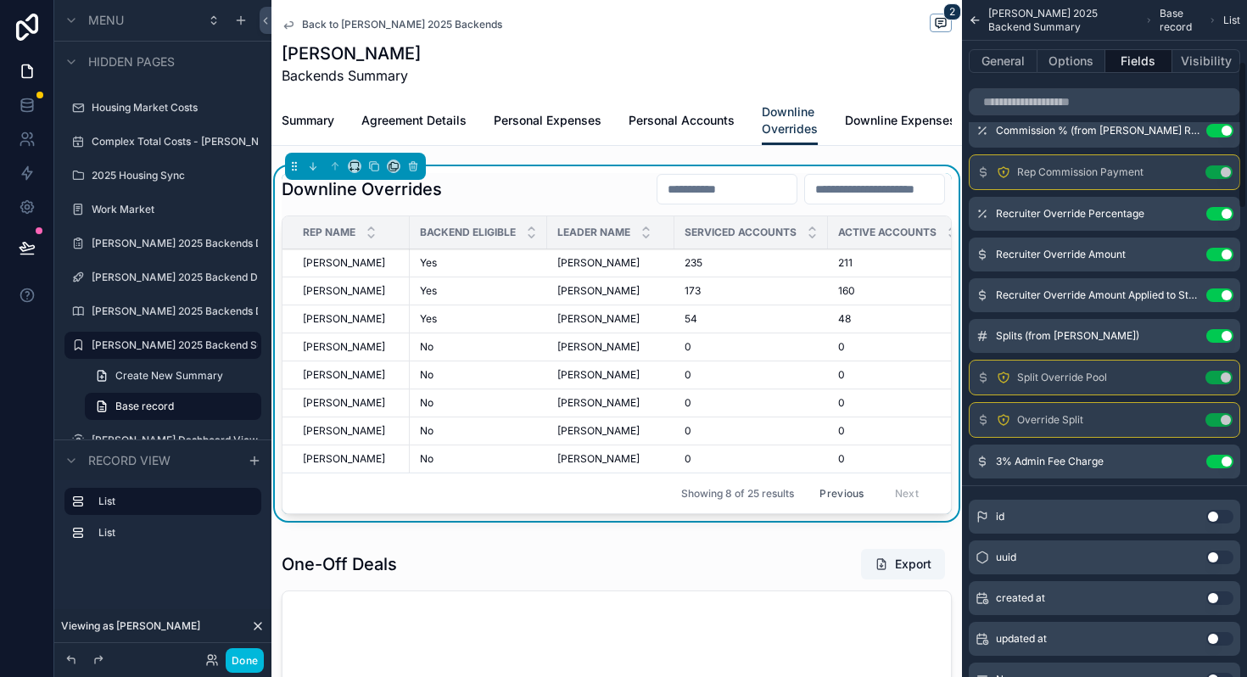
scroll to position [286, 0]
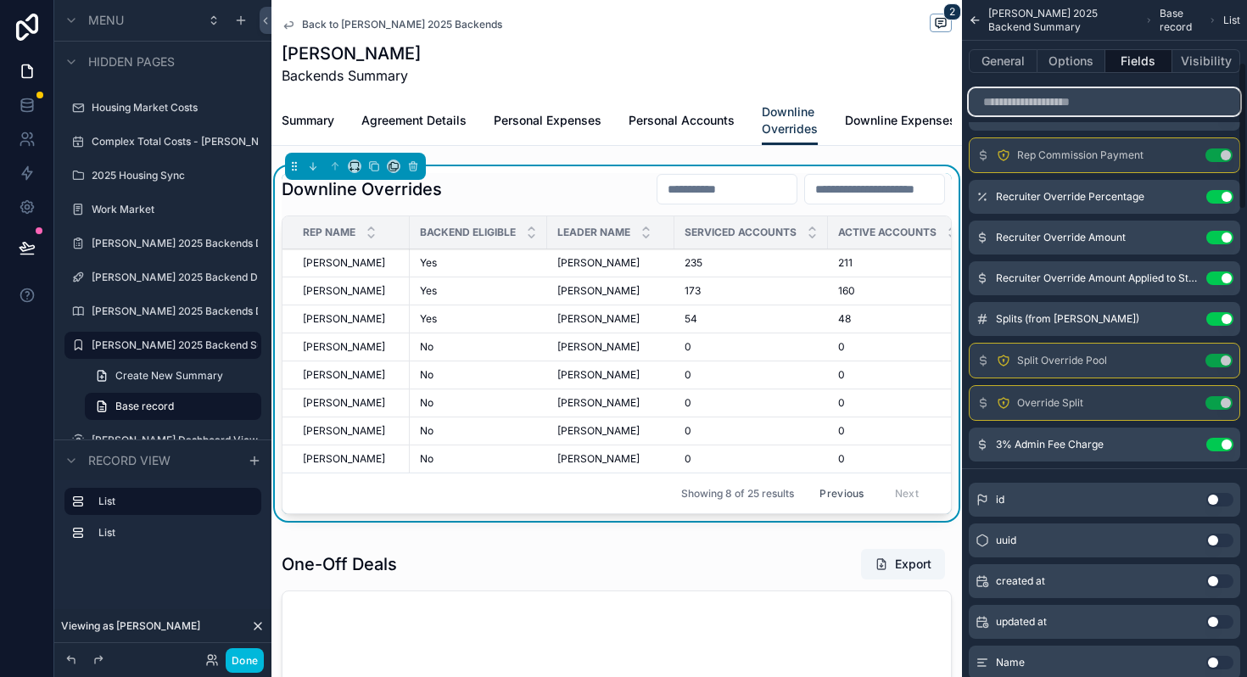
click at [1094, 113] on input "scrollable content" at bounding box center [1104, 101] width 271 height 27
click at [1022, 62] on button "General" at bounding box center [1003, 61] width 69 height 24
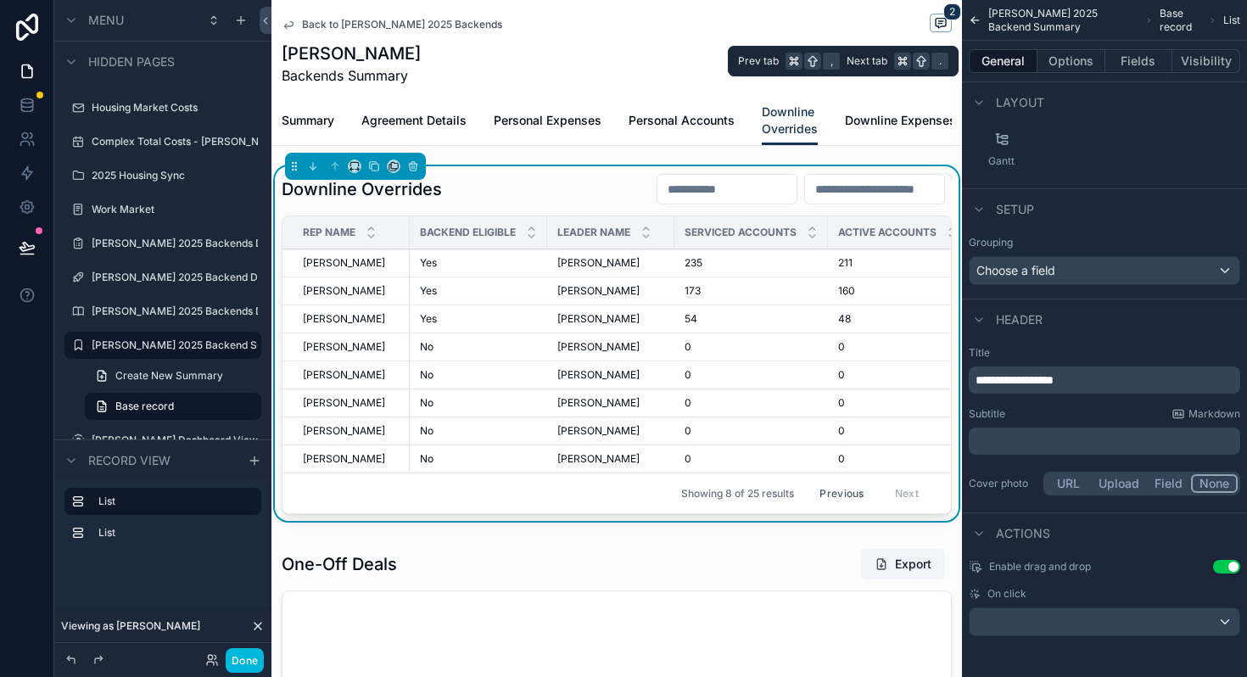
click at [1062, 69] on button "Options" at bounding box center [1071, 61] width 68 height 24
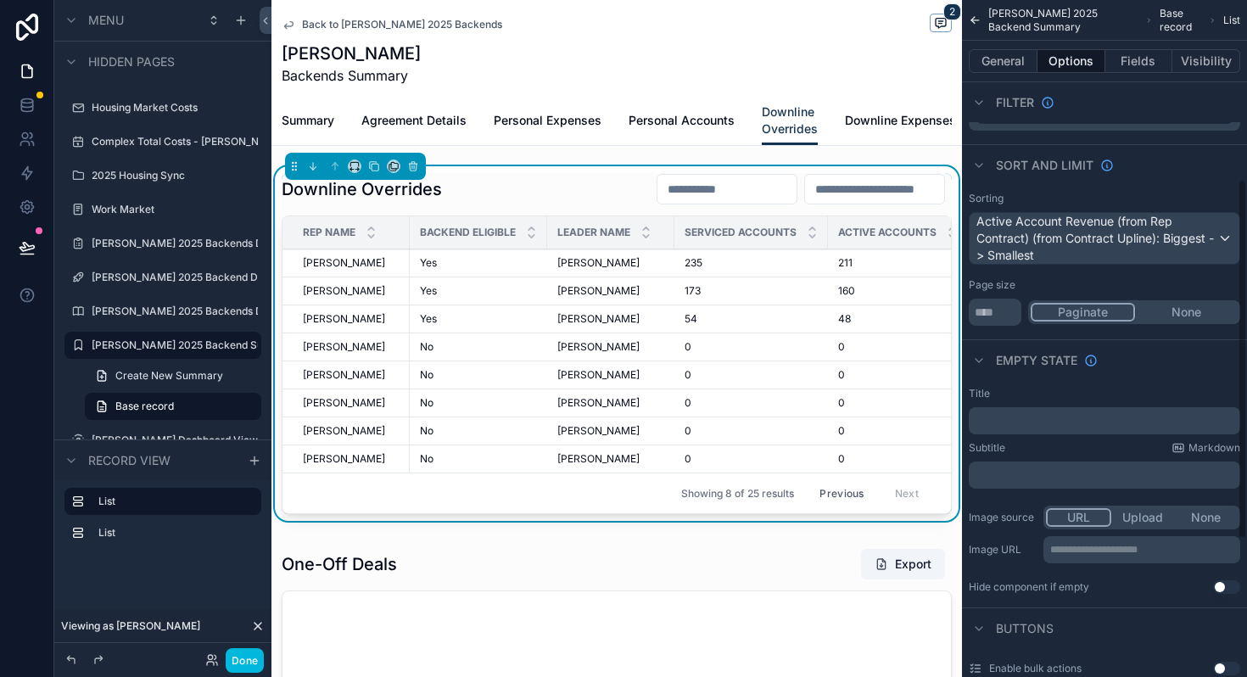
scroll to position [596, 0]
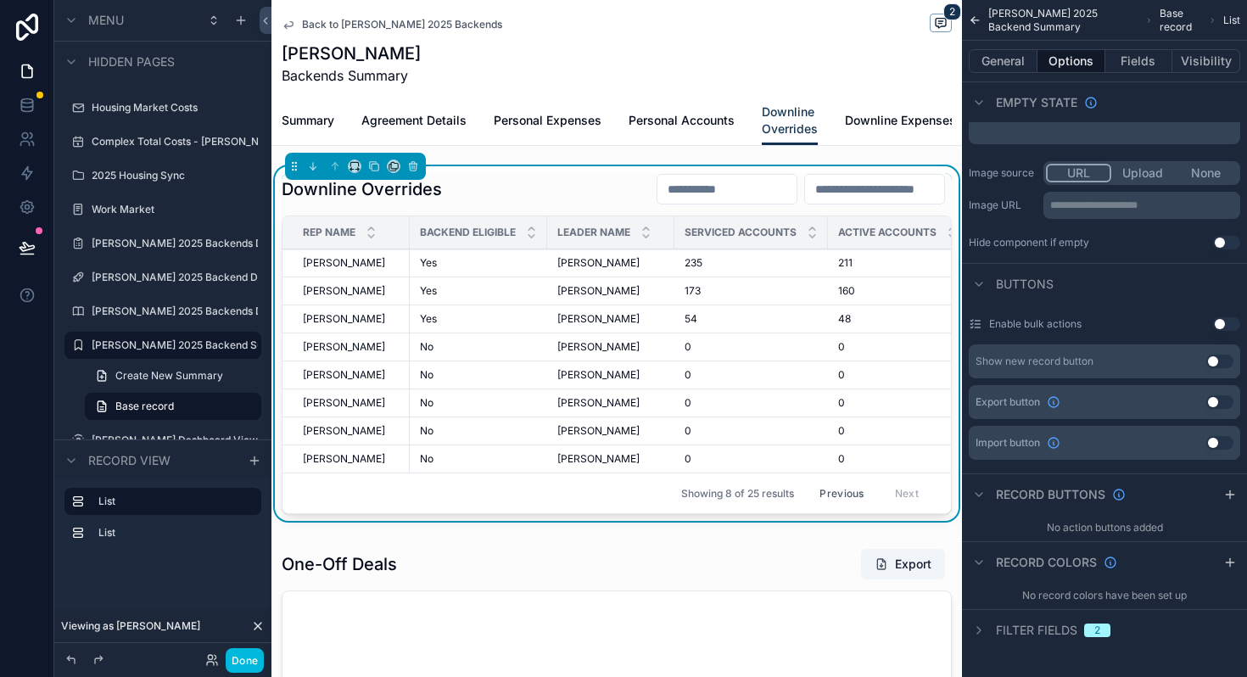
click at [1001, 54] on button "General" at bounding box center [1003, 61] width 69 height 24
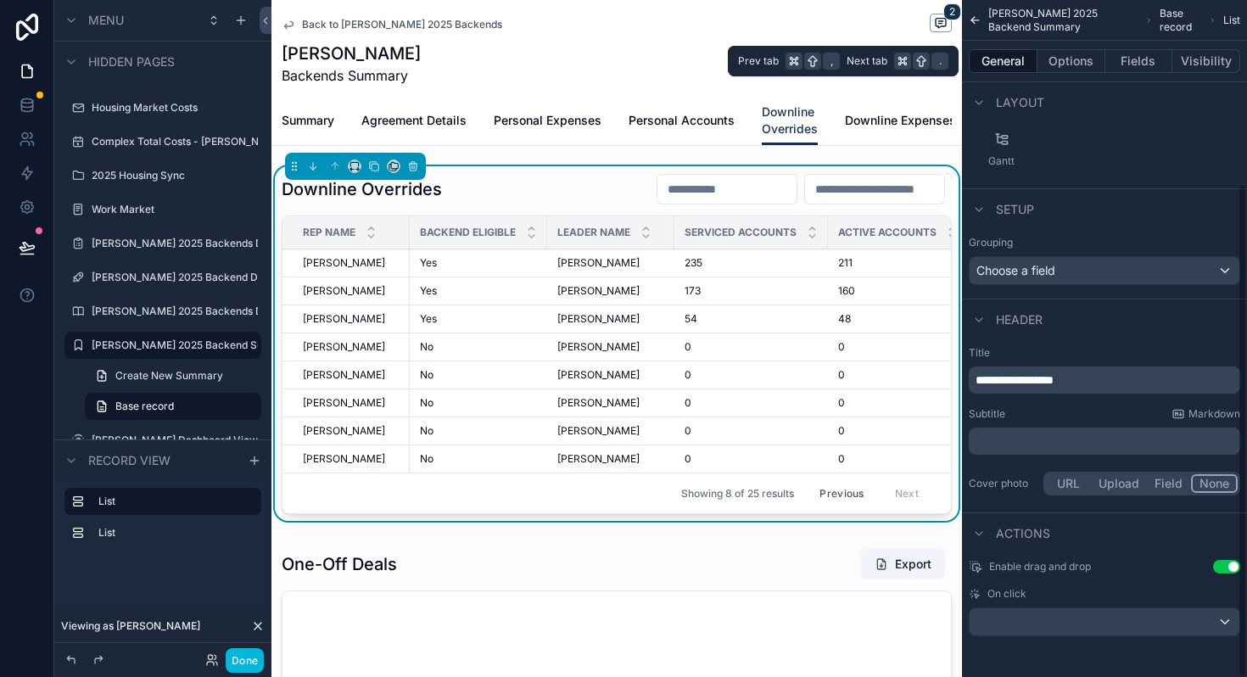
scroll to position [252, 0]
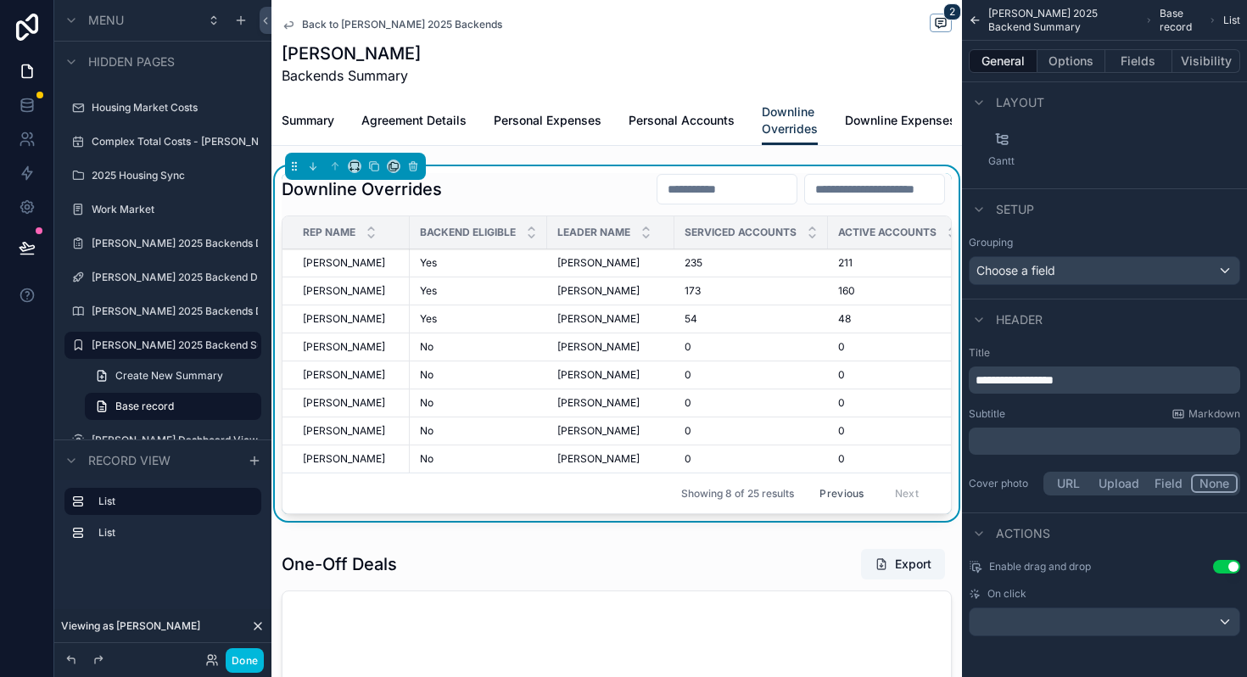
click at [1140, 59] on button "Fields" at bounding box center [1139, 61] width 68 height 24
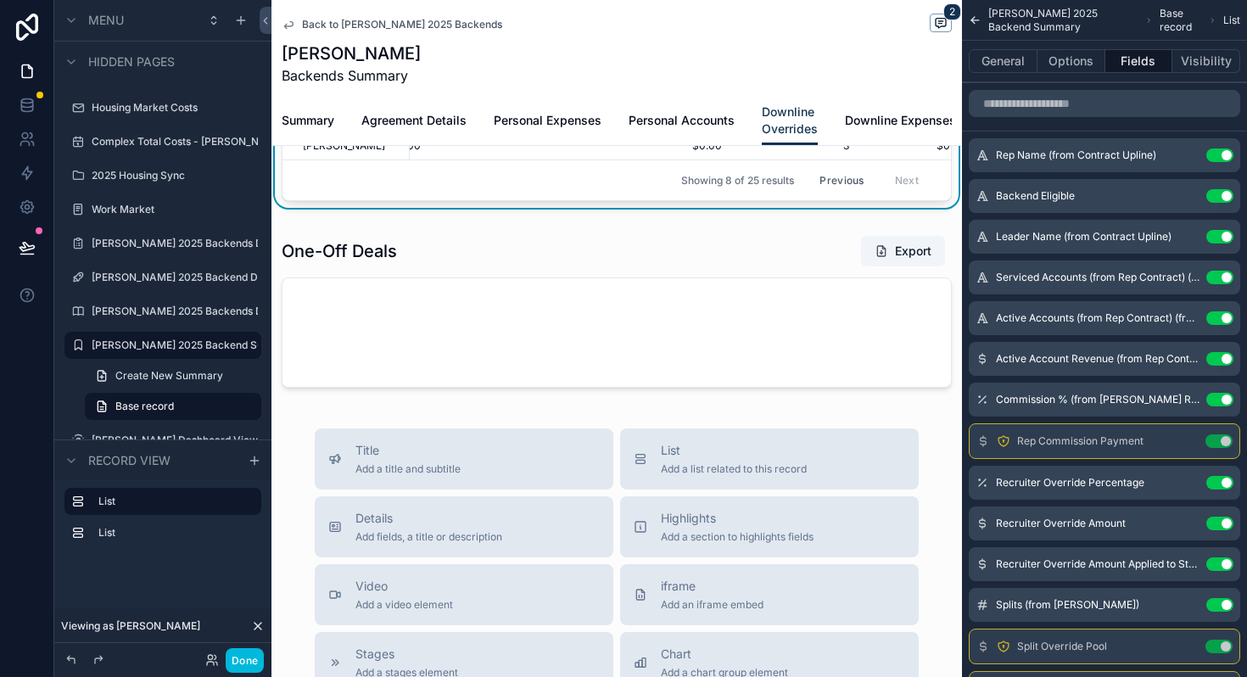
scroll to position [0, 0]
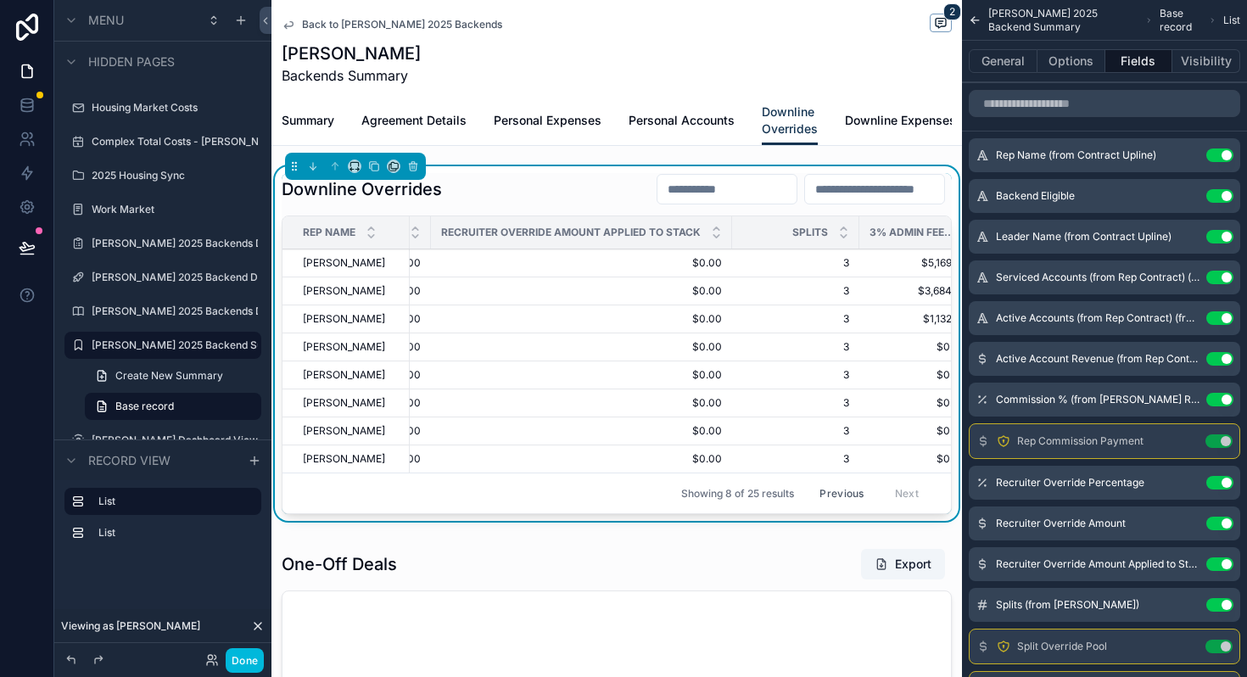
click at [843, 494] on button "Previous" at bounding box center [841, 493] width 68 height 26
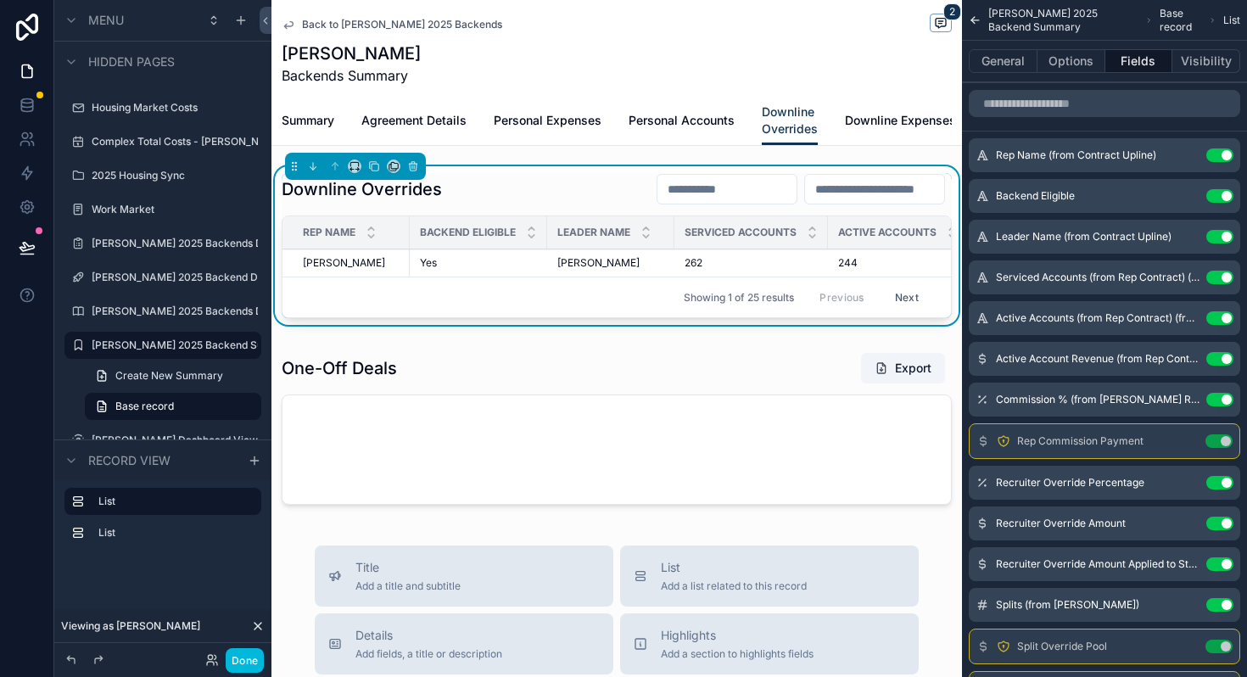
click at [912, 299] on button "Next" at bounding box center [906, 297] width 47 height 26
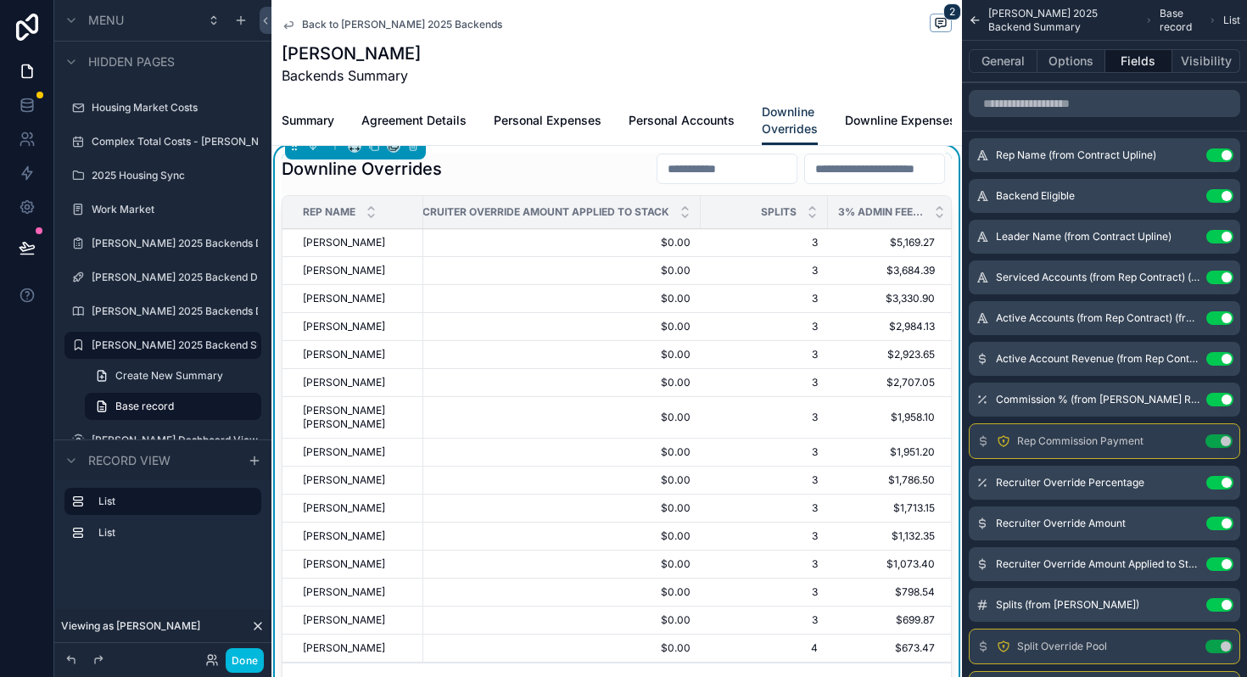
scroll to position [0, 1388]
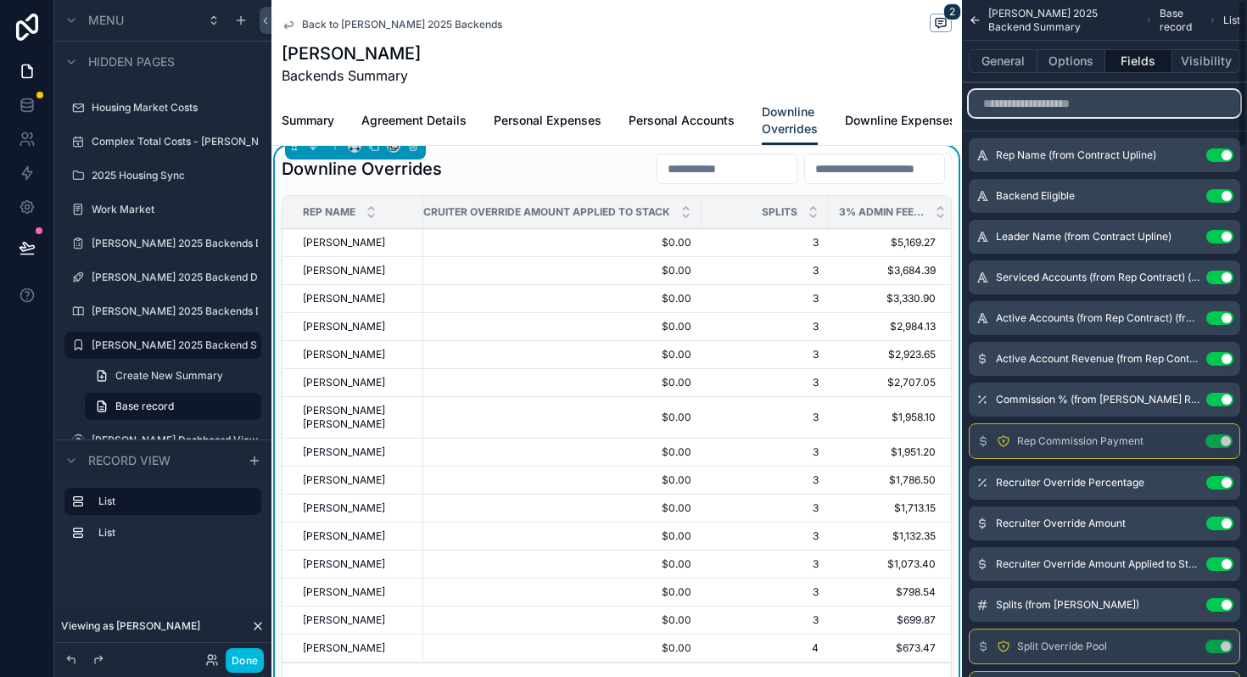
click at [1075, 107] on input "scrollable content" at bounding box center [1104, 103] width 271 height 27
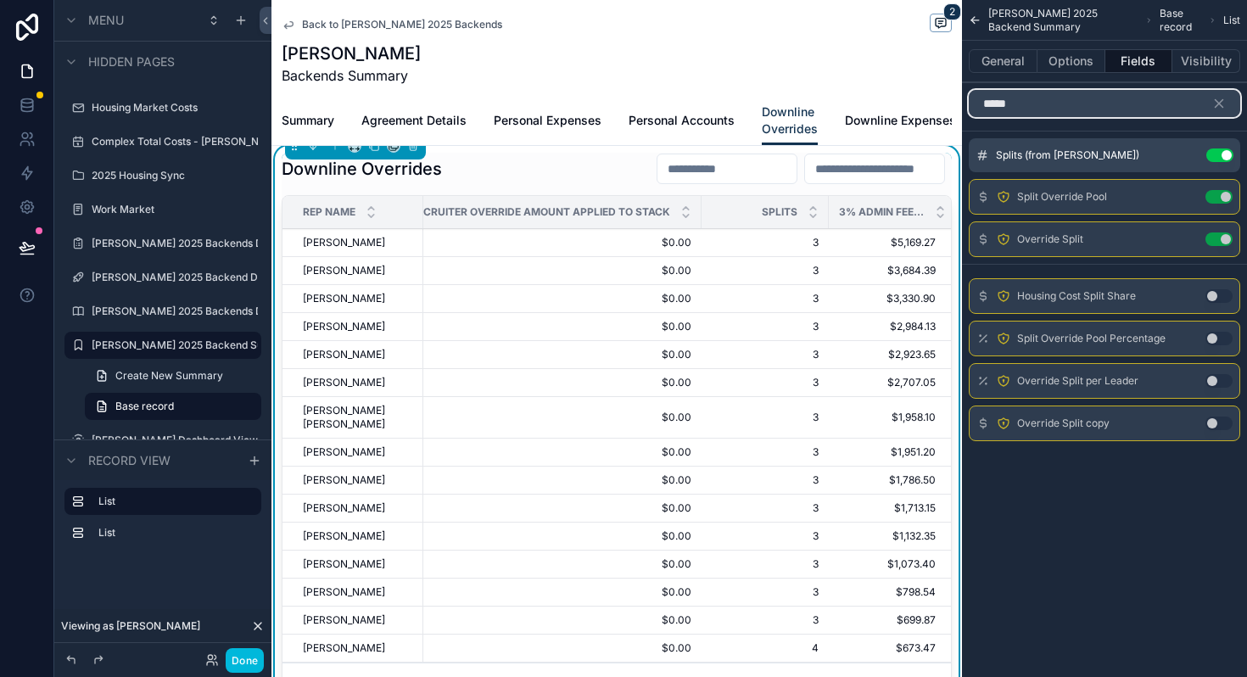
type input "*****"
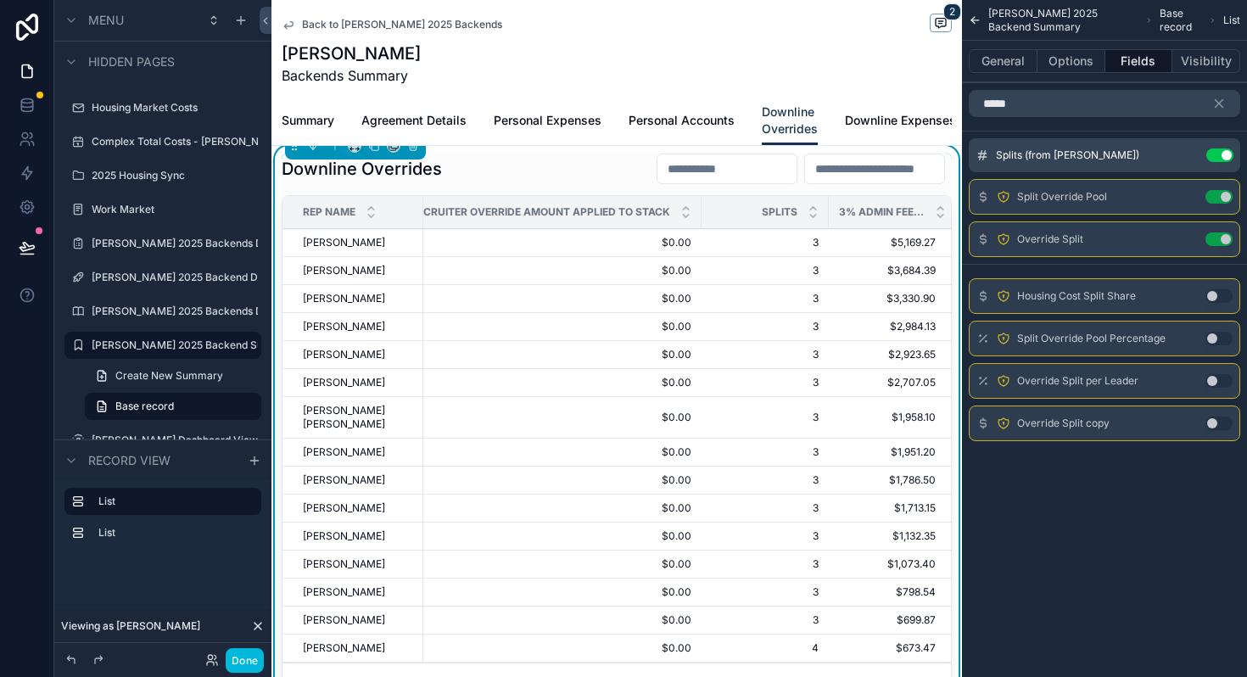
click at [1002, 188] on div "Split Override Pool Use setting" at bounding box center [1104, 197] width 271 height 36
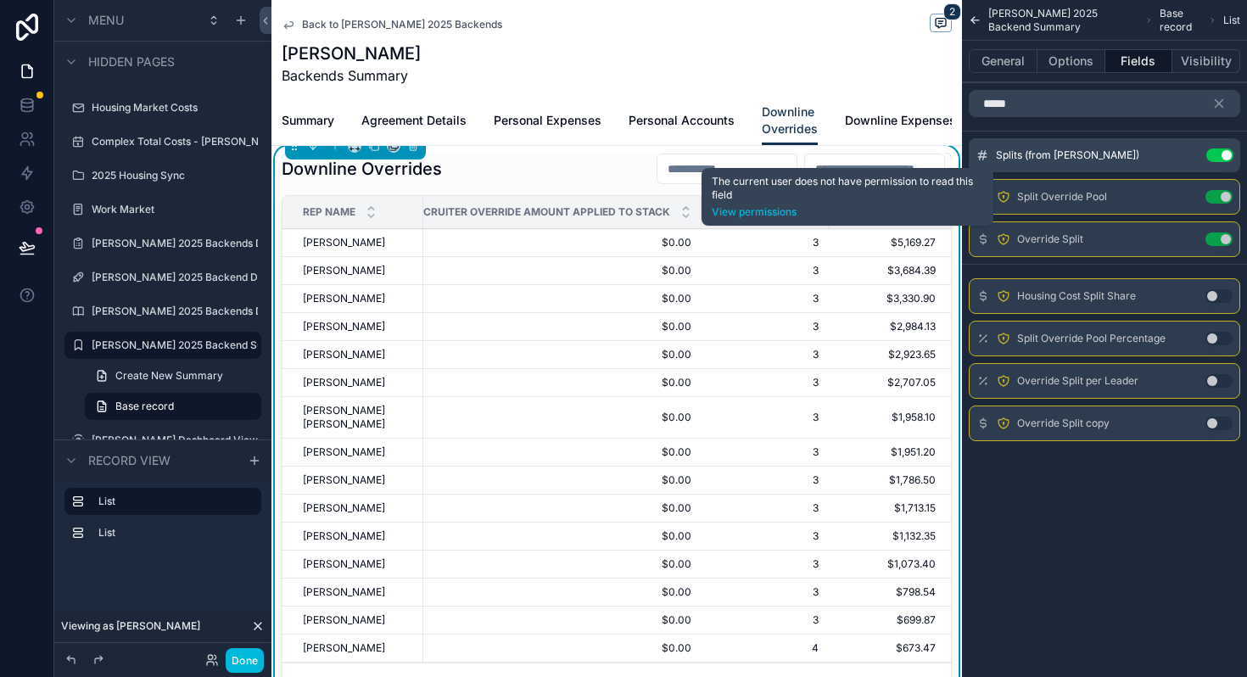
click at [1002, 196] on icon "scrollable content" at bounding box center [1004, 197] width 14 height 14
click at [739, 217] on link "View permissions" at bounding box center [847, 212] width 271 height 14
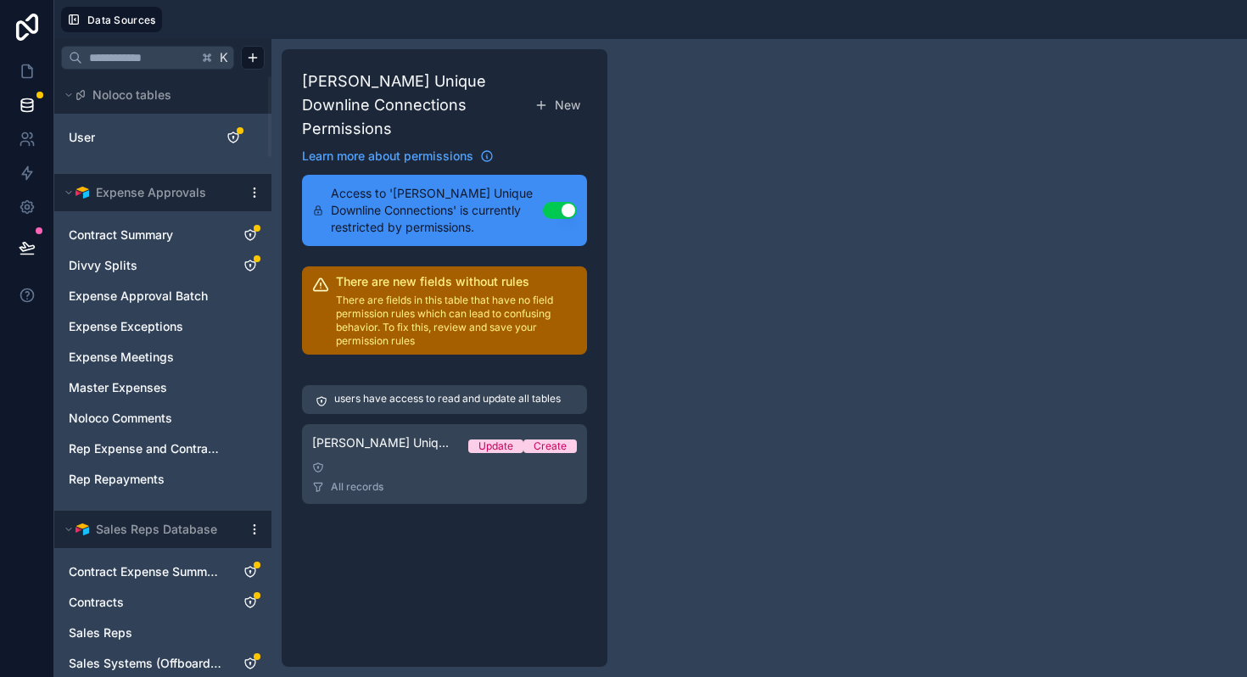
click at [416, 442] on span "Andrew Moffat Unique Downline Connections Permission 1" at bounding box center [383, 442] width 142 height 17
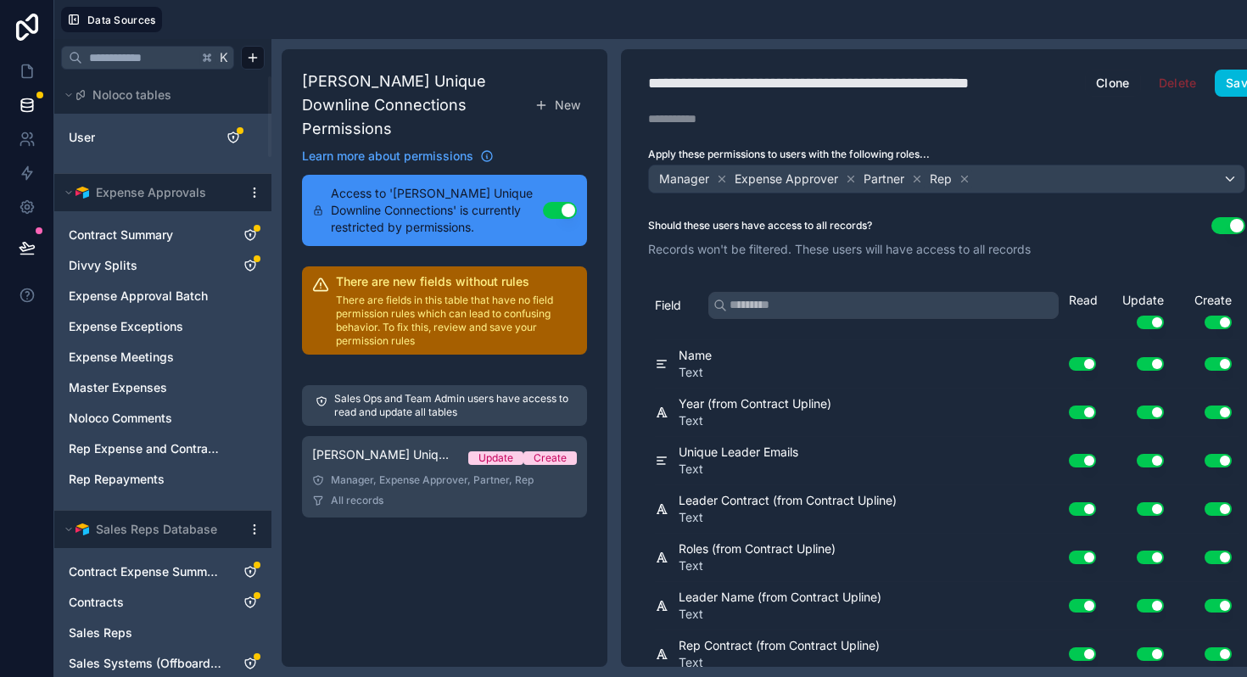
click at [1153, 321] on button "Use setting" at bounding box center [1150, 323] width 27 height 14
click at [1208, 325] on button "Use setting" at bounding box center [1217, 323] width 27 height 14
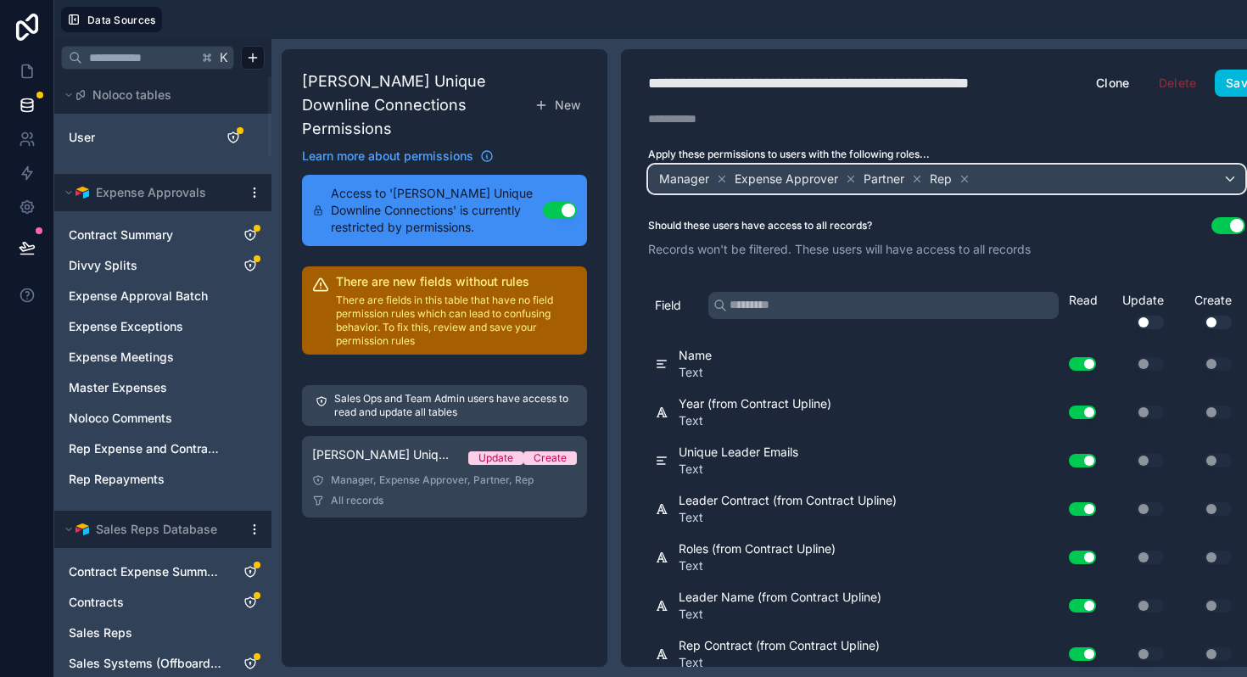
click at [1052, 176] on div "Manager Expense Approver Partner Rep" at bounding box center [946, 178] width 595 height 27
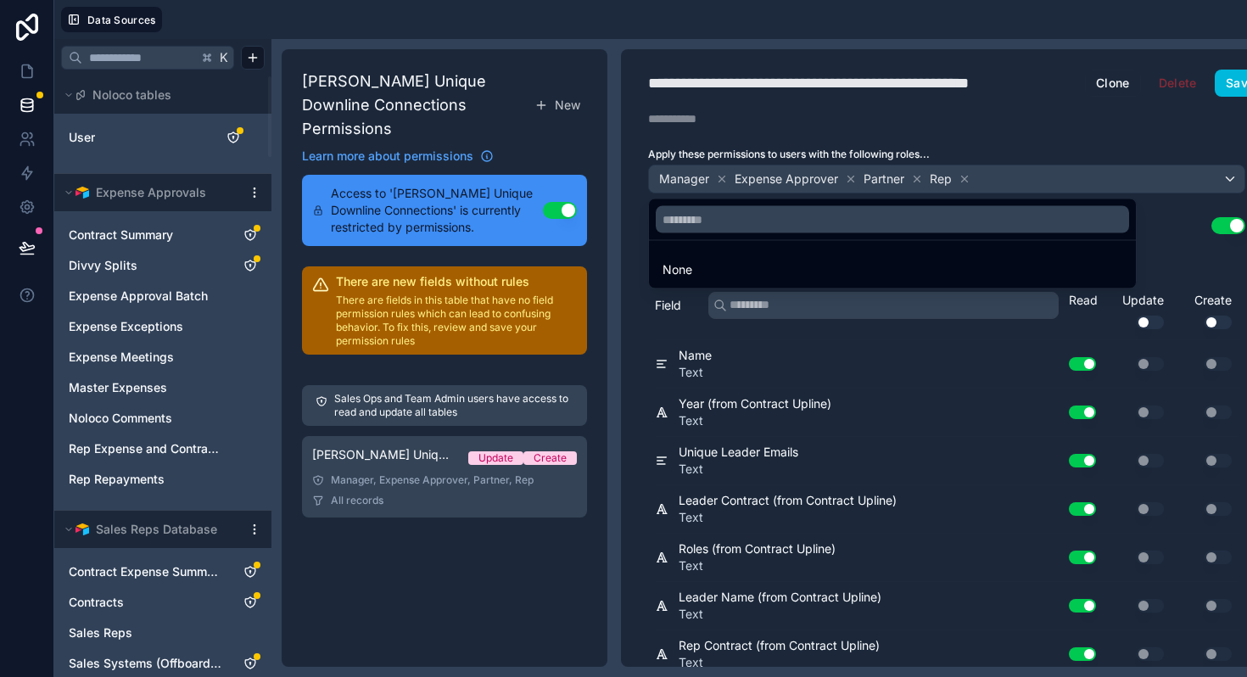
click at [1001, 176] on div at bounding box center [623, 338] width 1247 height 677
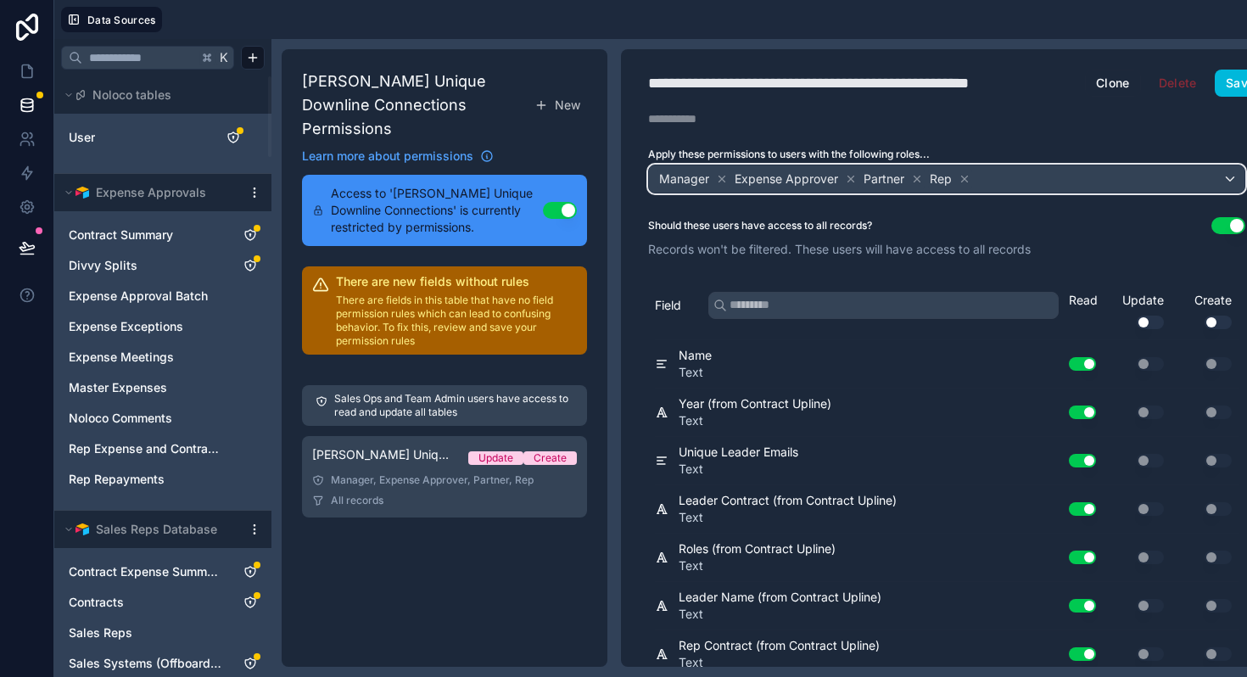
click at [1009, 177] on div "Manager Expense Approver Partner Rep" at bounding box center [946, 178] width 595 height 27
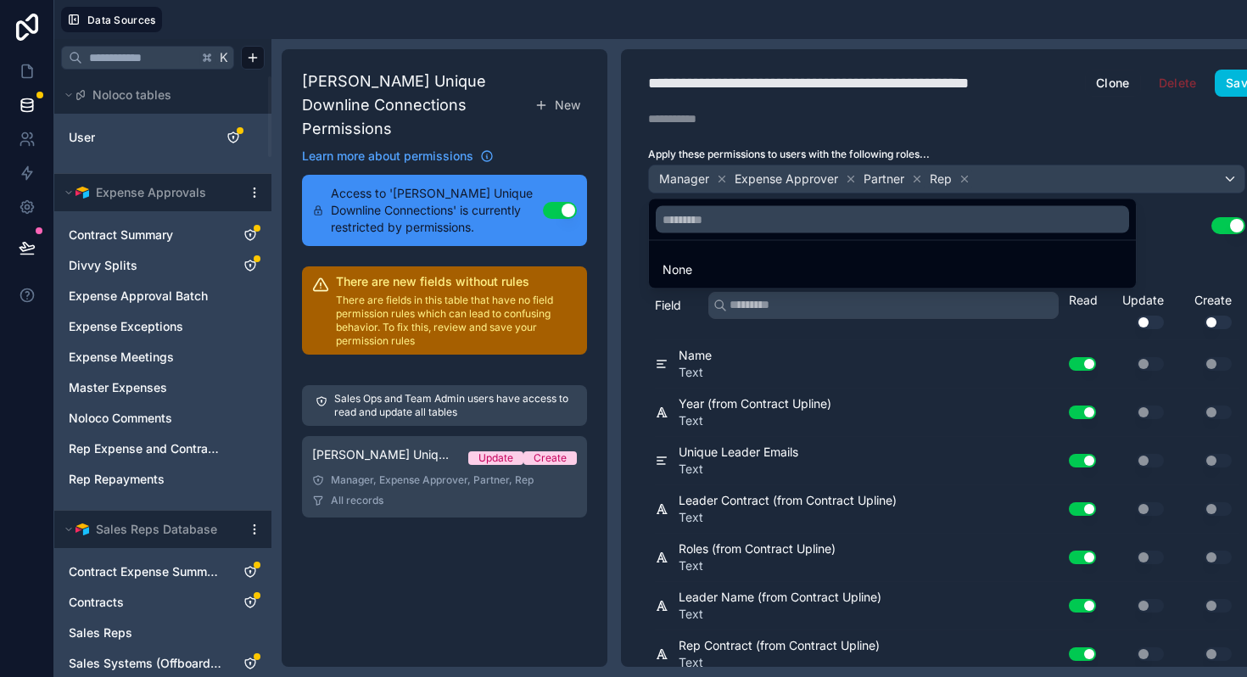
click at [905, 237] on div at bounding box center [892, 219] width 487 height 41
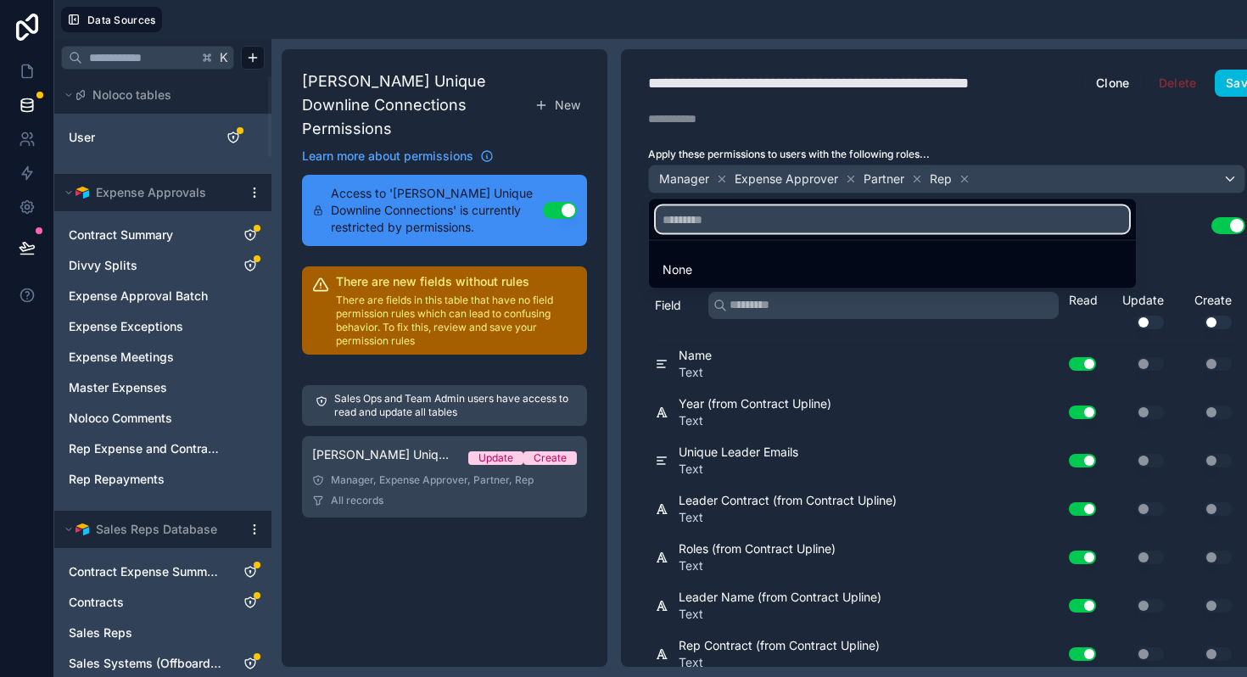
click at [908, 225] on input "text" at bounding box center [892, 219] width 473 height 27
type input "*"
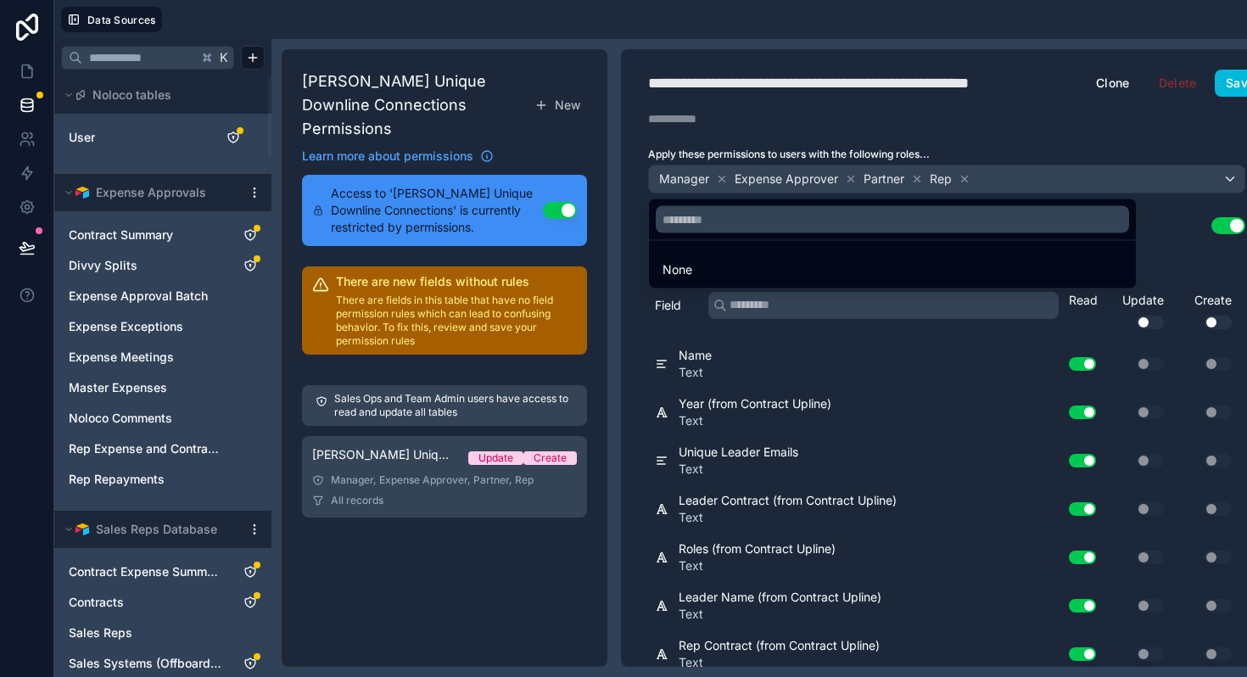
click at [438, 495] on div at bounding box center [623, 338] width 1247 height 677
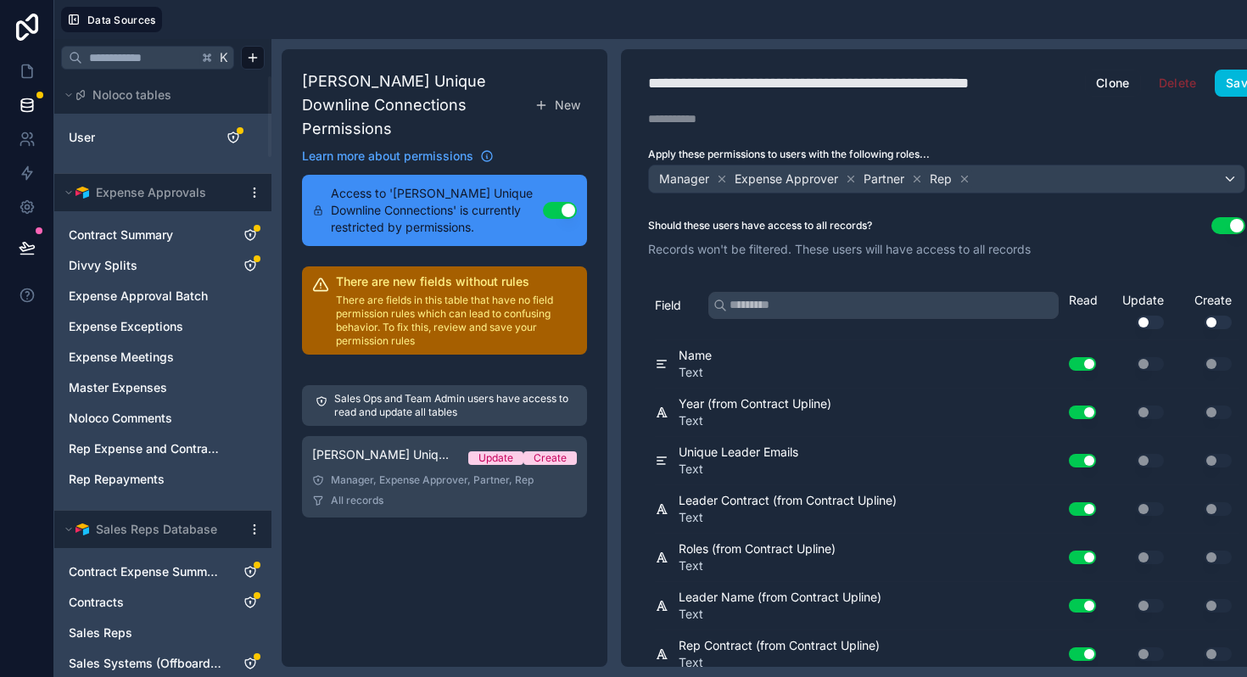
click at [438, 486] on div "Manager, Expense Approver, Partner, Rep" at bounding box center [444, 480] width 265 height 14
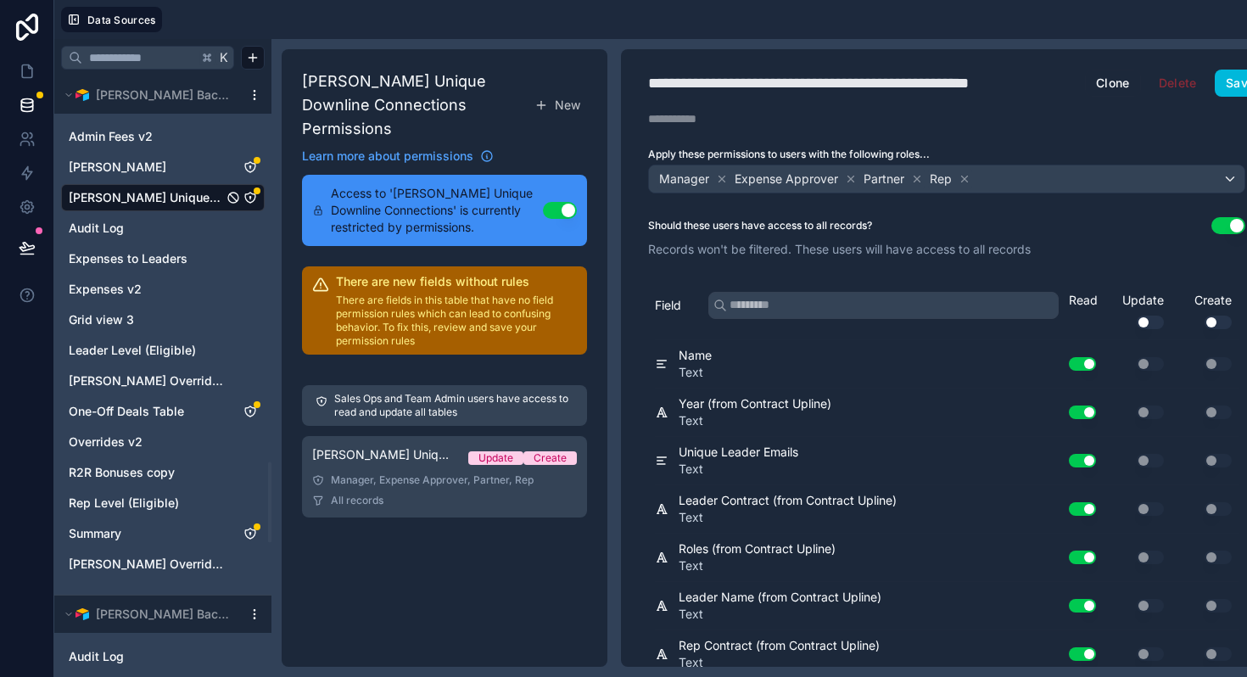
scroll to position [2874, 0]
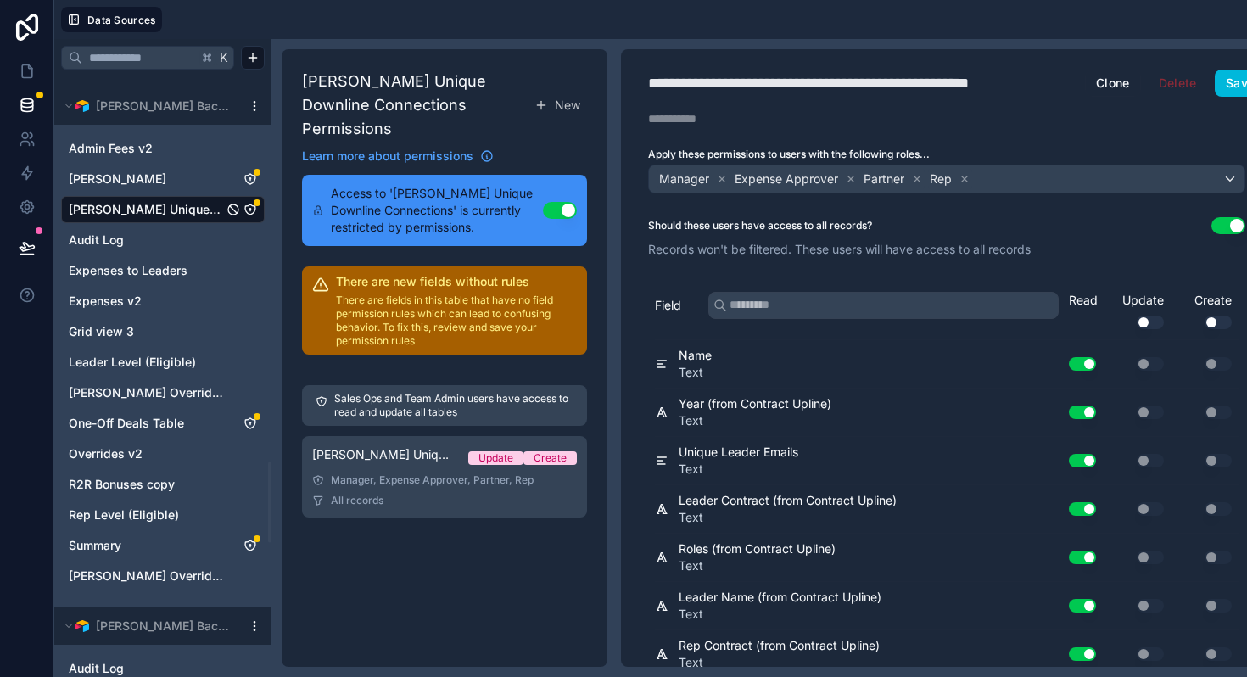
click at [151, 453] on link "Overrides v2" at bounding box center [146, 453] width 154 height 17
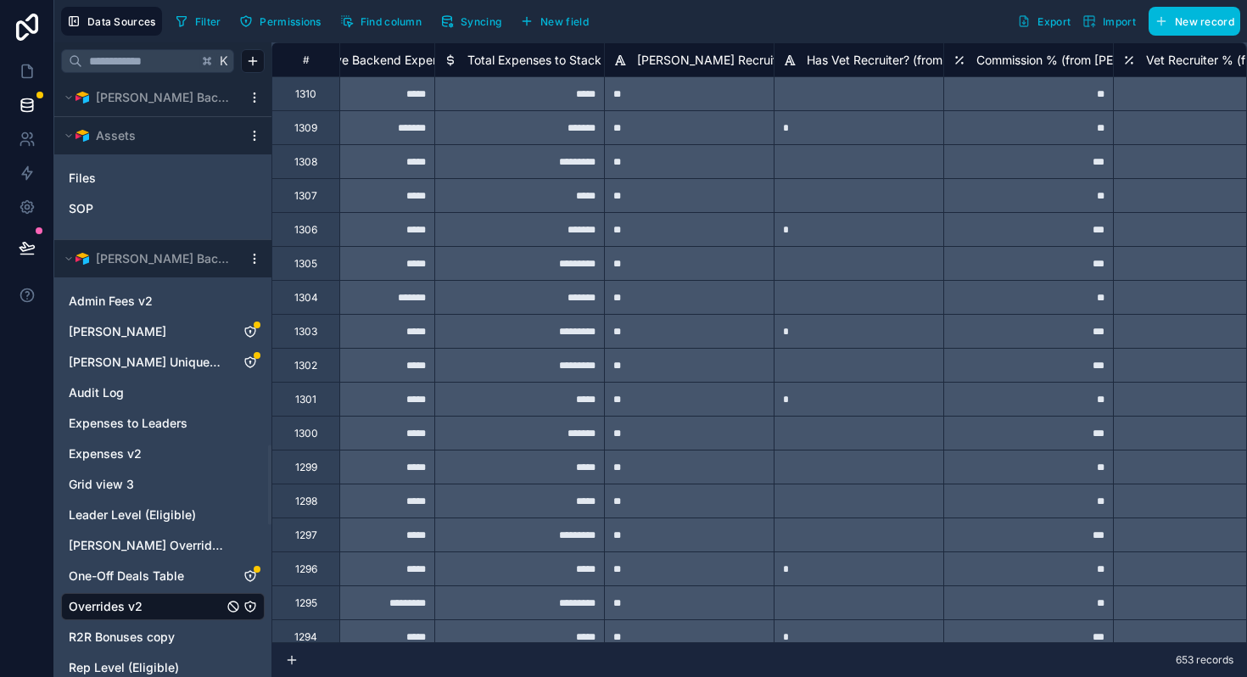
scroll to position [2739, 0]
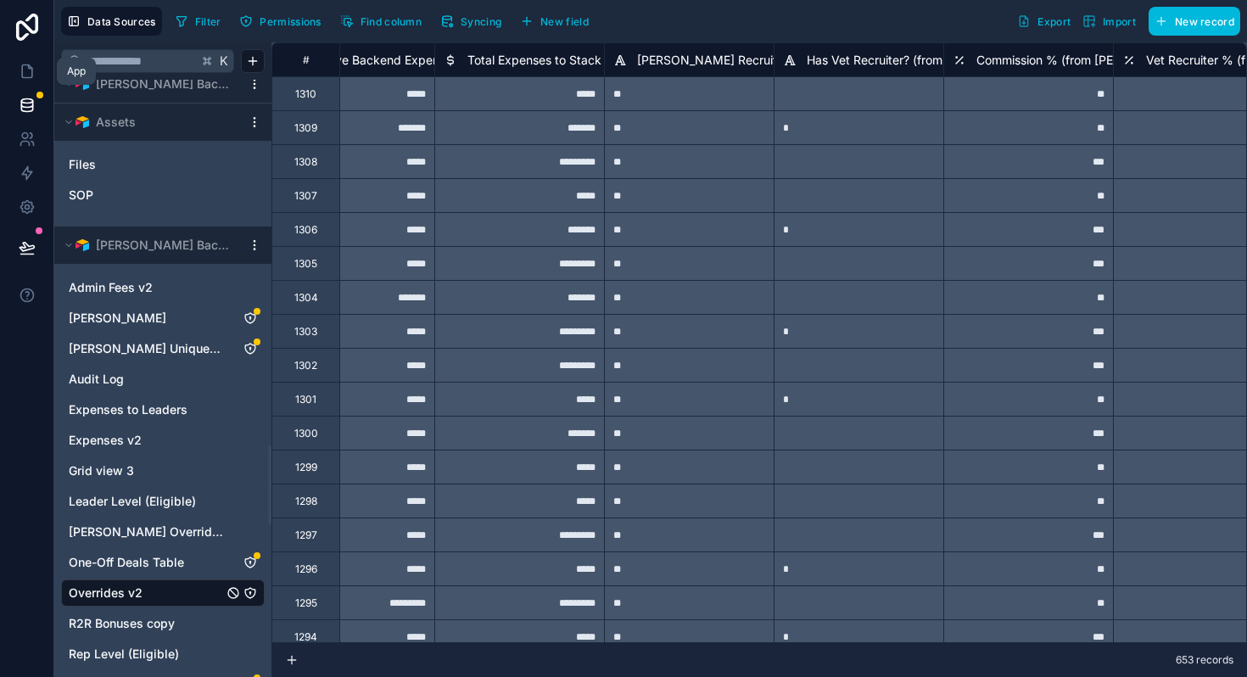
click at [23, 77] on icon at bounding box center [27, 71] width 10 height 13
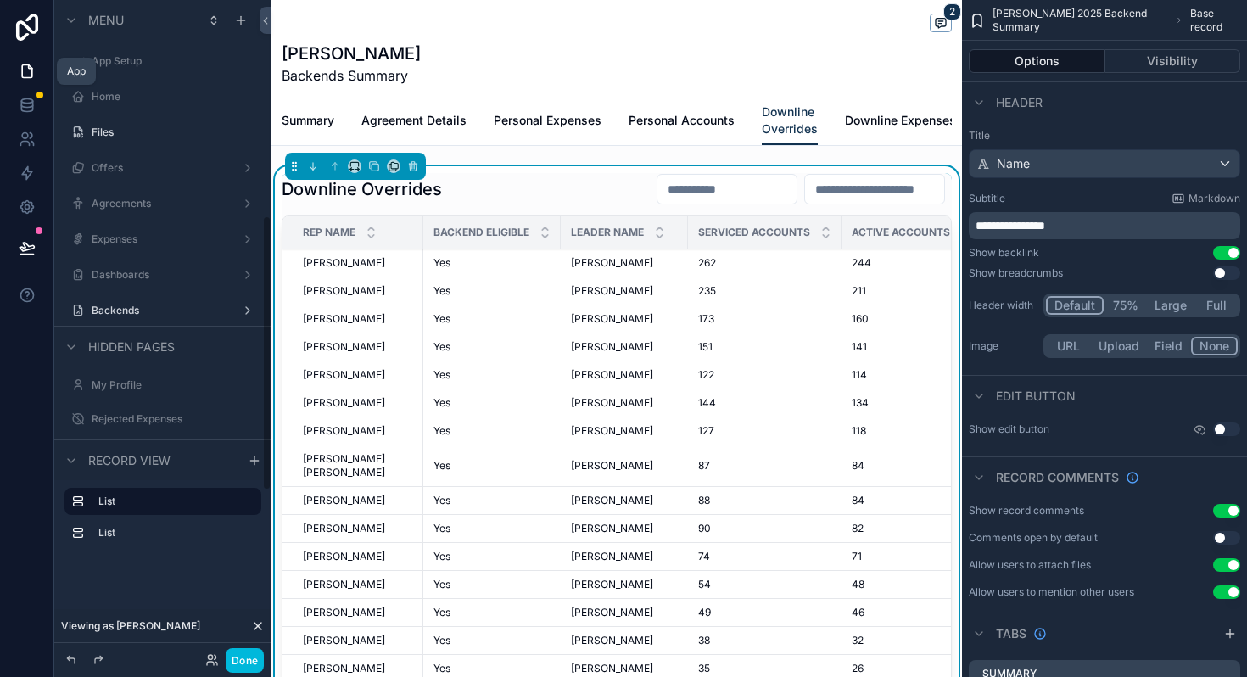
scroll to position [515, 0]
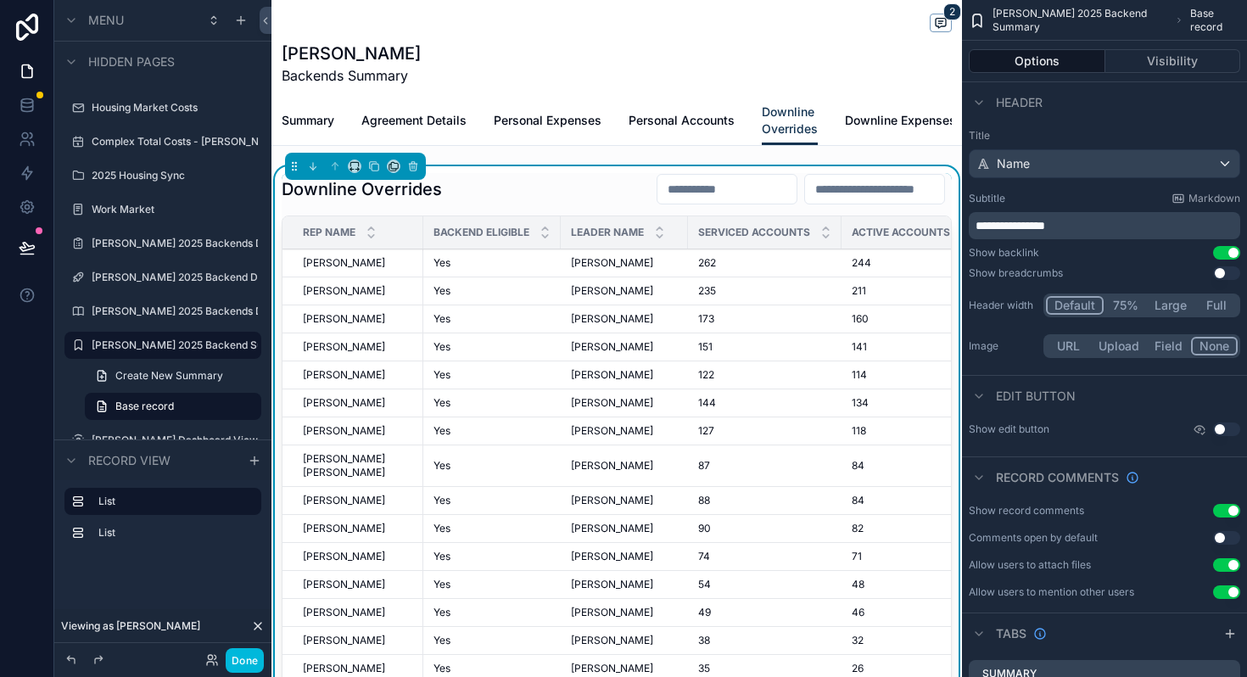
click at [805, 282] on td "235 235" at bounding box center [765, 291] width 154 height 28
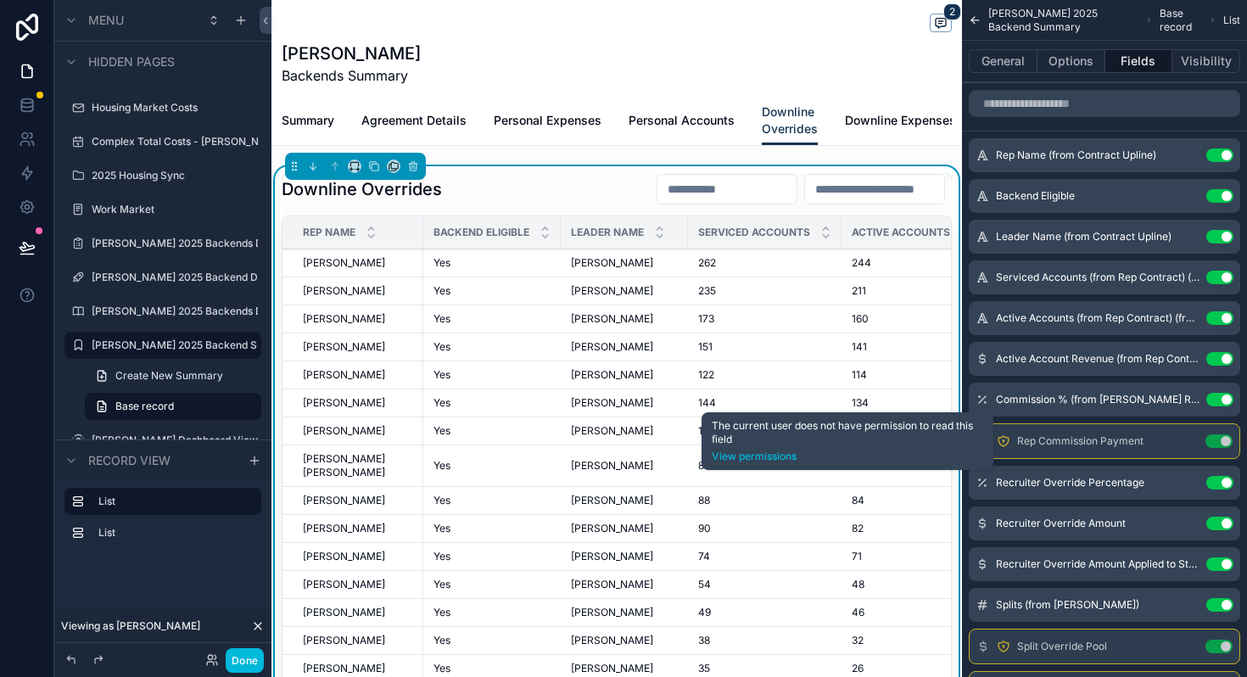
click at [752, 457] on link "View permissions" at bounding box center [847, 457] width 271 height 14
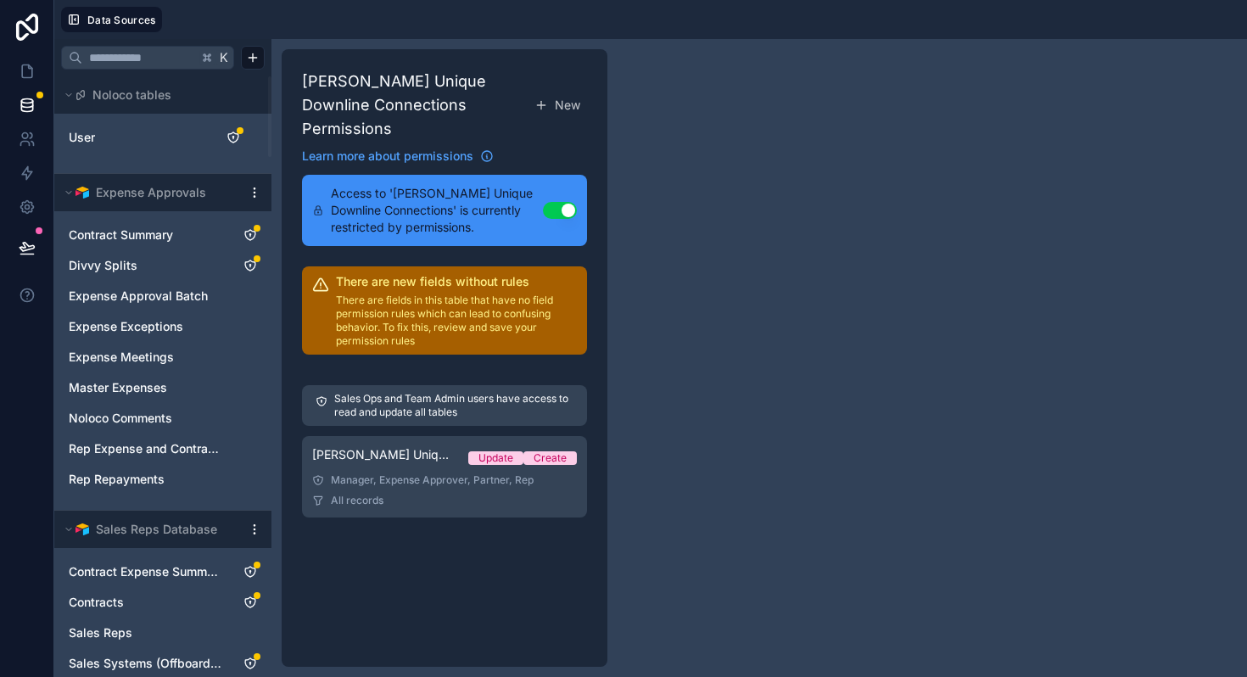
click at [474, 486] on div "Manager, Expense Approver, Partner, Rep" at bounding box center [444, 480] width 265 height 14
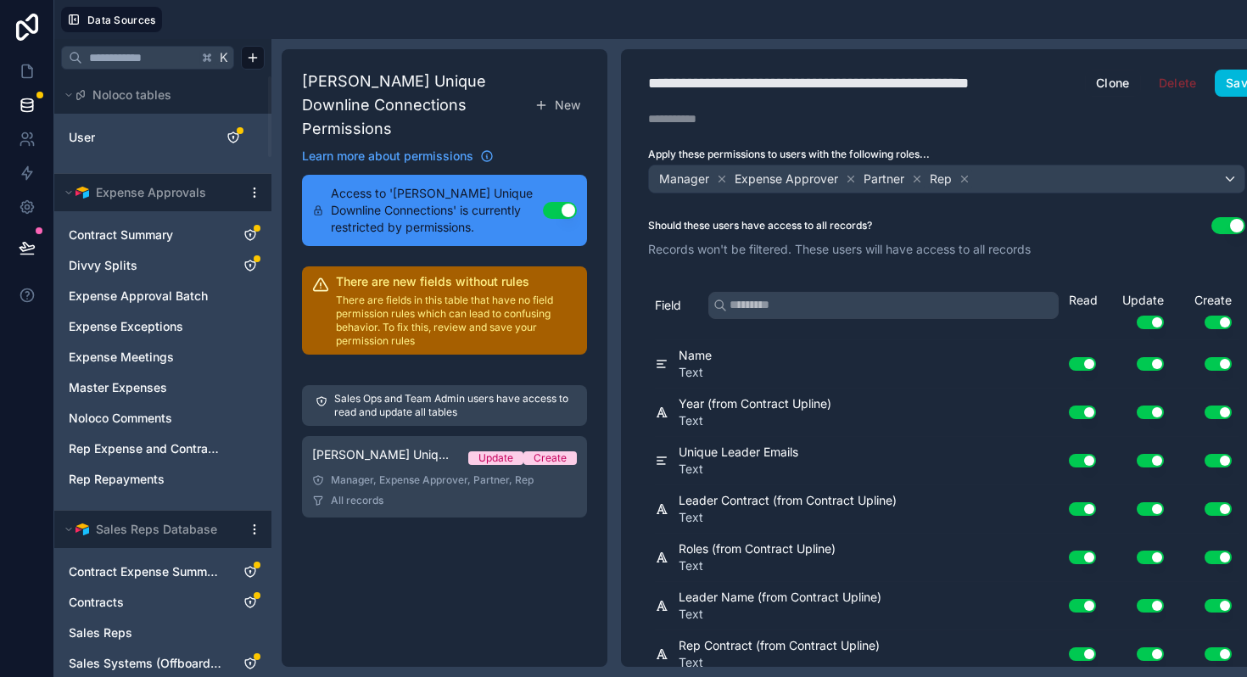
click at [1153, 328] on div "Read Update Use setting Create Use setting" at bounding box center [1154, 315] width 170 height 47
click at [1153, 325] on button "Use setting" at bounding box center [1150, 323] width 27 height 14
click at [1224, 317] on button "Use setting" at bounding box center [1217, 323] width 27 height 14
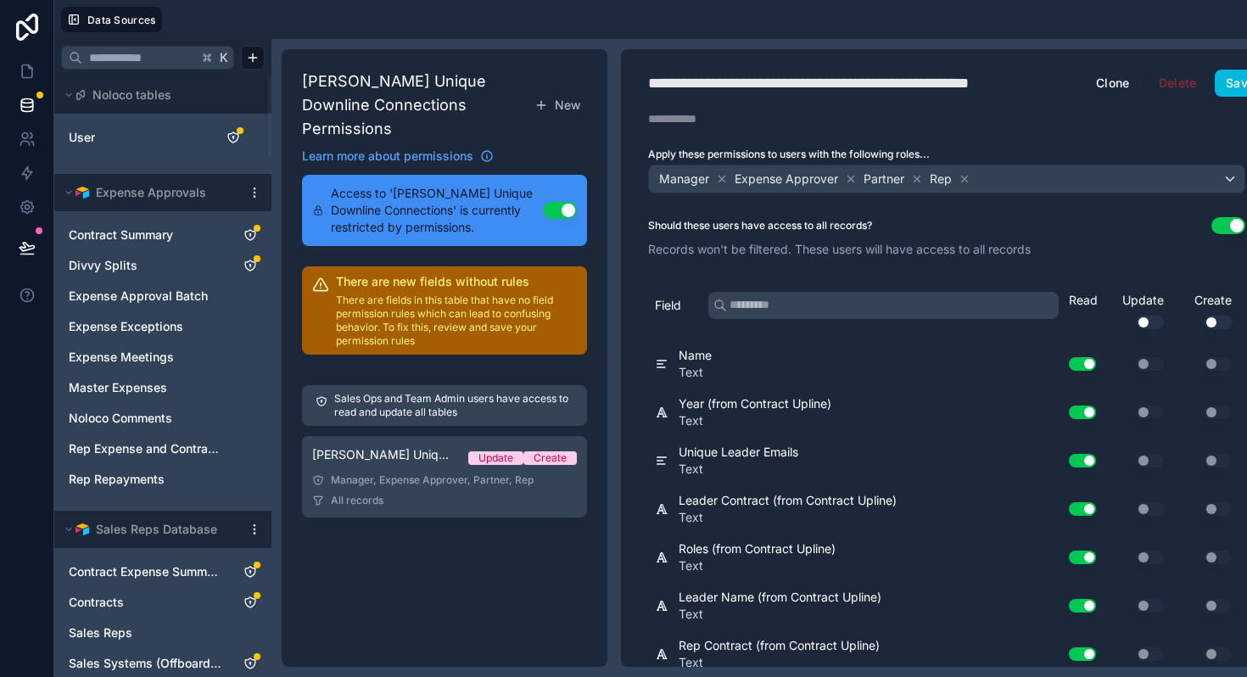
click at [1232, 85] on button "Save" at bounding box center [1240, 83] width 51 height 27
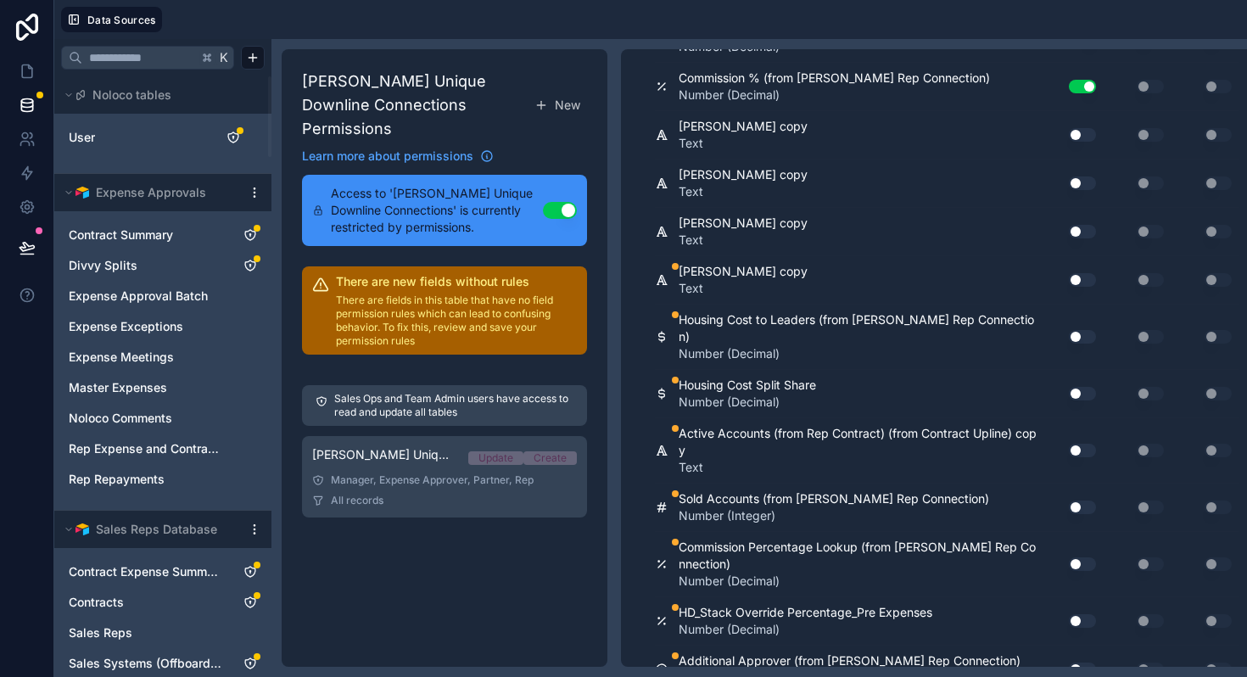
scroll to position [2114, 0]
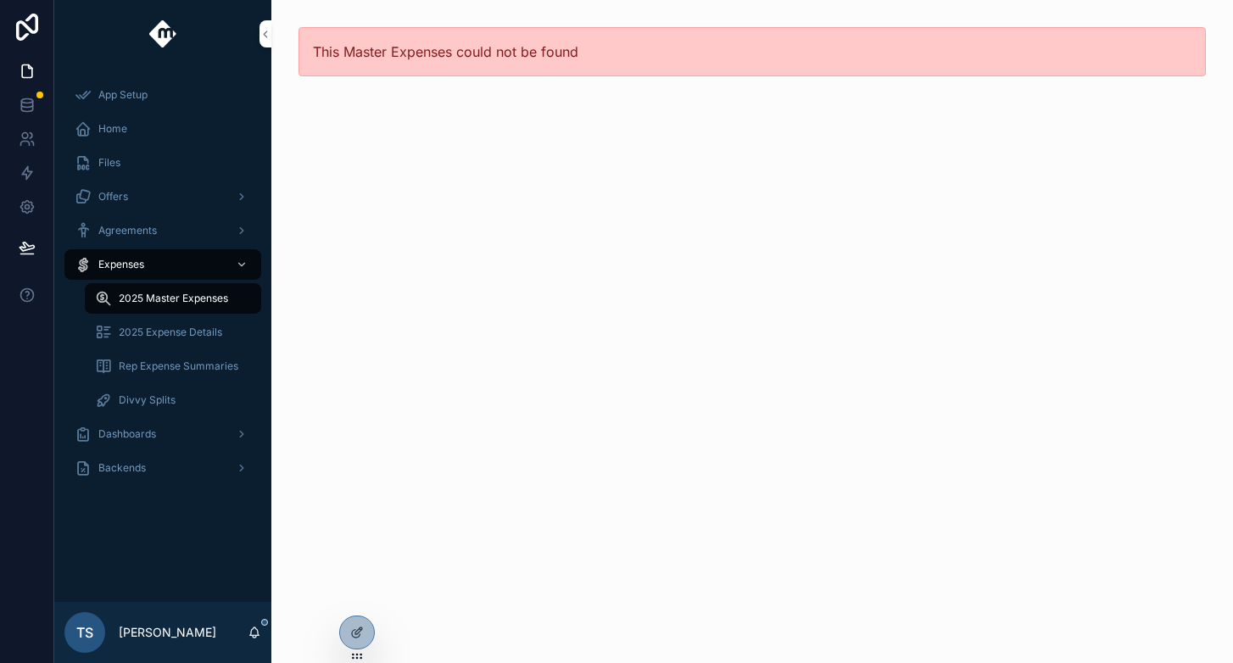
click at [209, 298] on span "2025 Master Expenses" at bounding box center [173, 299] width 109 height 14
